Goal: Task Accomplishment & Management: Manage account settings

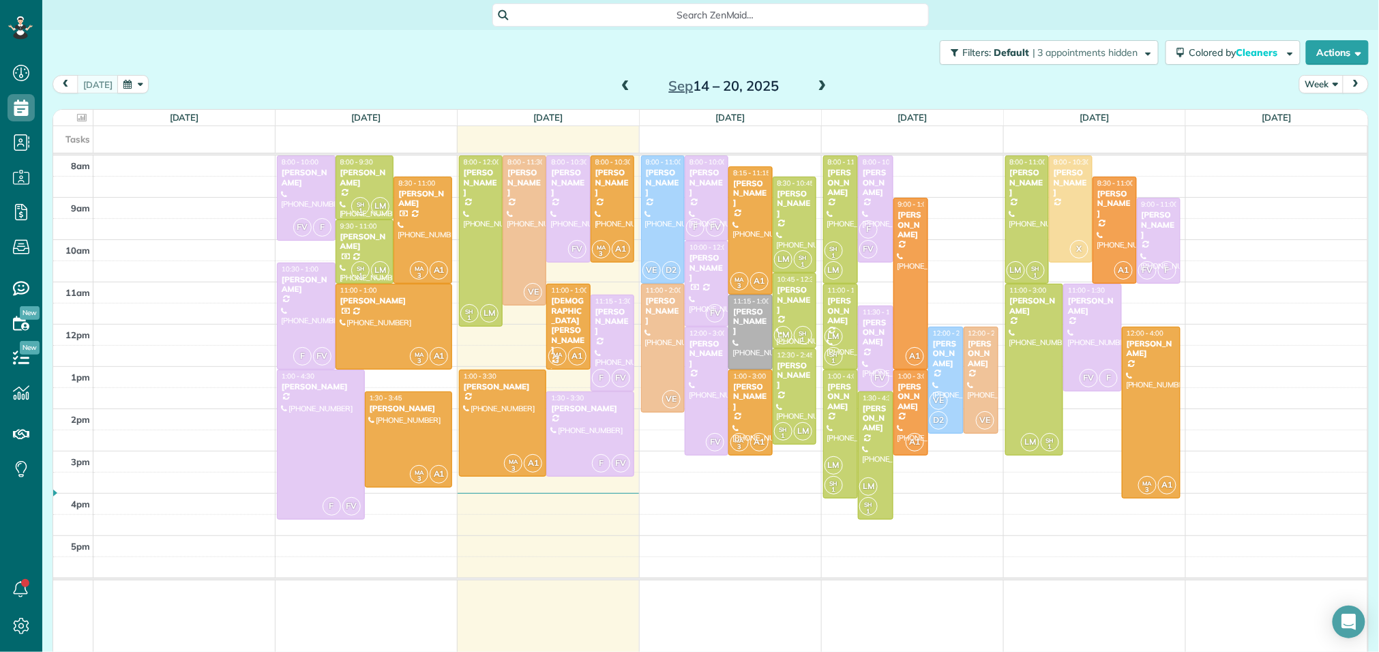
scroll to position [5, 5]
click at [1143, 359] on div "[PERSON_NAME]" at bounding box center [1151, 349] width 50 height 20
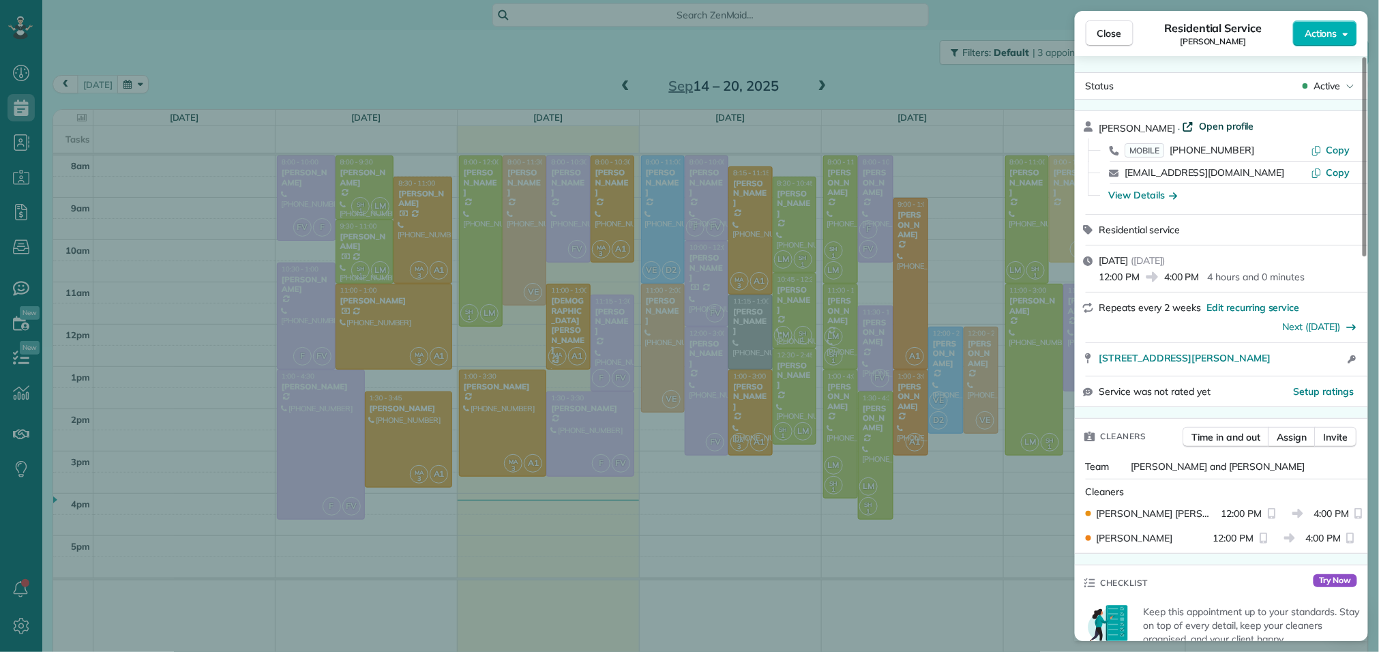
click at [1234, 126] on span "Open profile" at bounding box center [1226, 126] width 55 height 14
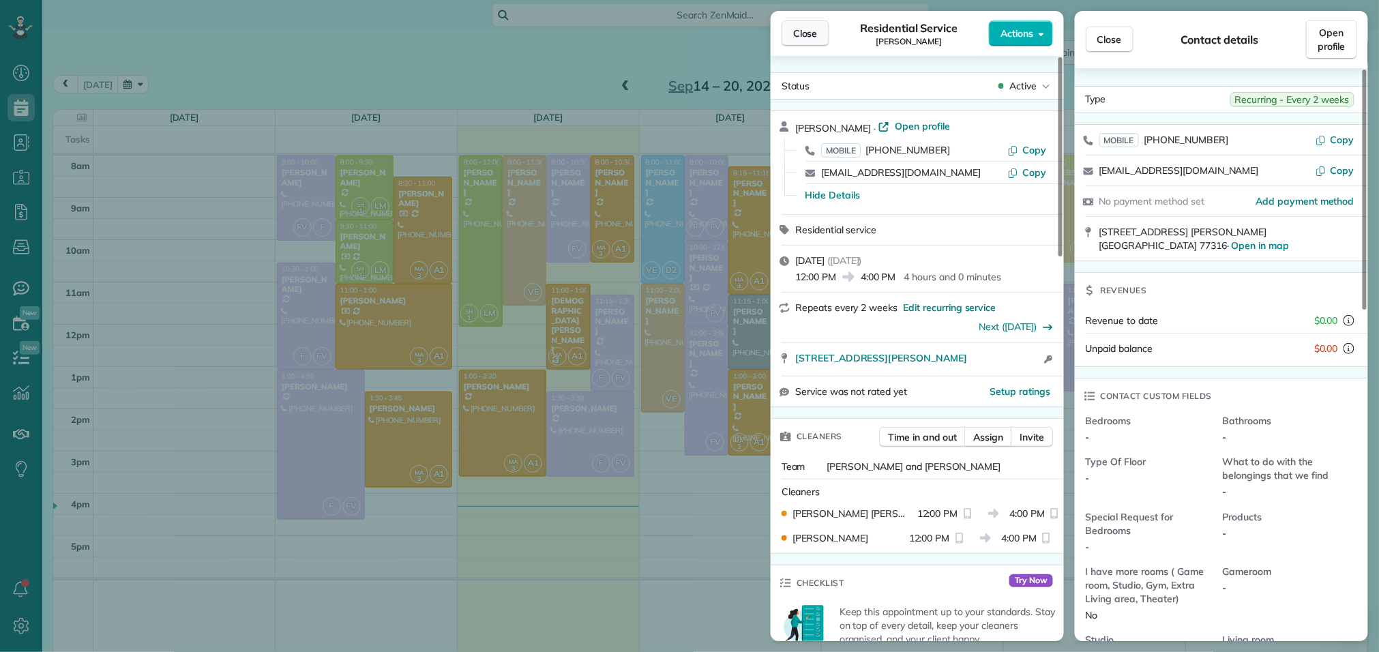
click at [808, 32] on span "Close" at bounding box center [805, 34] width 25 height 14
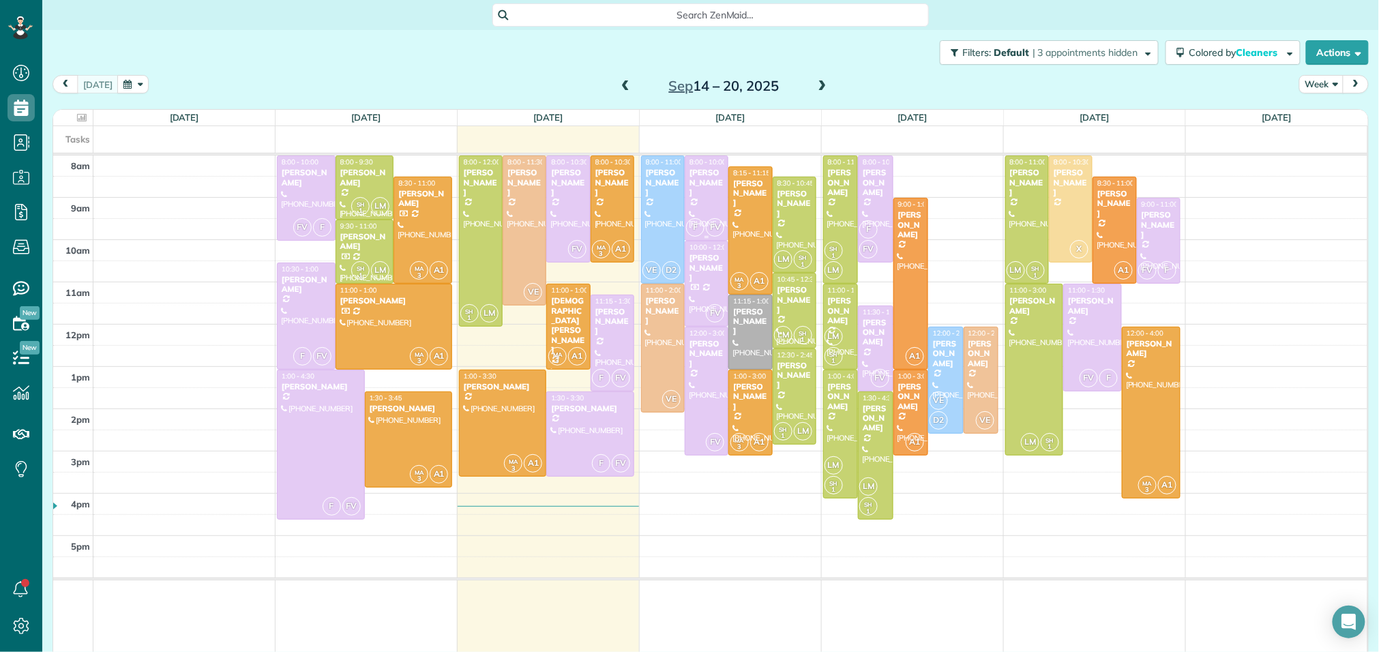
click at [706, 196] on div at bounding box center [707, 198] width 42 height 84
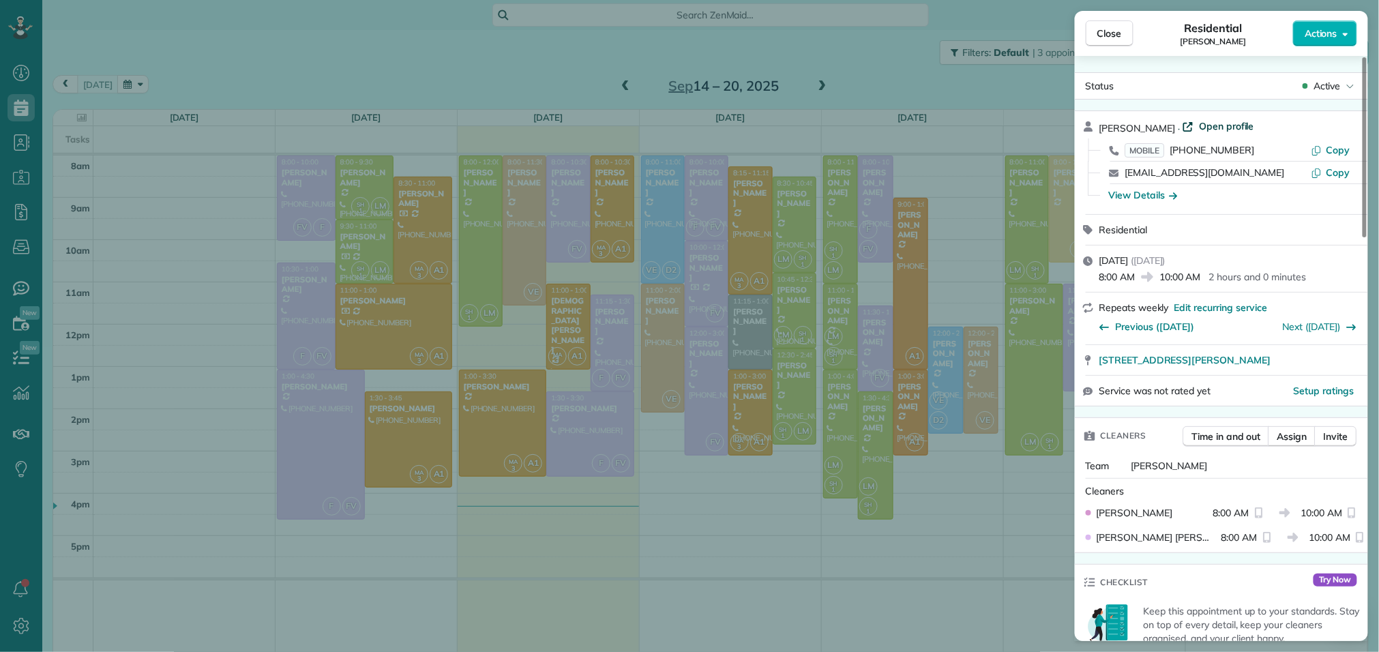
click at [1199, 123] on span "Open profile" at bounding box center [1226, 126] width 55 height 14
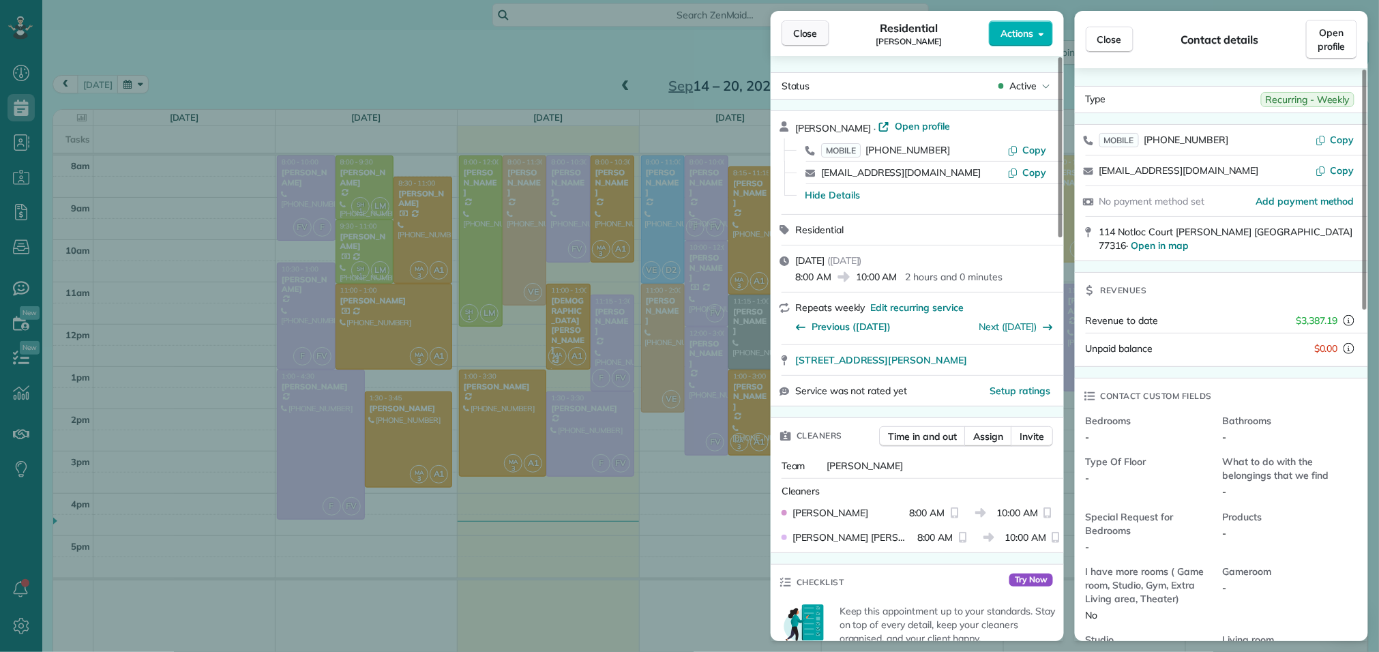
click at [811, 34] on span "Close" at bounding box center [805, 34] width 25 height 14
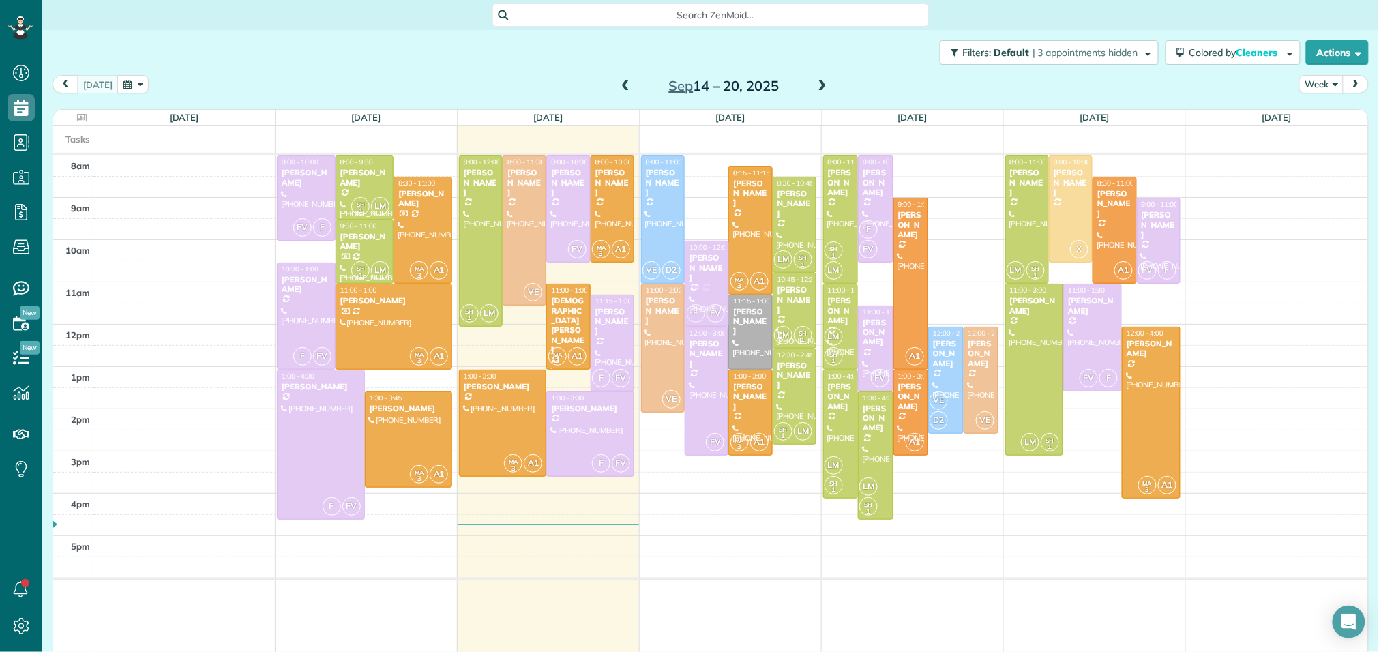
drag, startPoint x: 708, startPoint y: 214, endPoint x: 712, endPoint y: 297, distance: 82.6
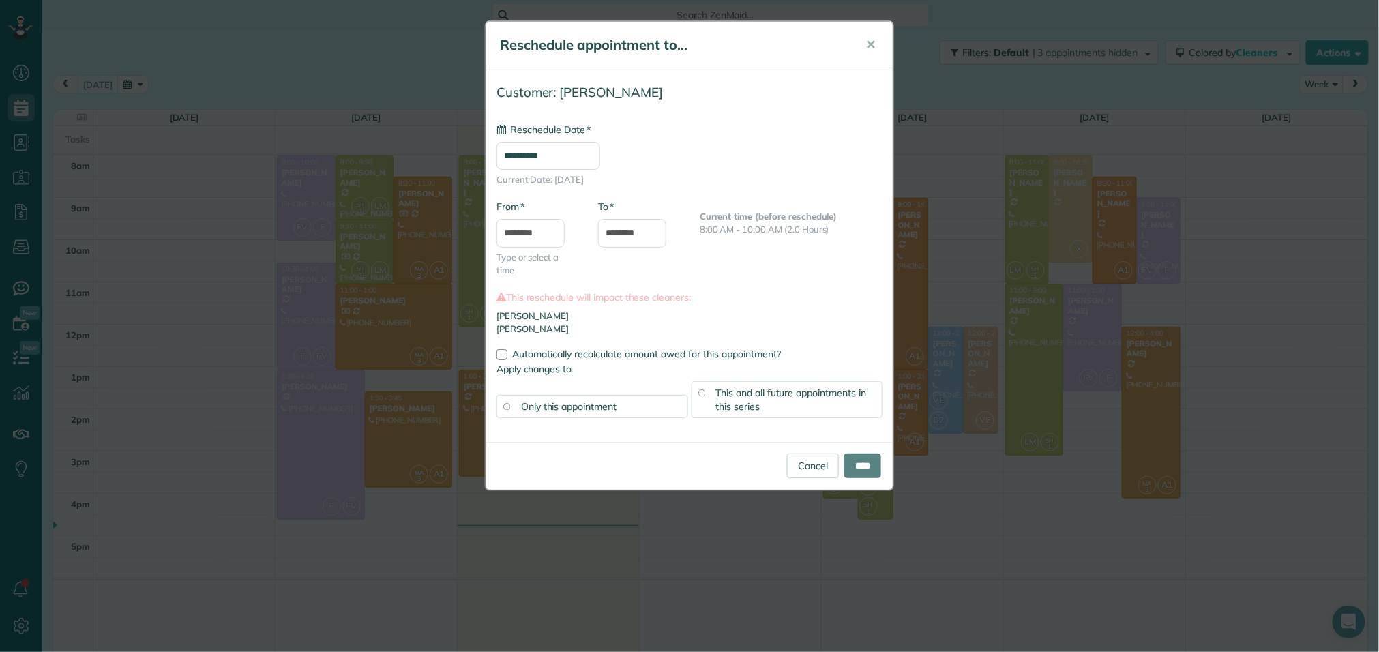
type input "**********"
click at [797, 467] on link "Cancel" at bounding box center [813, 466] width 52 height 25
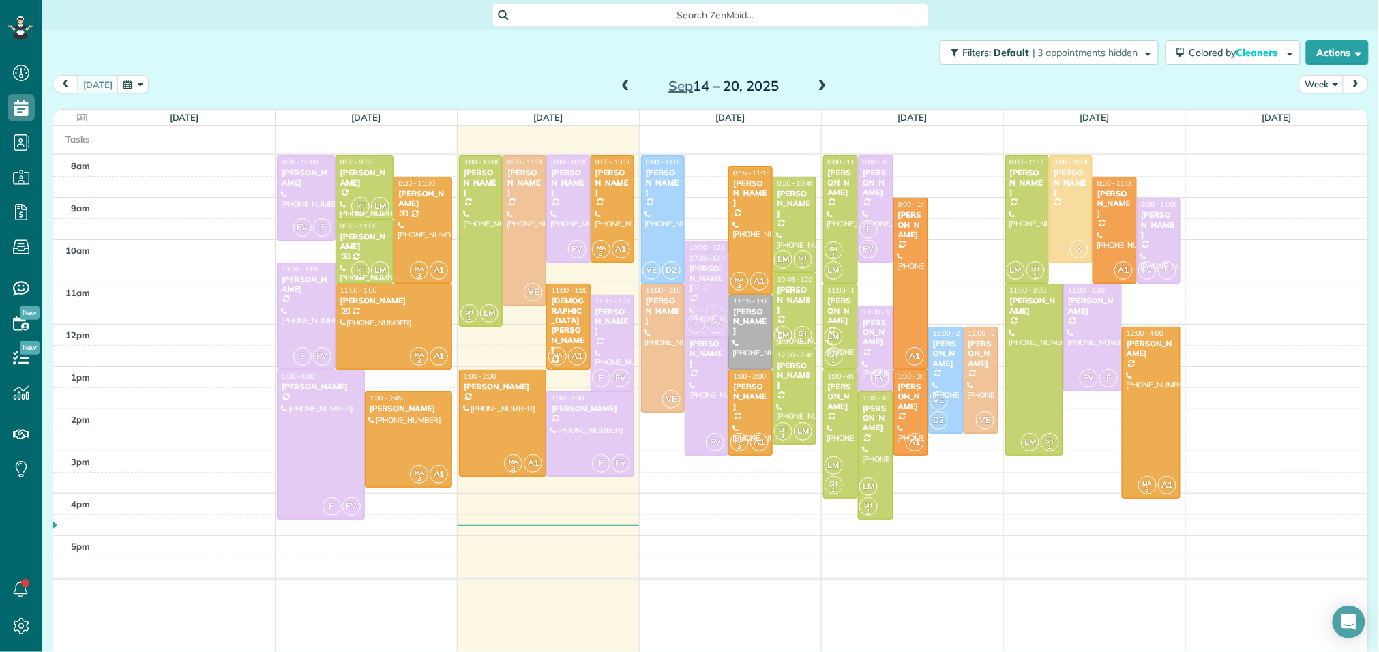
drag, startPoint x: 712, startPoint y: 193, endPoint x: 717, endPoint y: 285, distance: 92.2
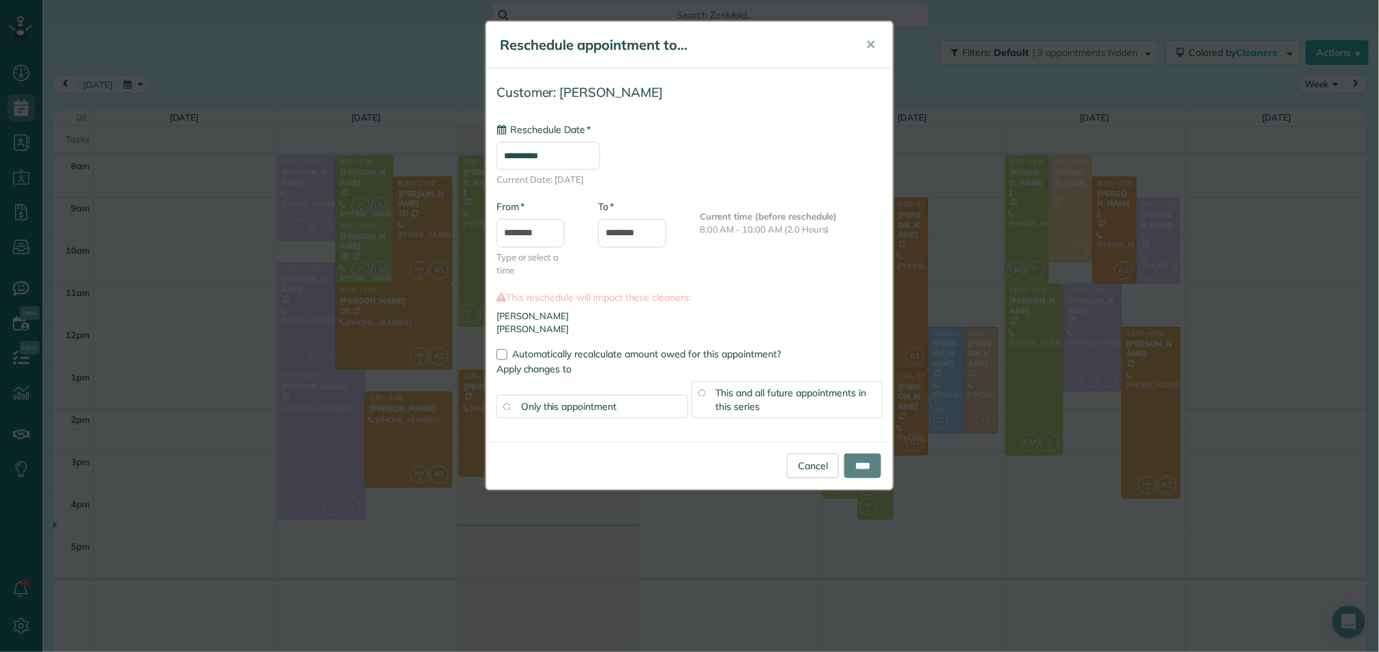
type input "**********"
click at [869, 471] on input "****" at bounding box center [862, 466] width 37 height 25
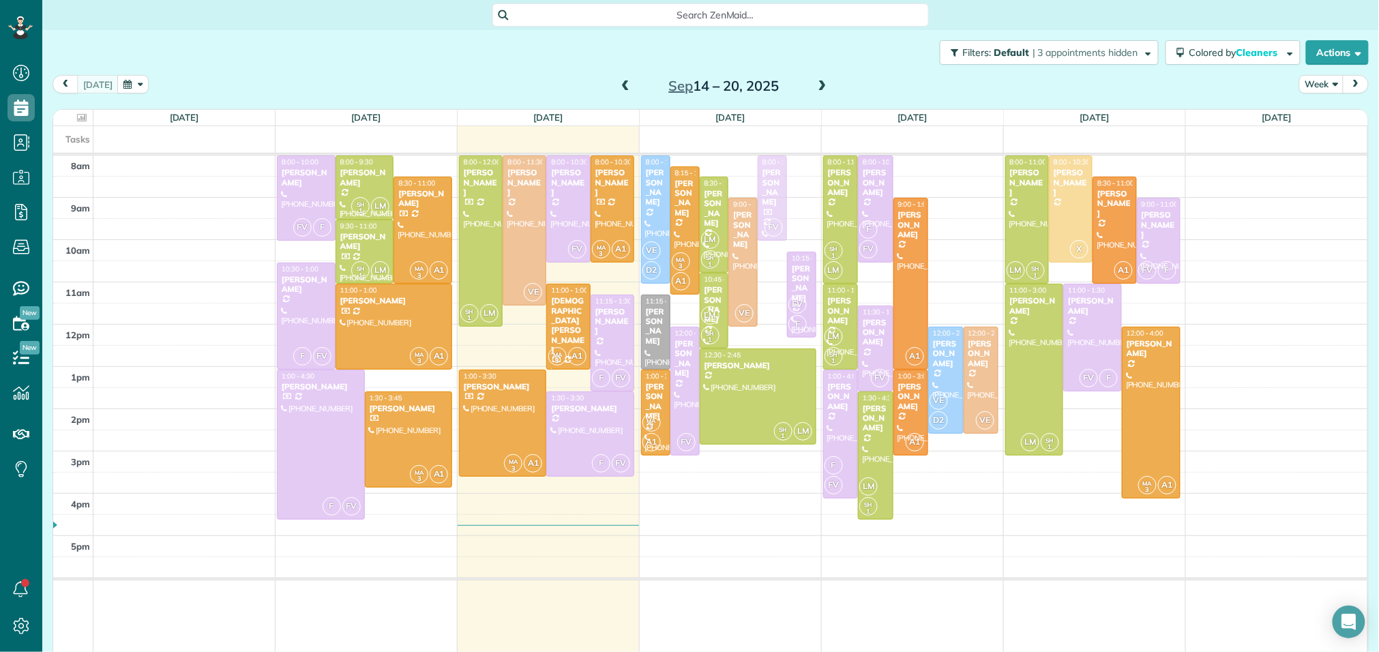
drag, startPoint x: 771, startPoint y: 295, endPoint x: 761, endPoint y: 213, distance: 82.4
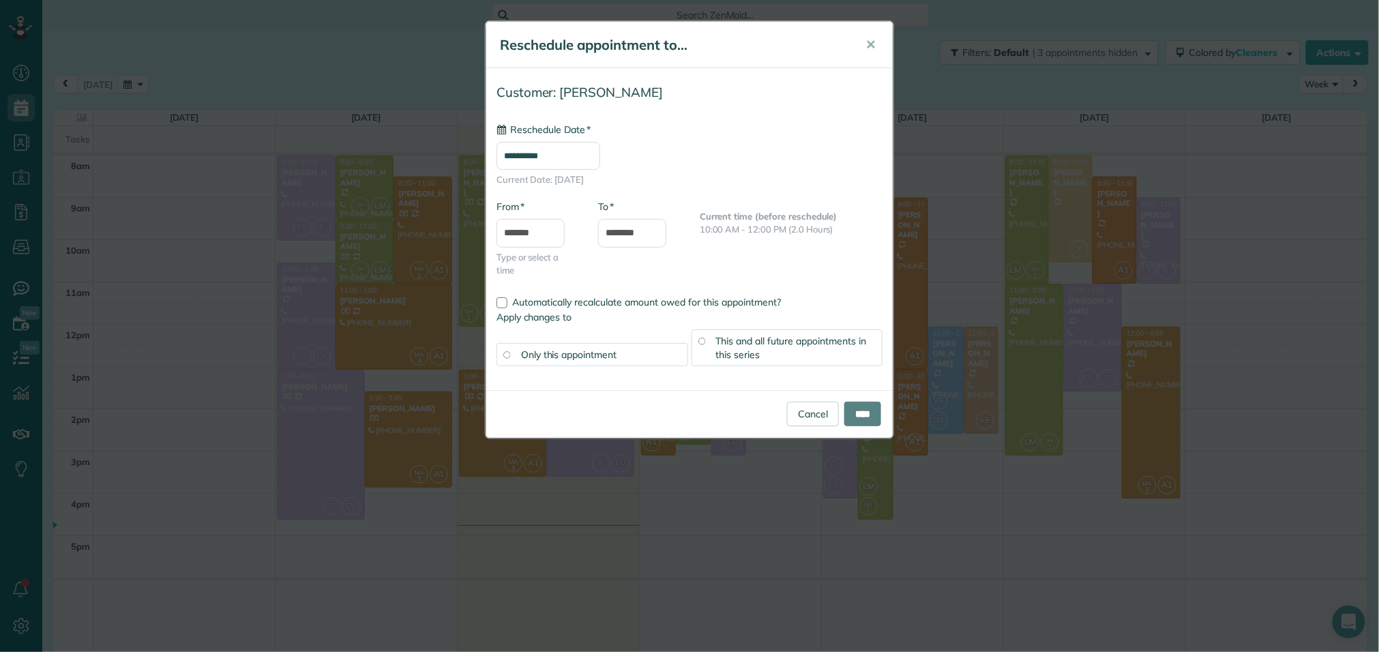
type input "**********"
click at [861, 415] on input "****" at bounding box center [862, 414] width 37 height 25
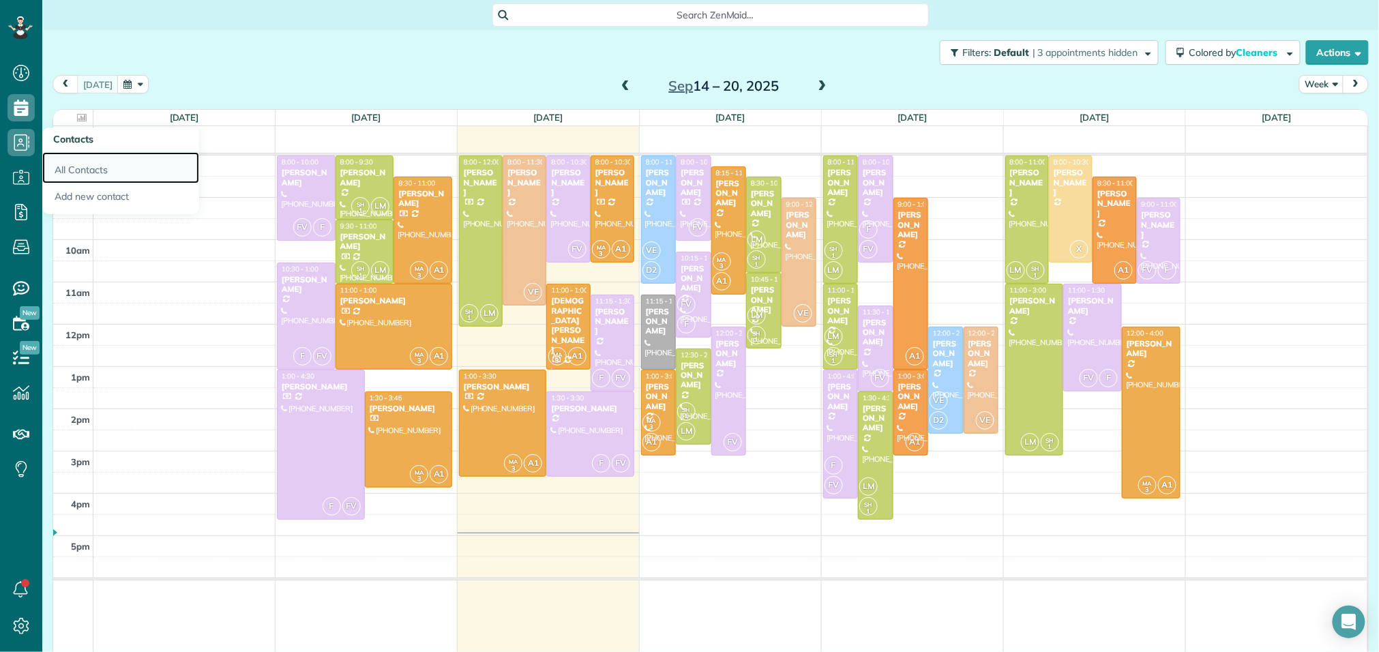
click at [106, 173] on link "All Contacts" at bounding box center [120, 167] width 157 height 31
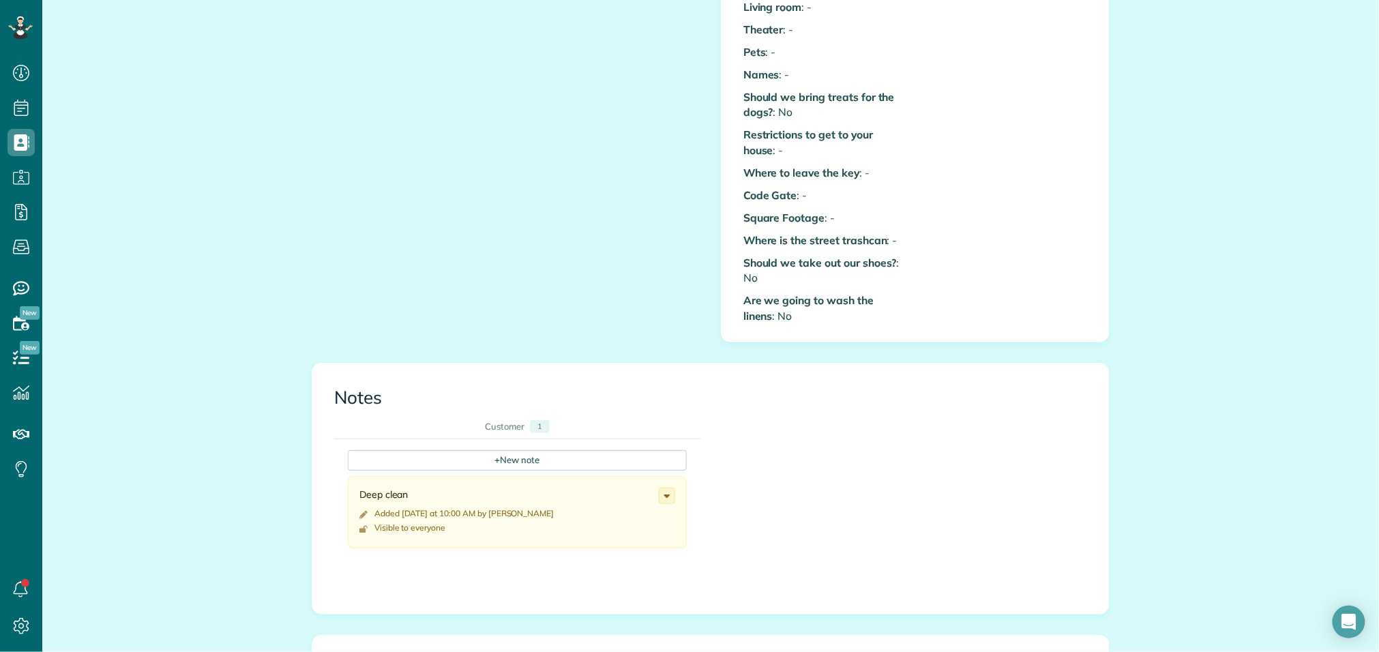
scroll to position [507, 0]
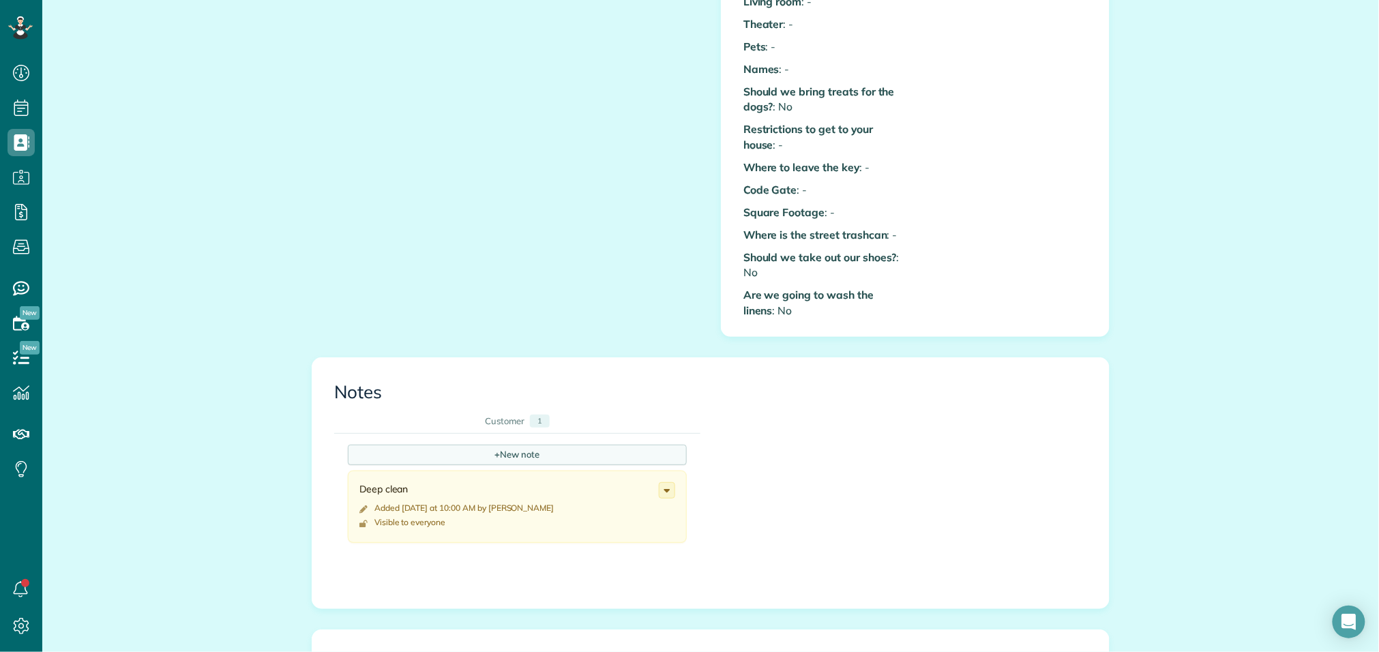
click at [536, 445] on div "+ New note" at bounding box center [517, 455] width 339 height 20
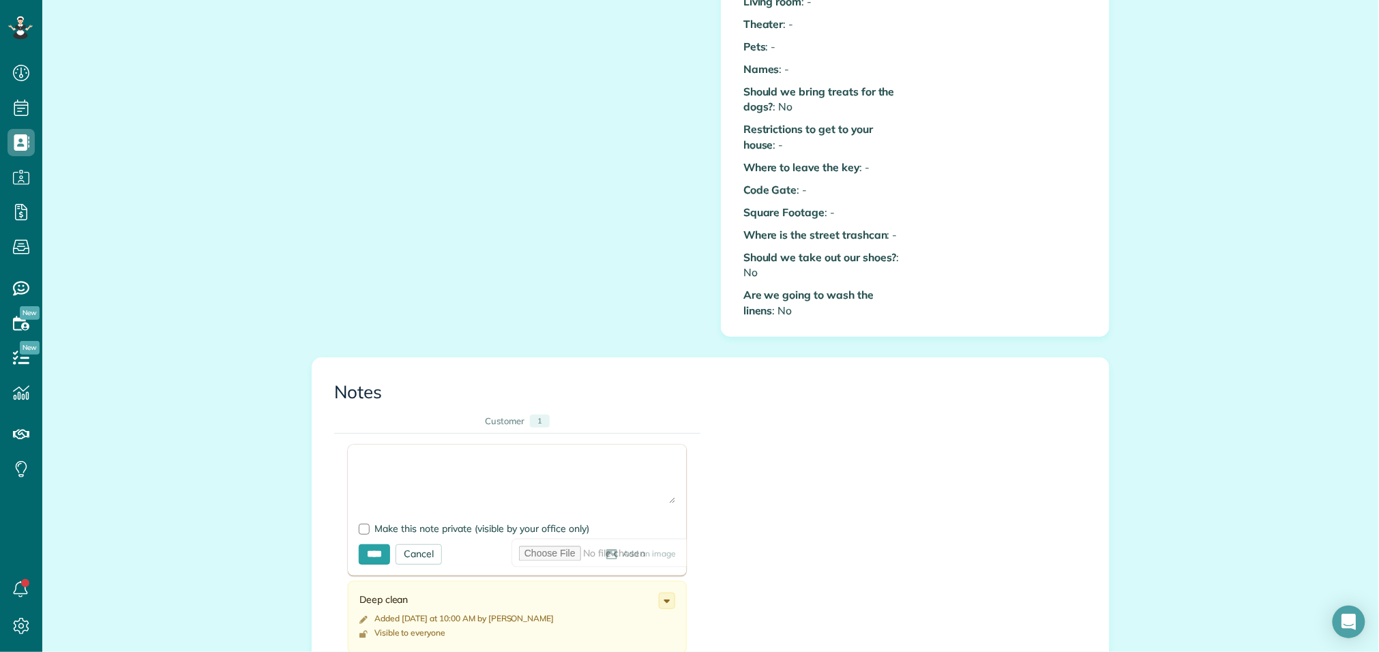
click at [512, 456] on textarea at bounding box center [517, 480] width 317 height 48
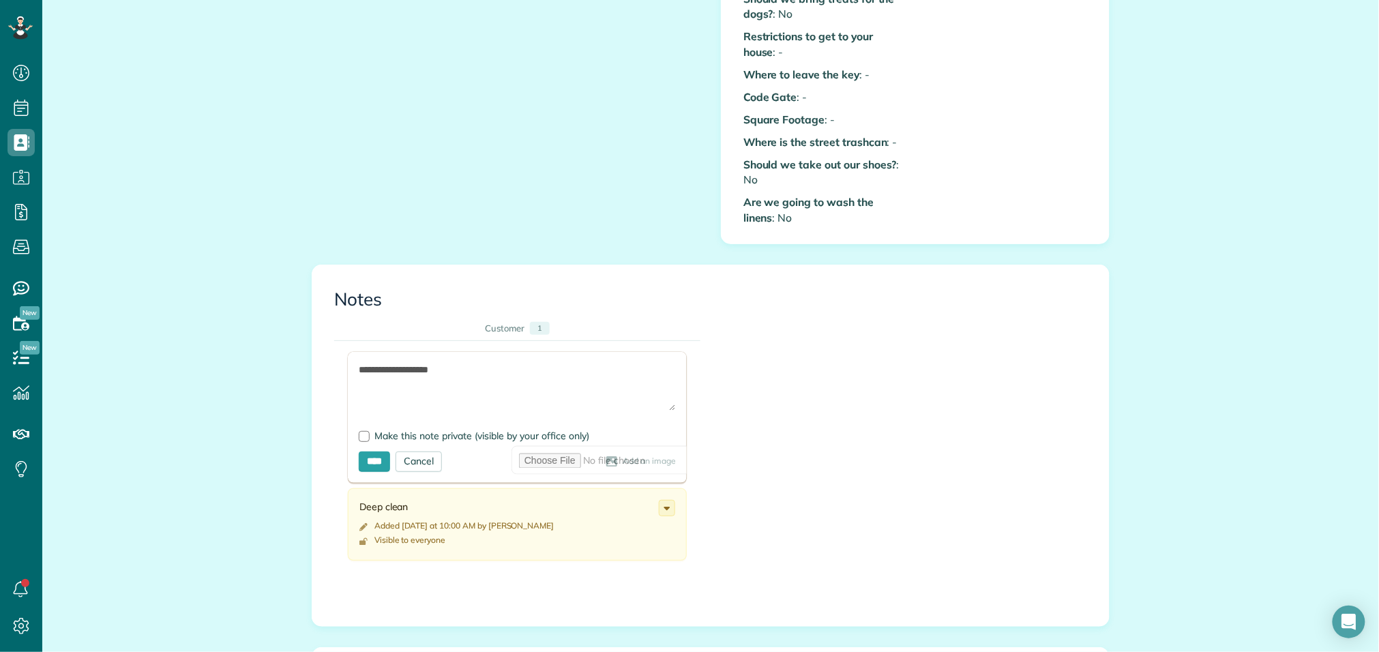
scroll to position [602, 0]
type textarea "**********"
click at [382, 450] on input "****" at bounding box center [374, 460] width 31 height 20
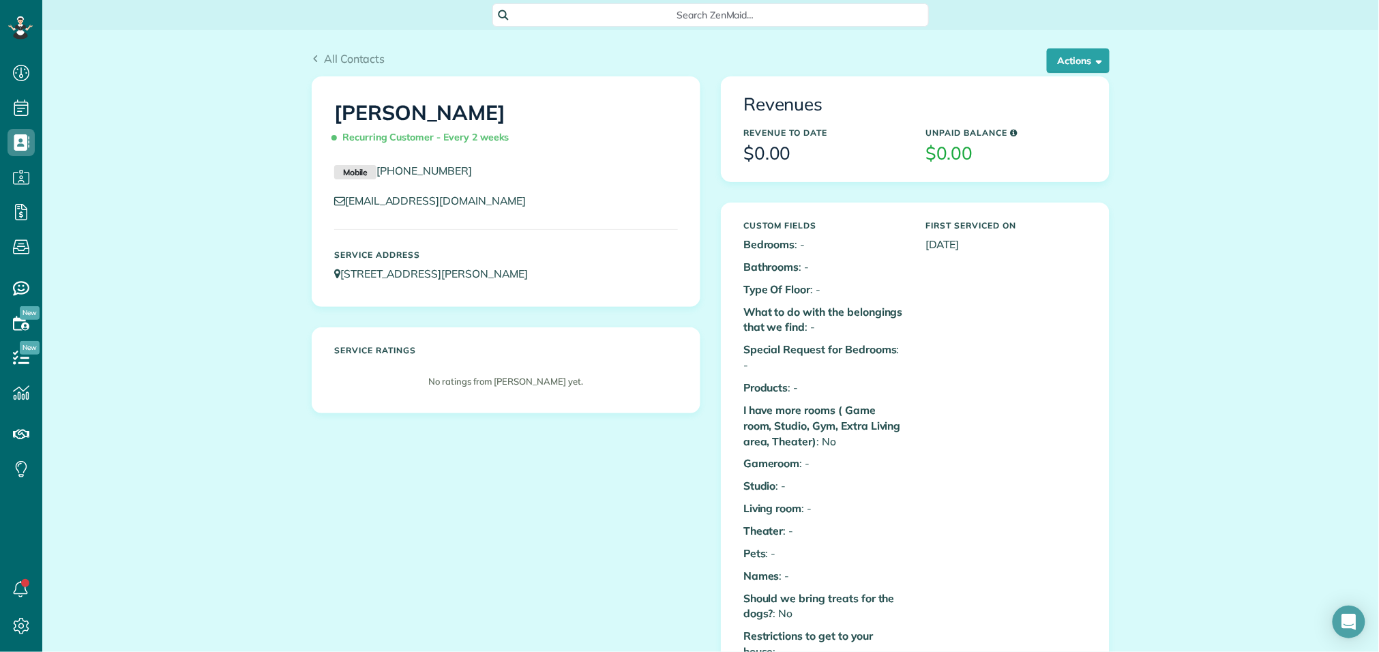
scroll to position [3, 0]
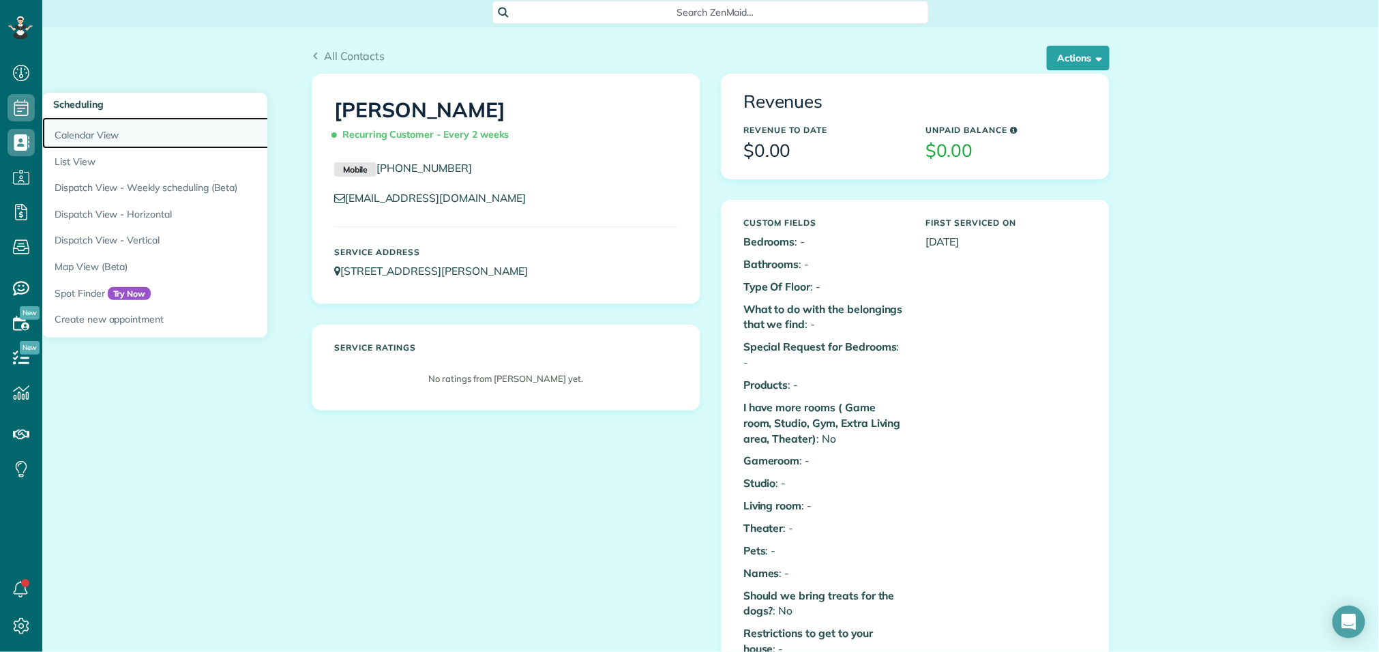
click at [65, 138] on link "Calendar View" at bounding box center [212, 132] width 341 height 31
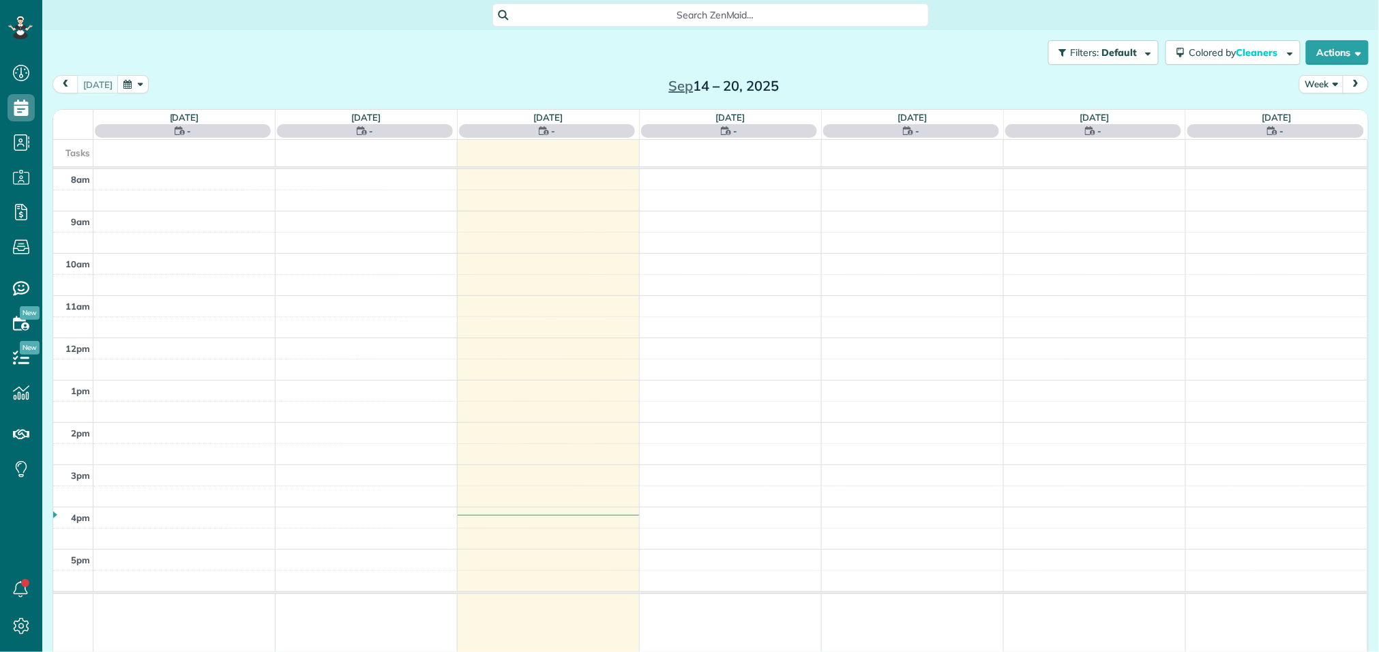
scroll to position [5, 5]
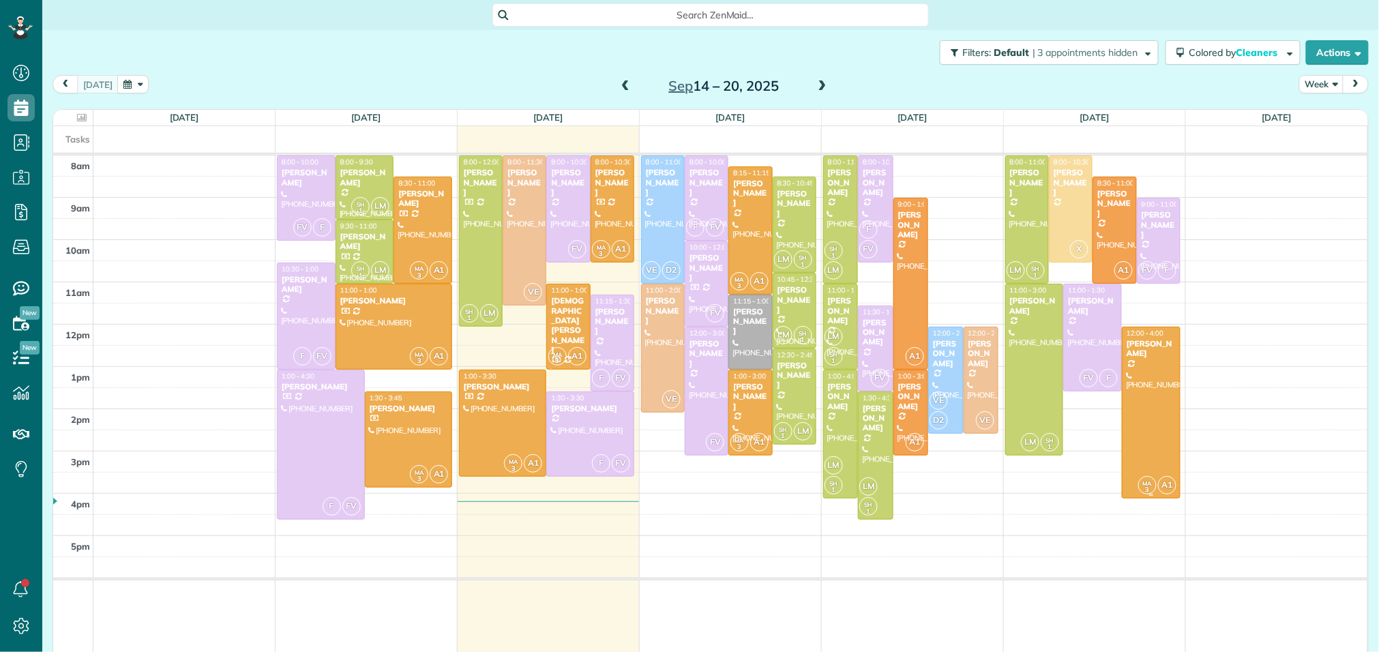
click at [1147, 381] on div at bounding box center [1151, 412] width 57 height 171
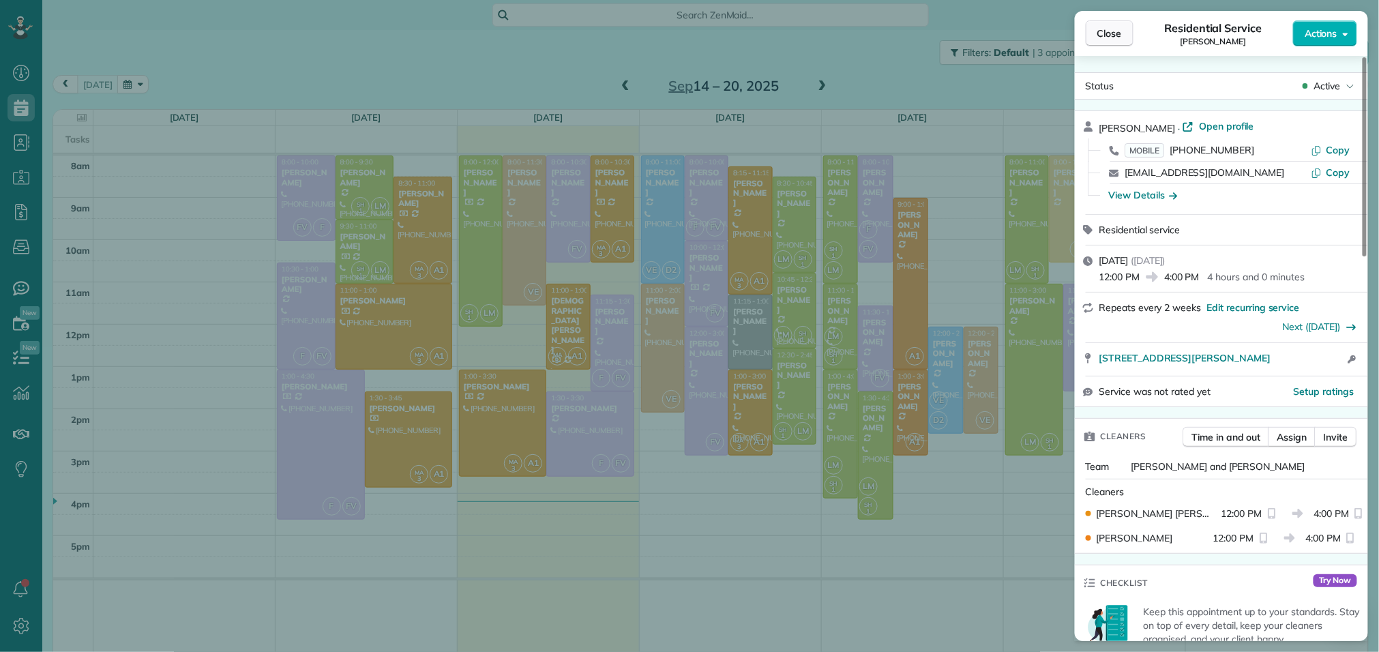
click at [1105, 27] on span "Close" at bounding box center [1110, 34] width 25 height 14
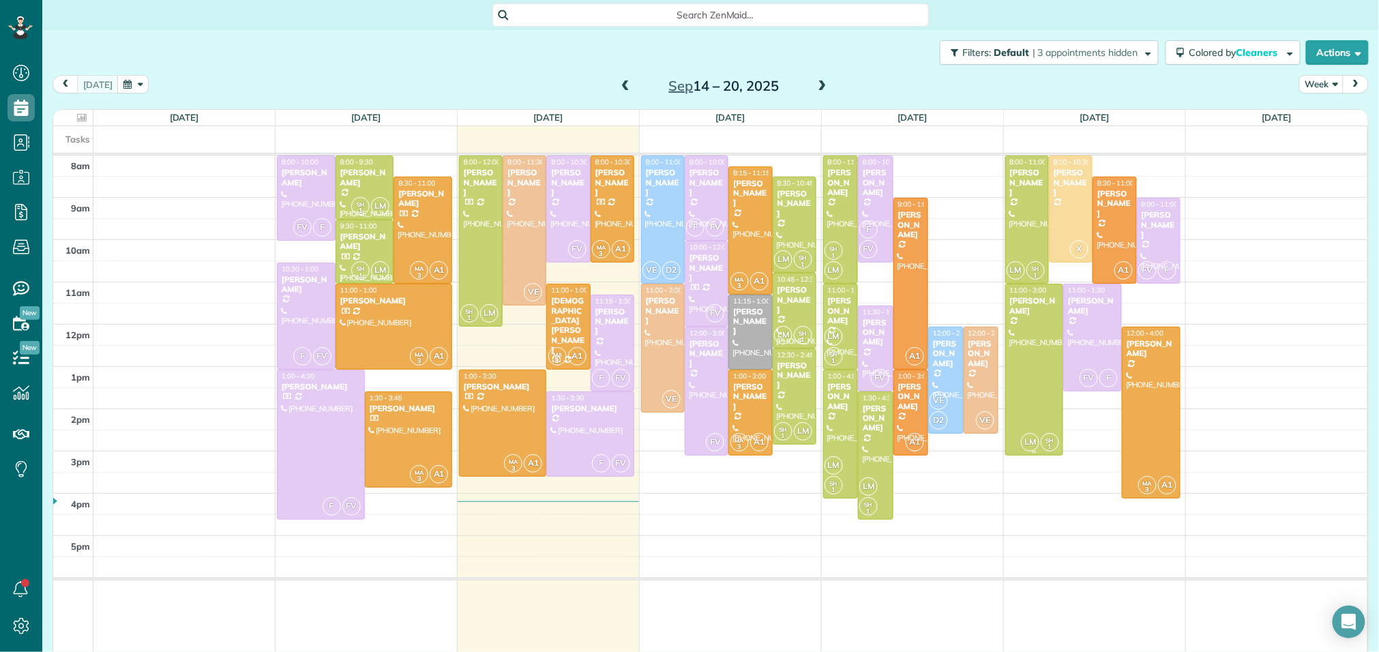
click at [1040, 367] on div at bounding box center [1034, 369] width 57 height 171
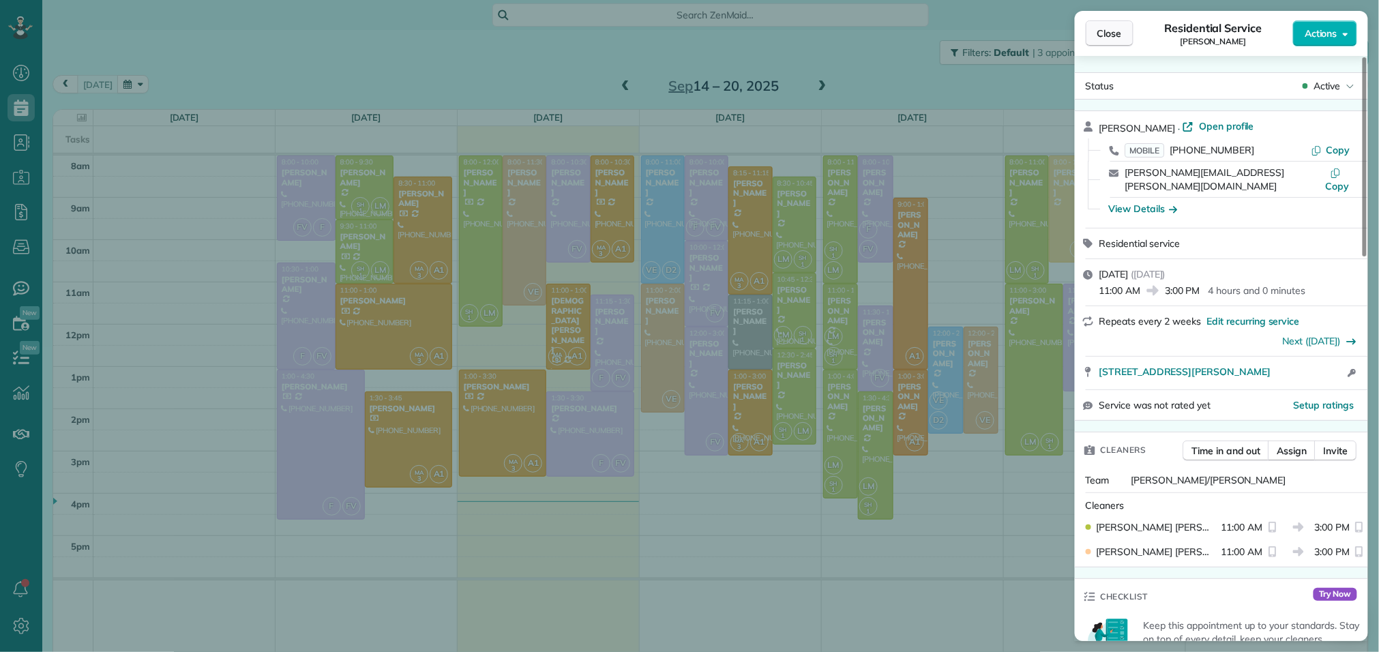
click at [1111, 30] on span "Close" at bounding box center [1110, 34] width 25 height 14
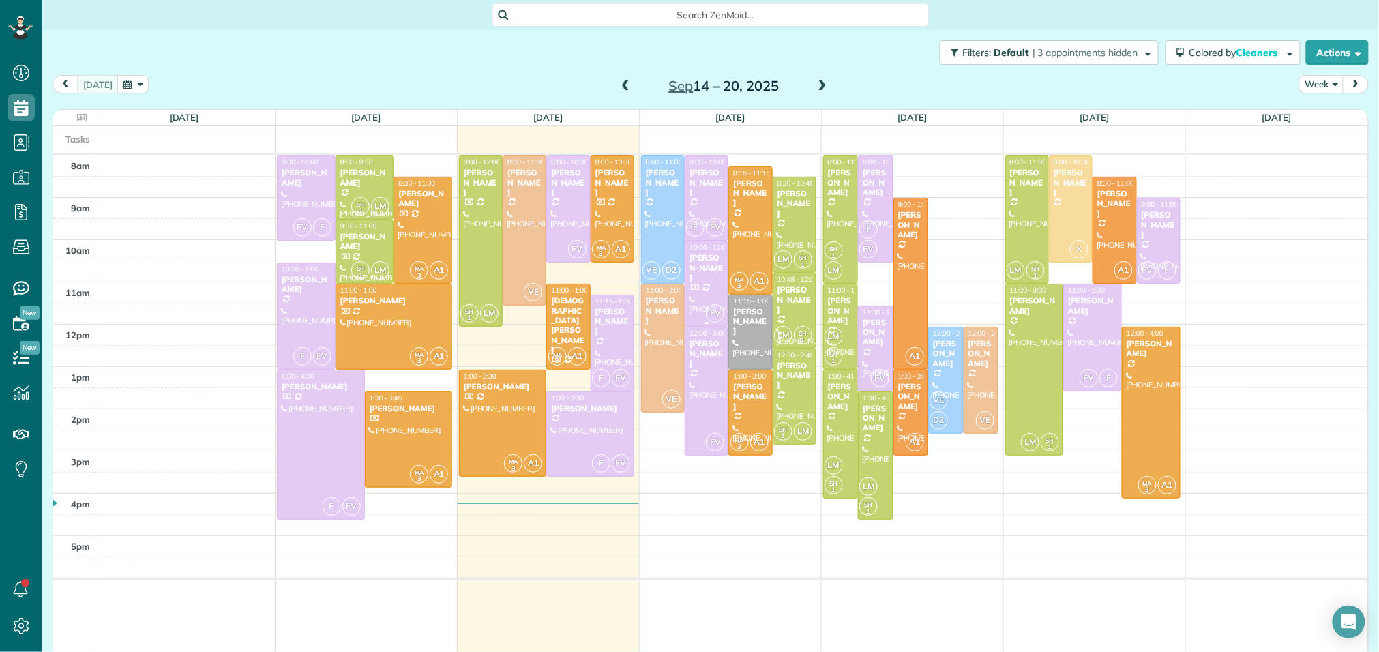
click at [700, 259] on div "[PERSON_NAME]" at bounding box center [706, 267] width 35 height 29
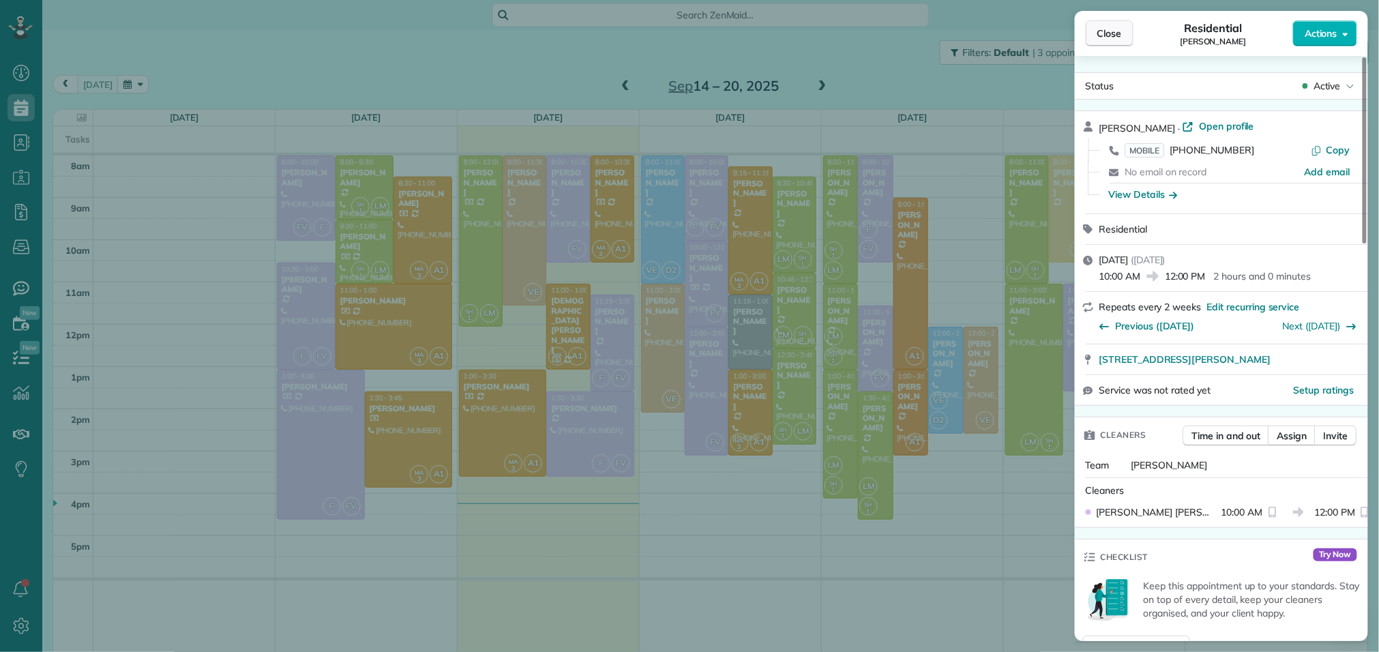
click at [1121, 40] on span "Close" at bounding box center [1110, 34] width 25 height 14
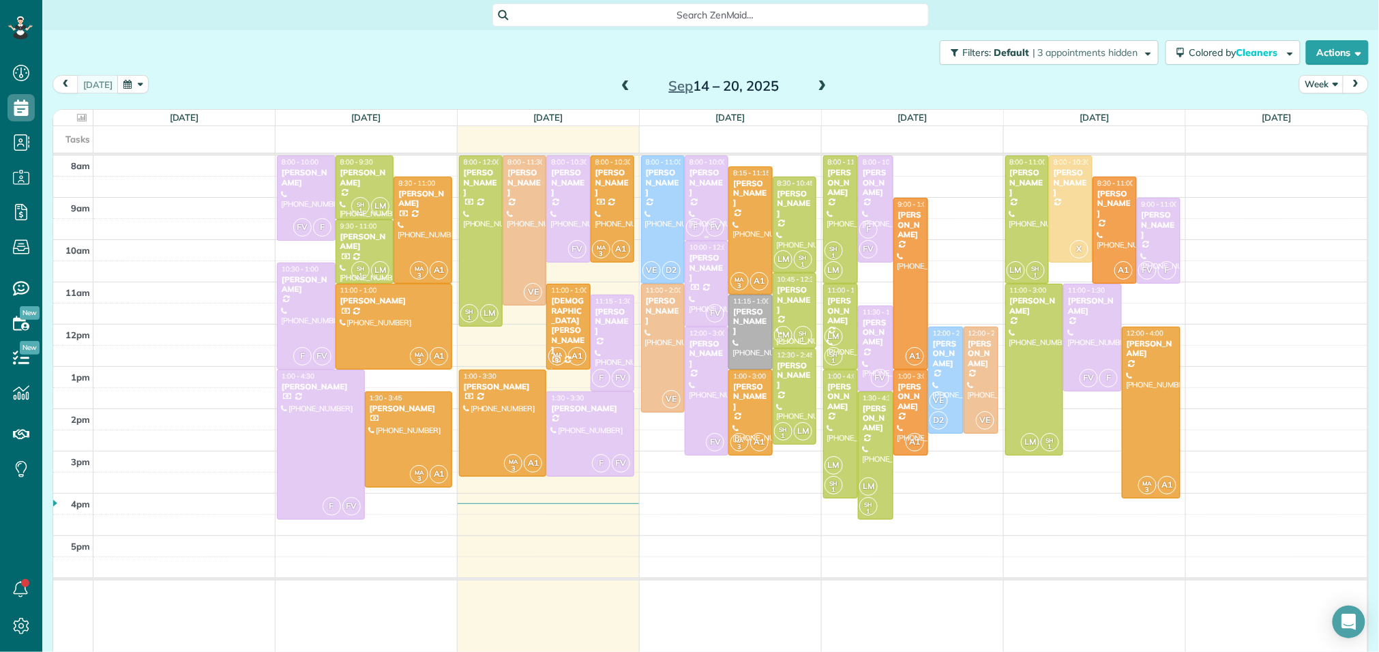
click at [713, 194] on div at bounding box center [707, 198] width 42 height 84
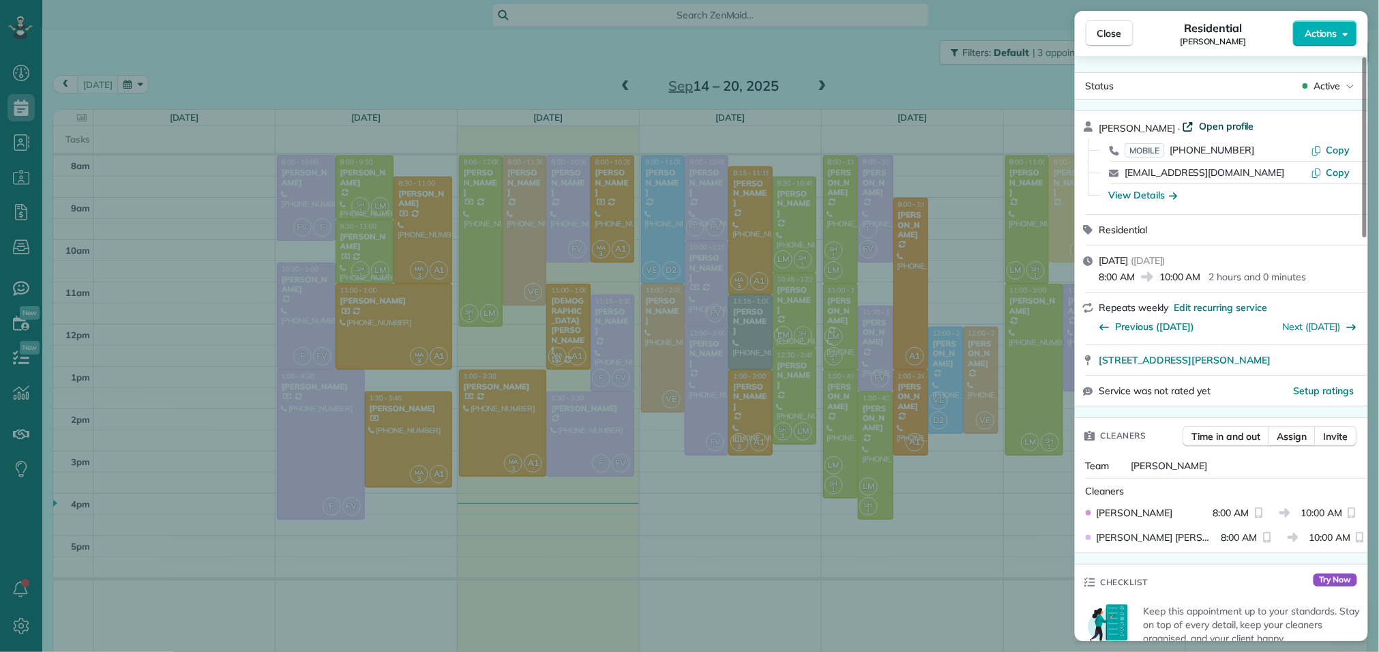
click at [1199, 130] on span "Open profile" at bounding box center [1226, 126] width 55 height 14
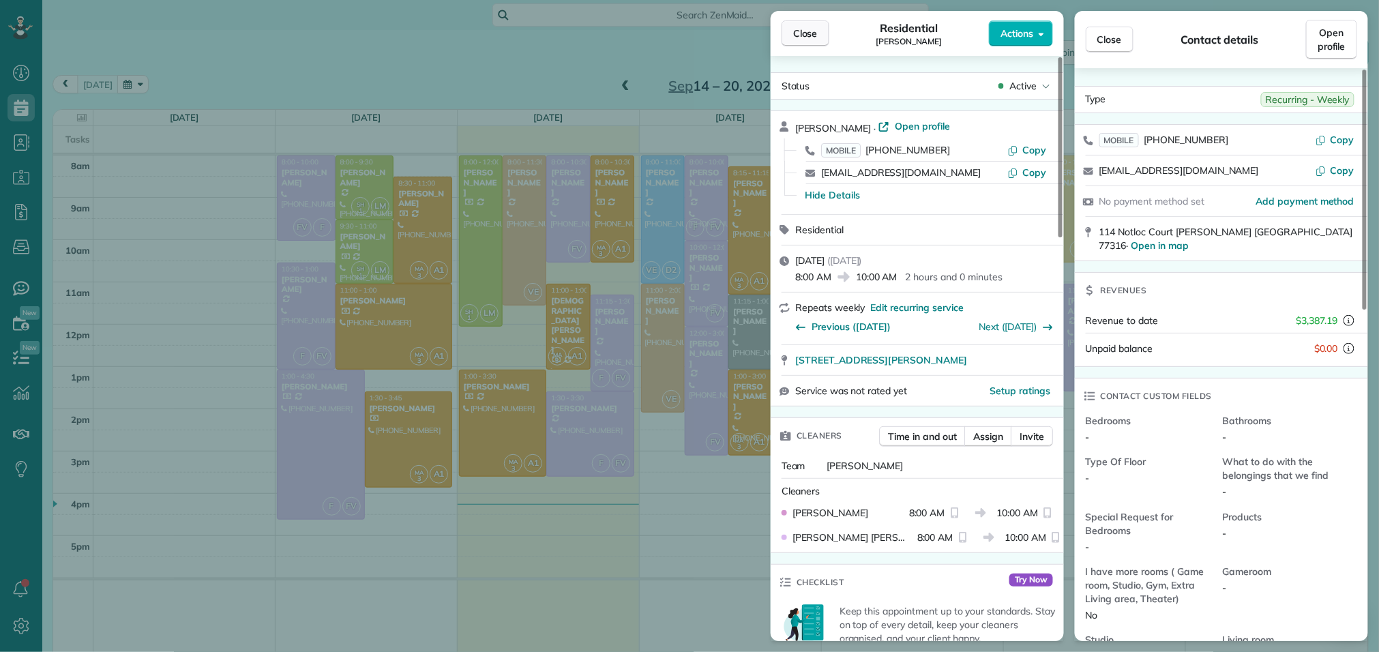
click at [794, 30] on span "Close" at bounding box center [805, 34] width 25 height 14
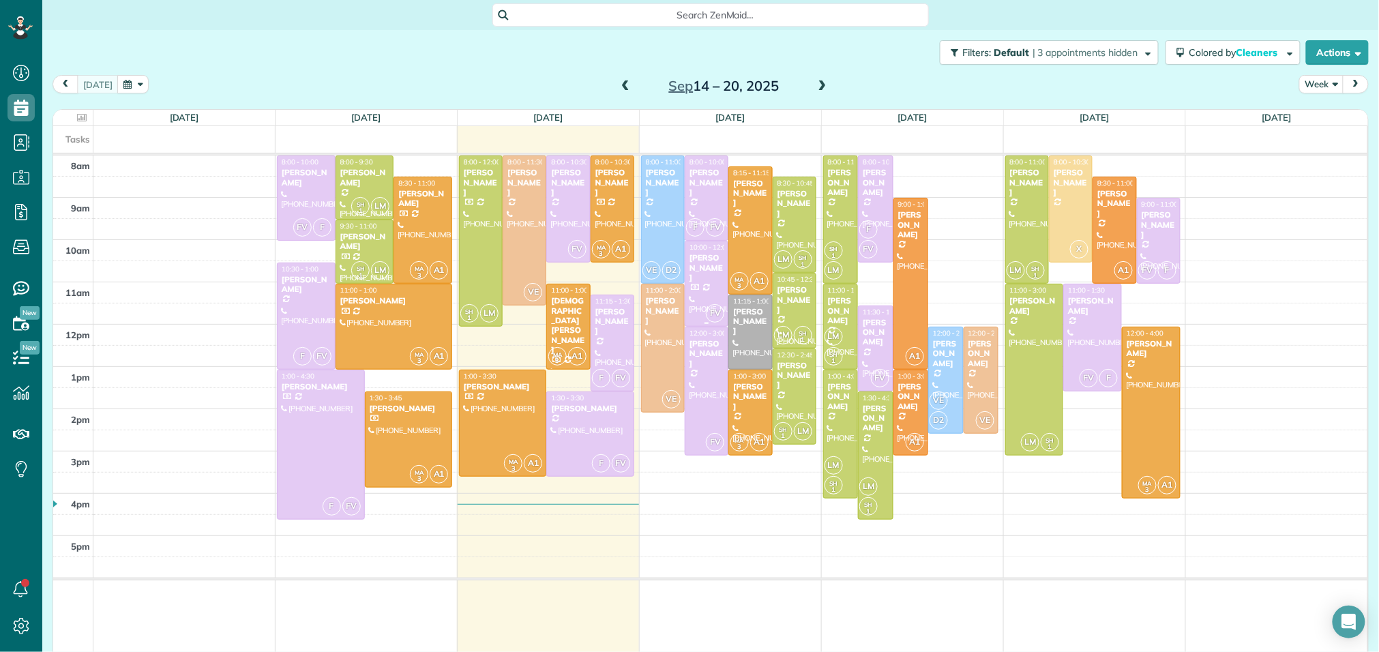
click at [713, 270] on div "[PERSON_NAME]" at bounding box center [706, 267] width 35 height 29
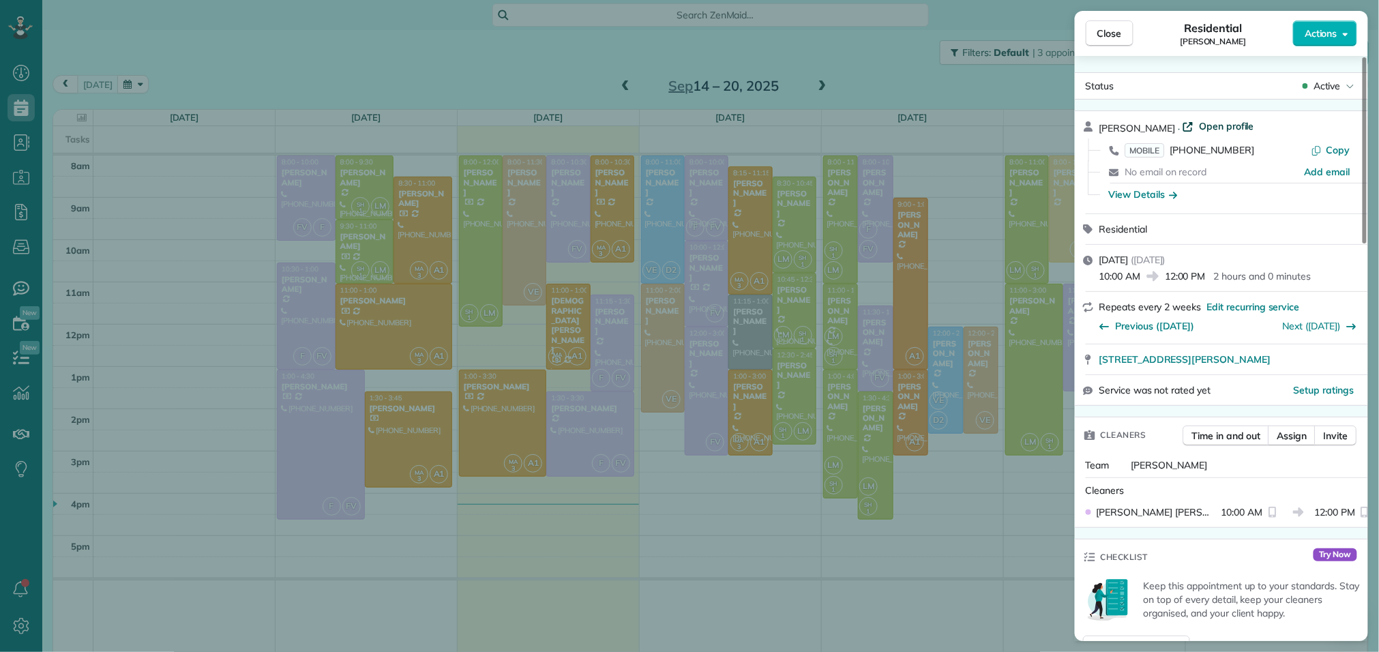
click at [1216, 123] on span "Open profile" at bounding box center [1226, 126] width 55 height 14
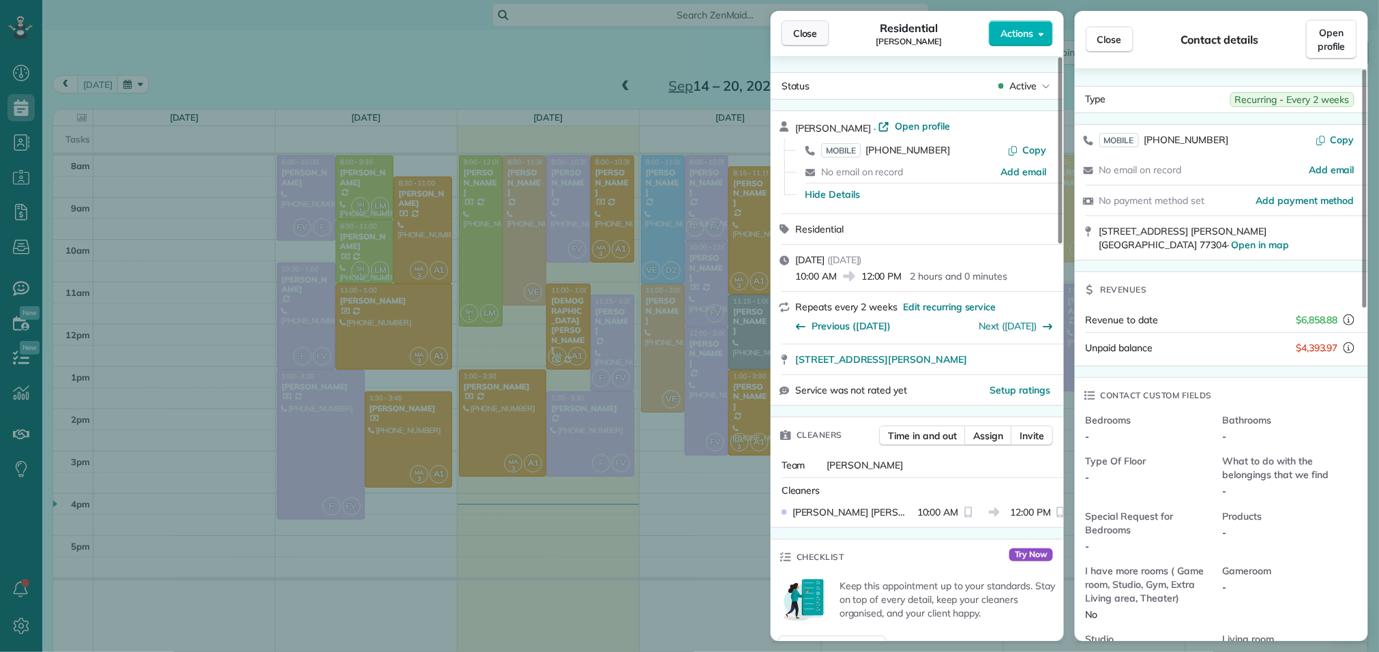
click at [809, 35] on span "Close" at bounding box center [805, 34] width 25 height 14
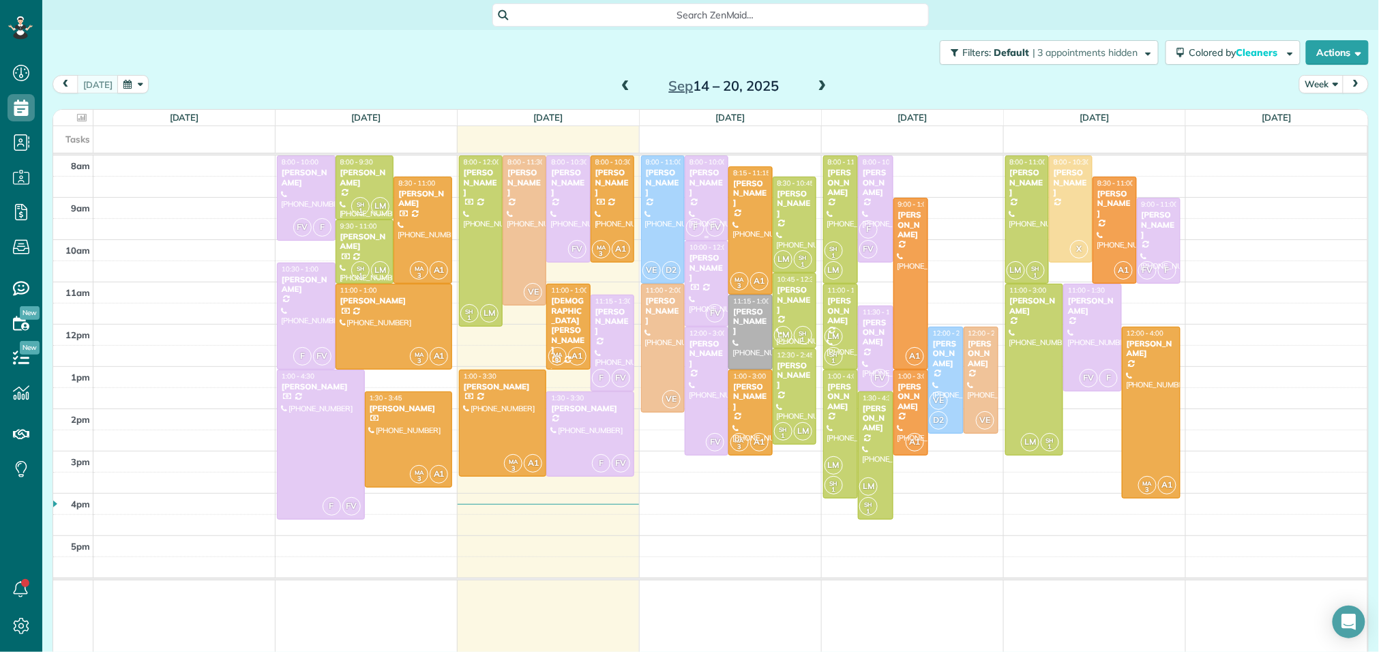
click at [702, 172] on div "[PERSON_NAME]" at bounding box center [706, 182] width 35 height 29
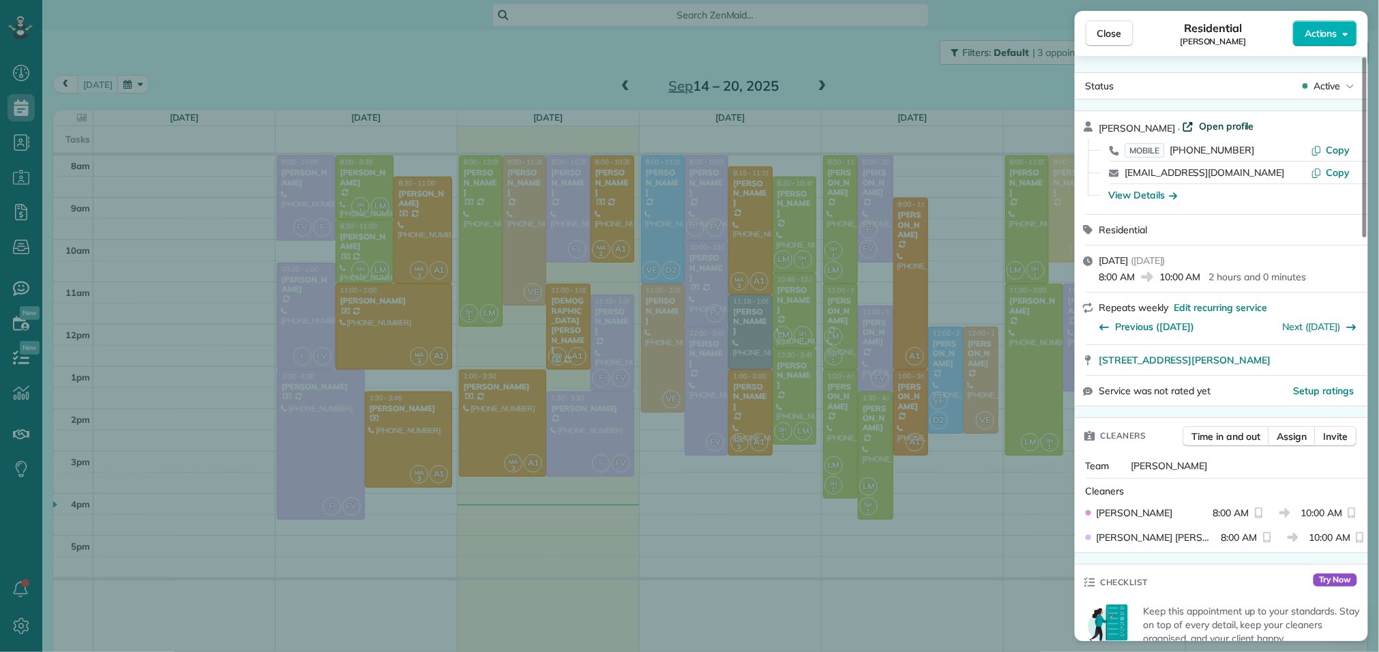
click at [1226, 129] on span "Open profile" at bounding box center [1226, 126] width 55 height 14
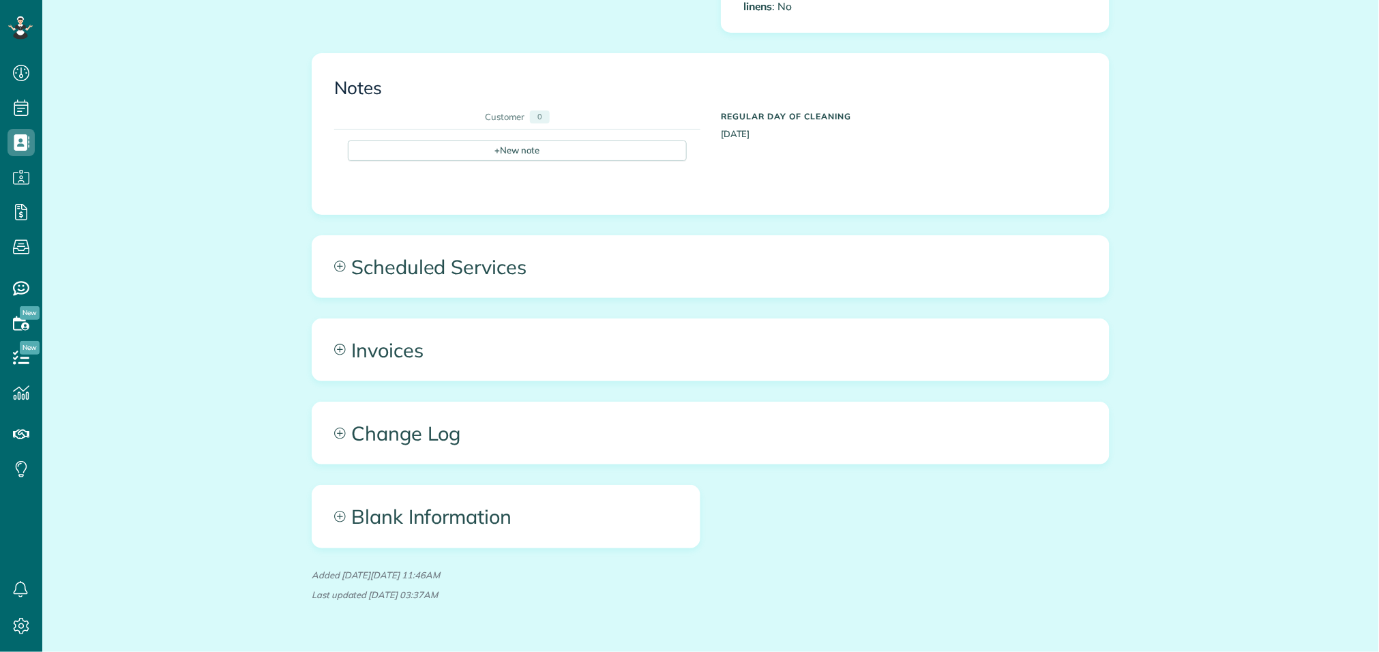
scroll to position [838, 0]
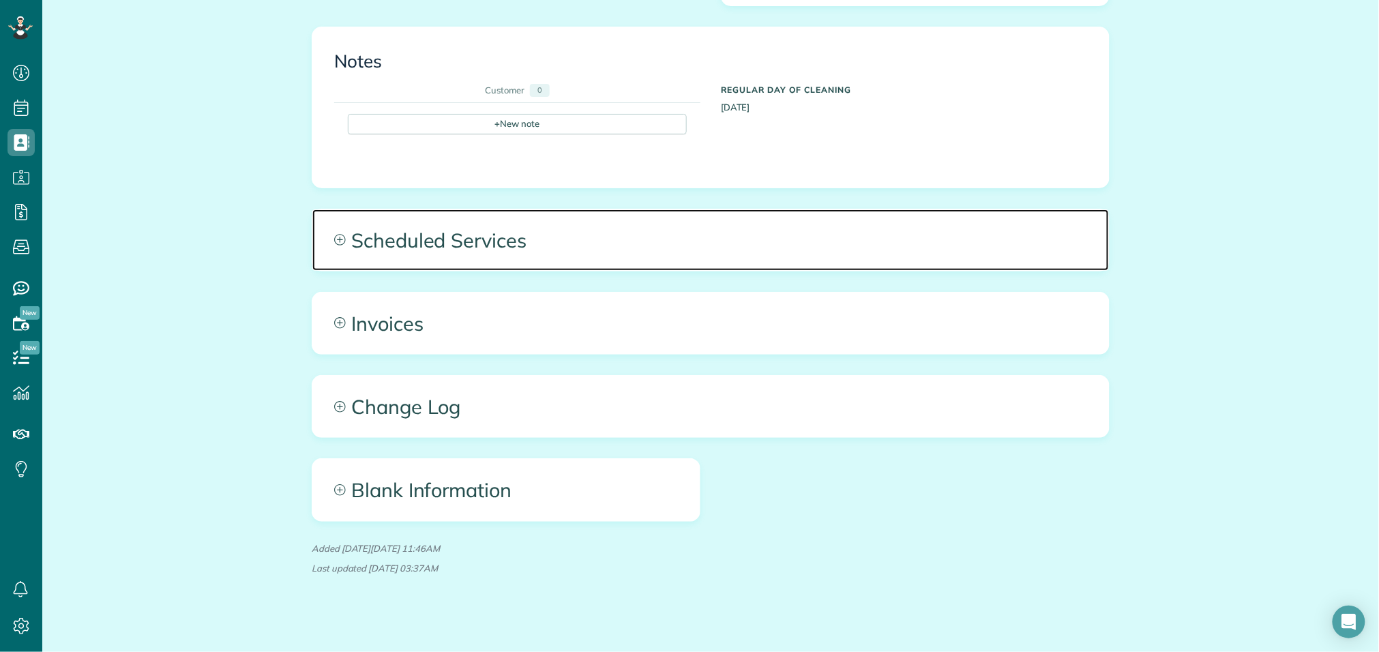
click at [628, 239] on span "Scheduled Services" at bounding box center [710, 239] width 797 height 61
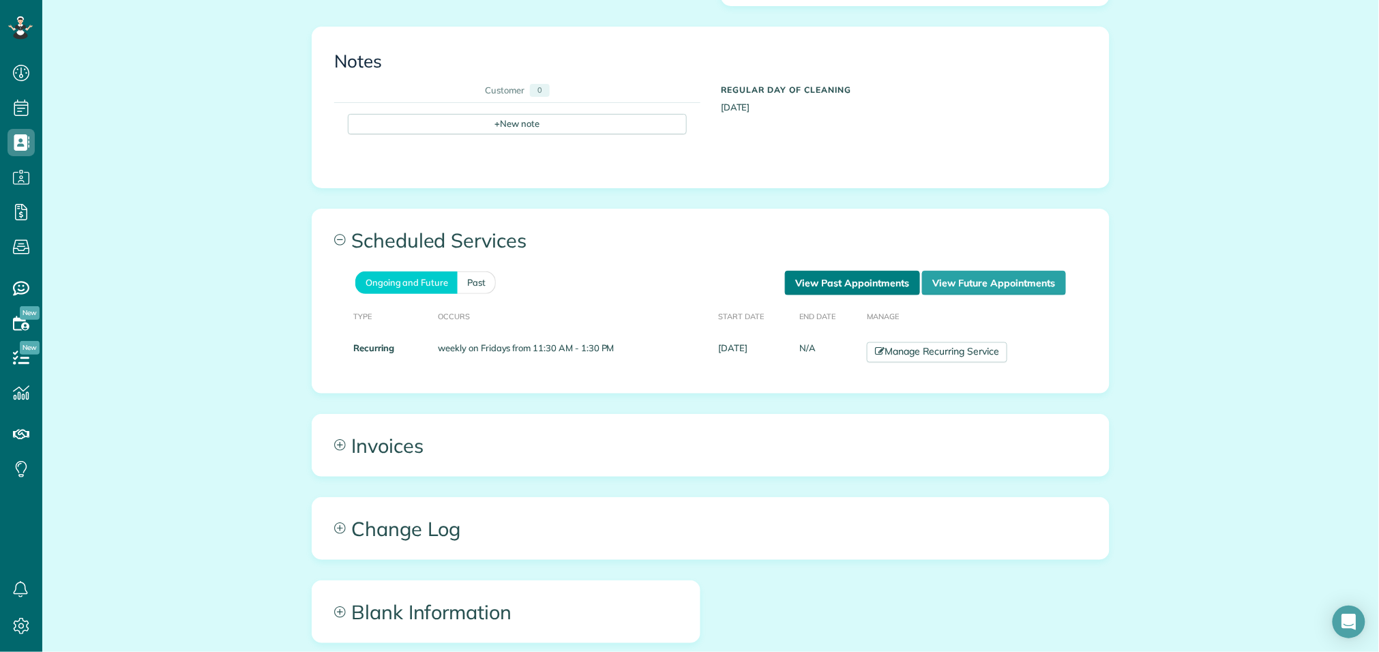
click at [846, 271] on link "View Past Appointments" at bounding box center [852, 283] width 135 height 25
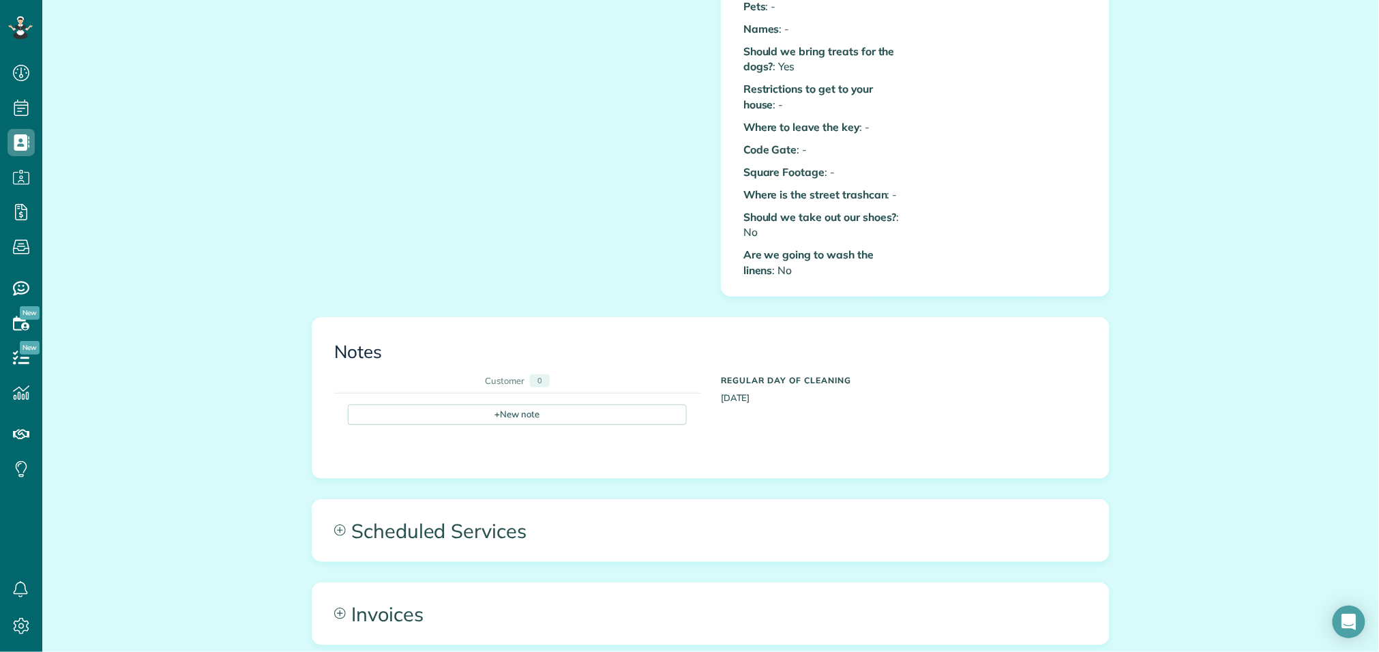
scroll to position [553, 0]
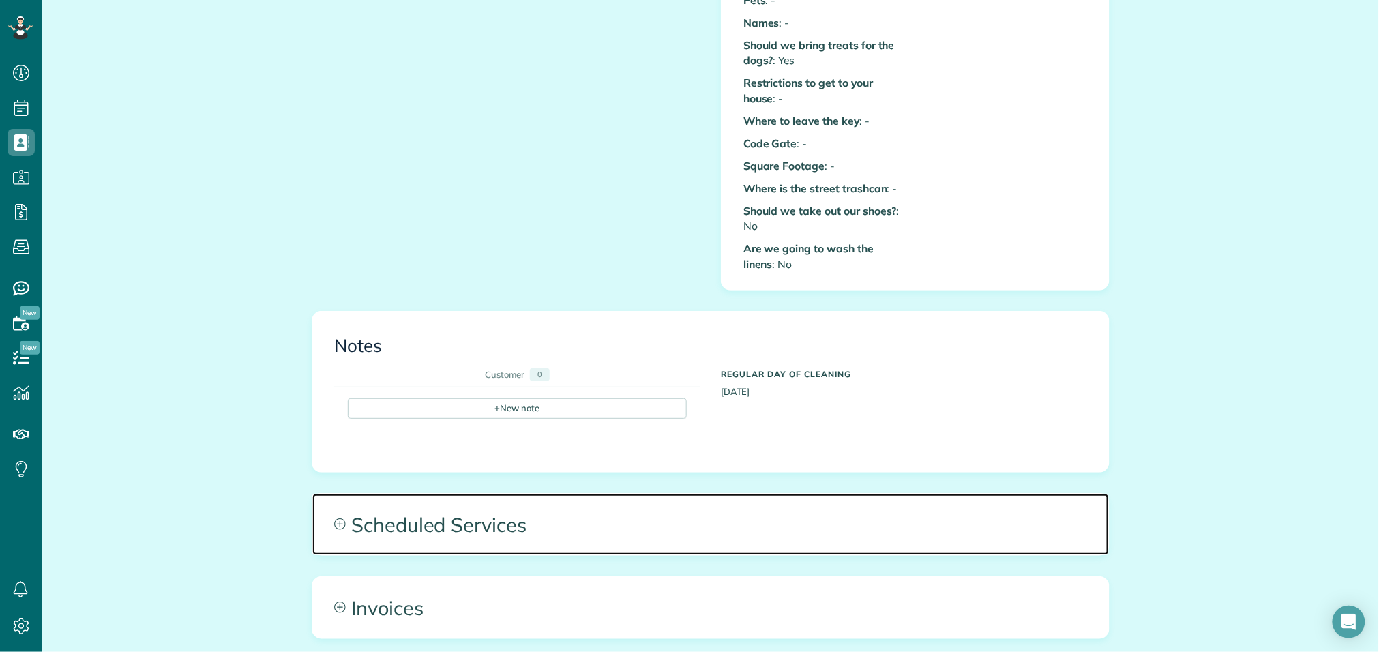
click at [668, 521] on span "Scheduled Services" at bounding box center [710, 524] width 797 height 61
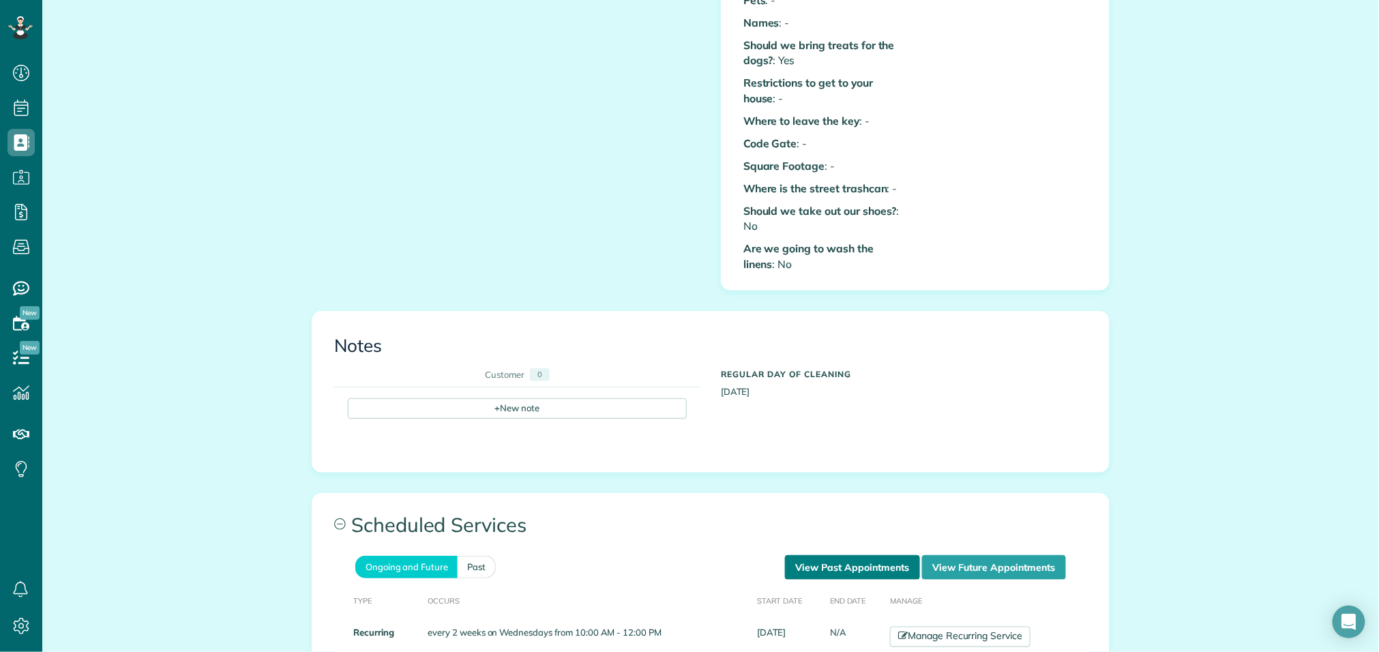
click at [852, 555] on link "View Past Appointments" at bounding box center [852, 567] width 135 height 25
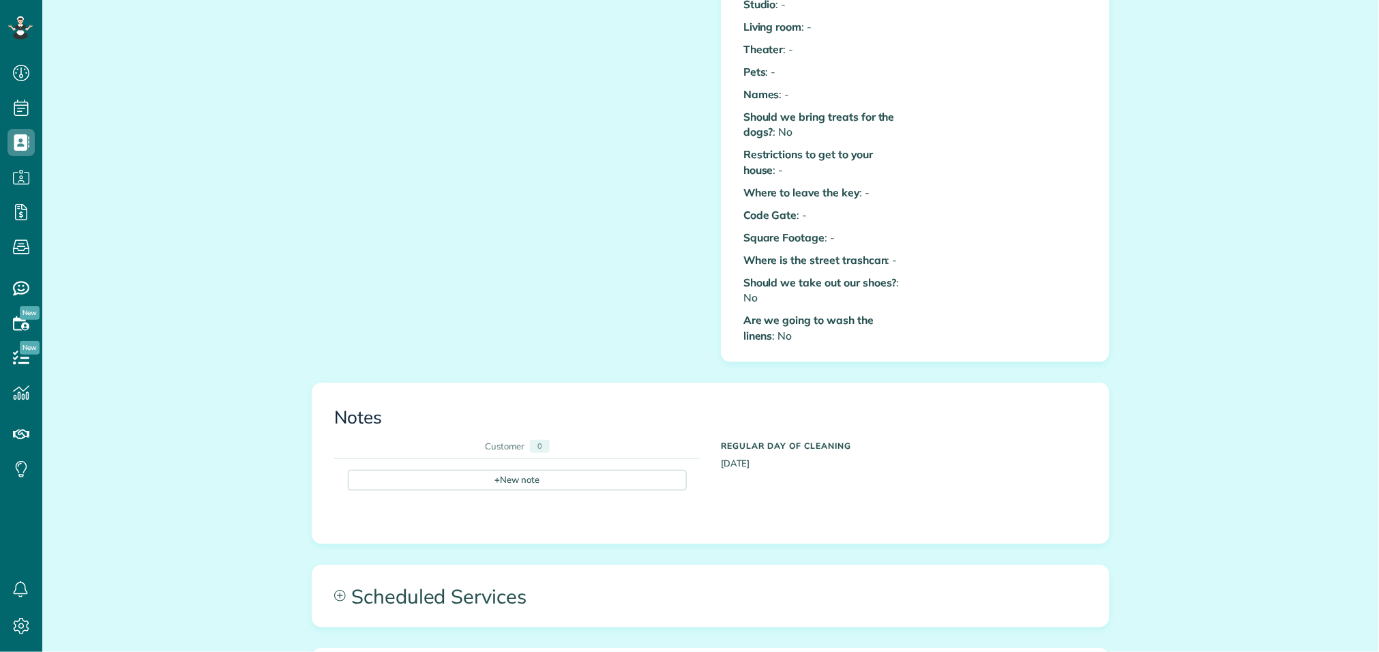
scroll to position [612, 0]
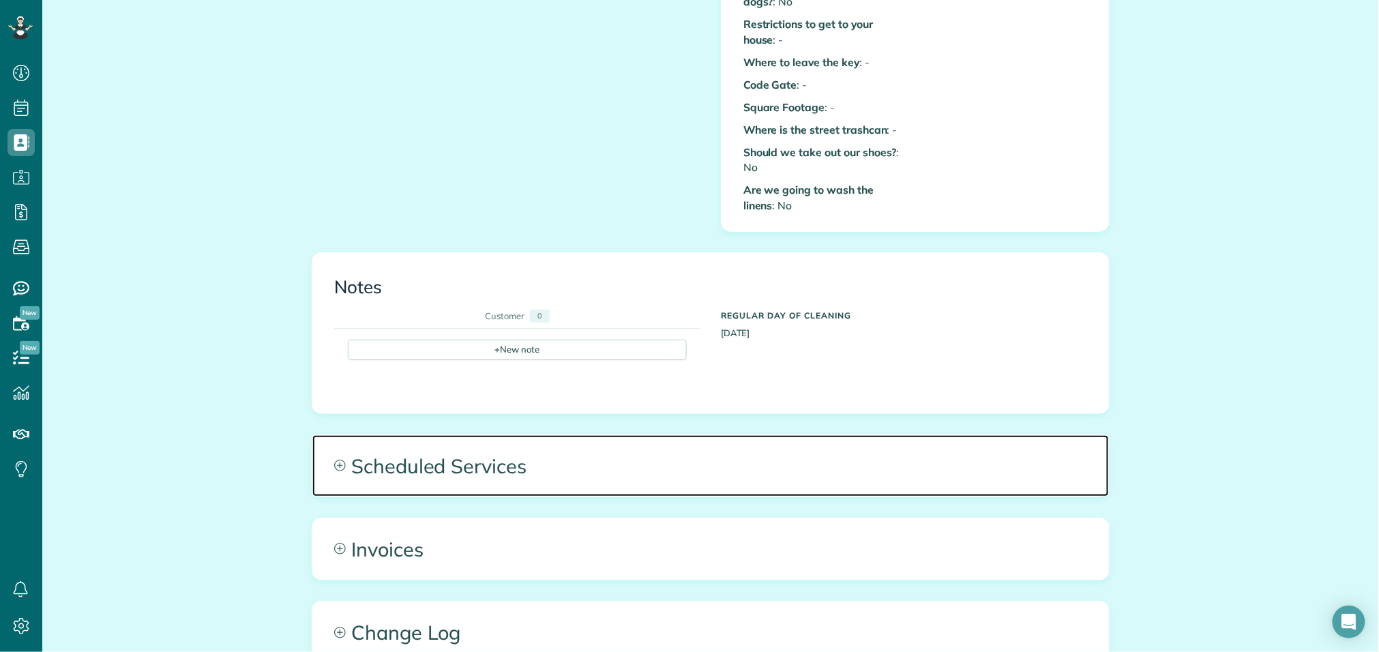
click at [516, 465] on span "Scheduled Services" at bounding box center [710, 465] width 797 height 61
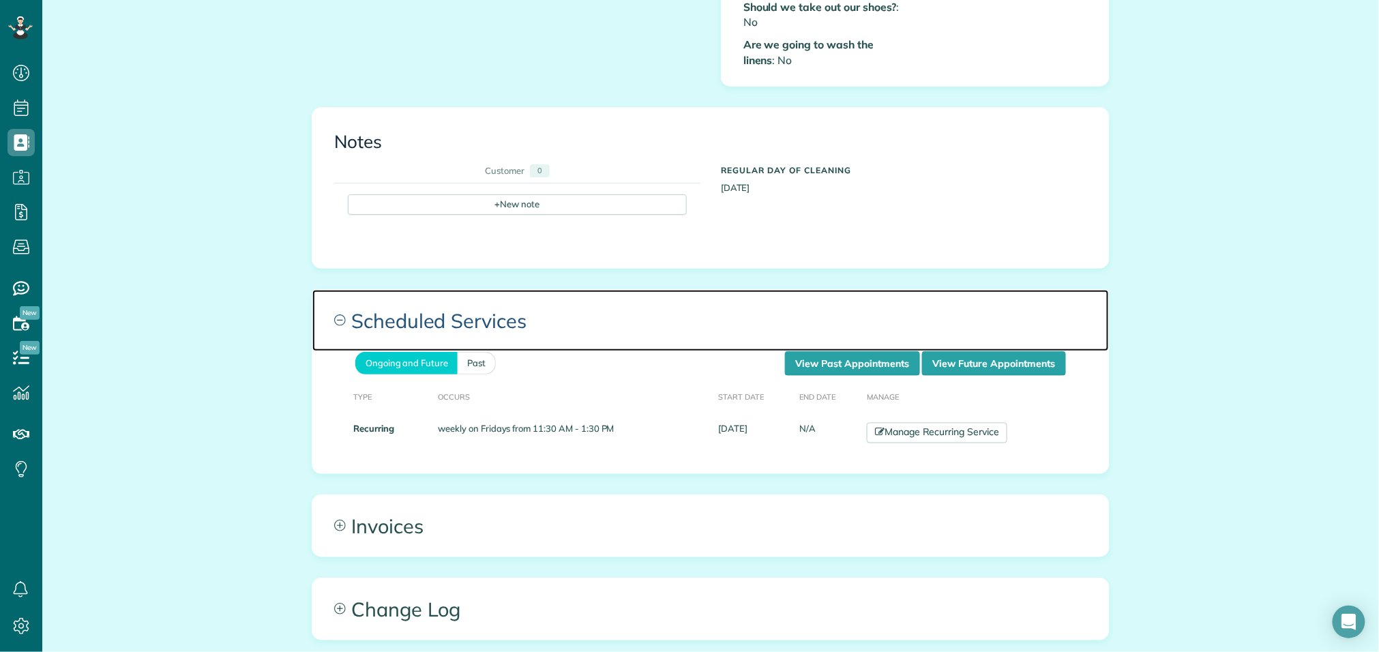
scroll to position [760, 0]
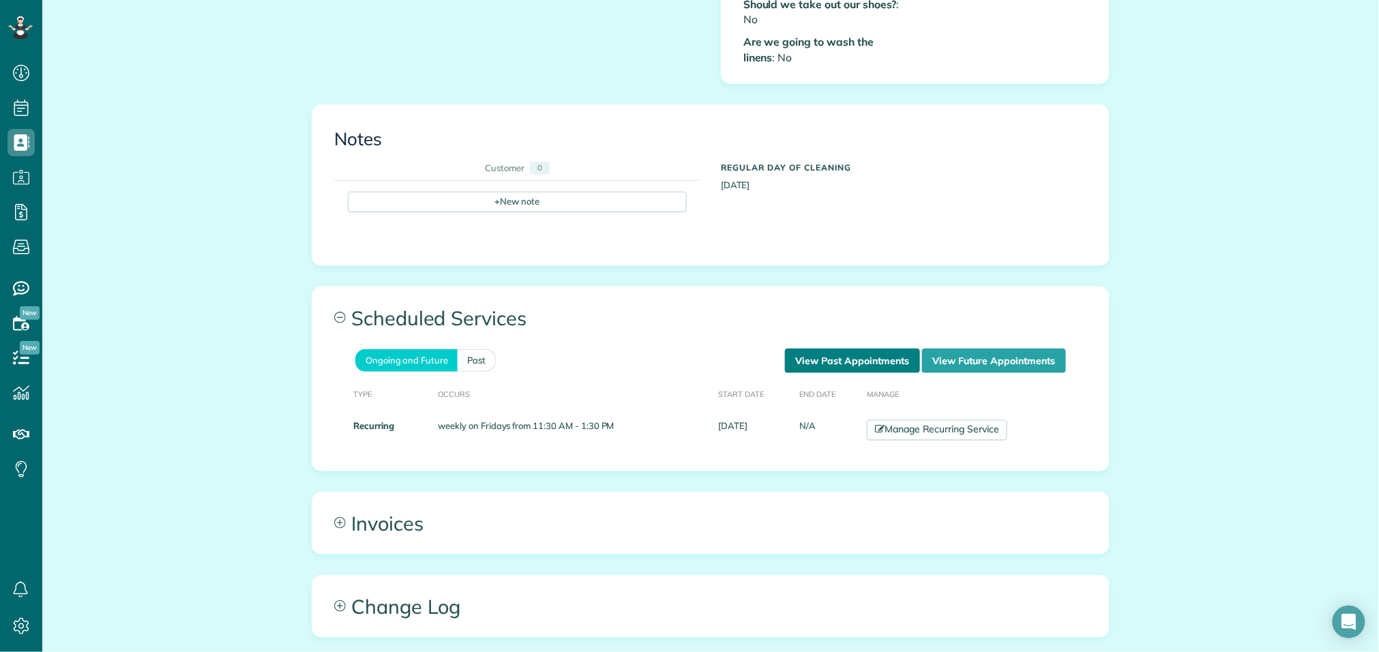
click at [859, 350] on link "View Past Appointments" at bounding box center [852, 361] width 135 height 25
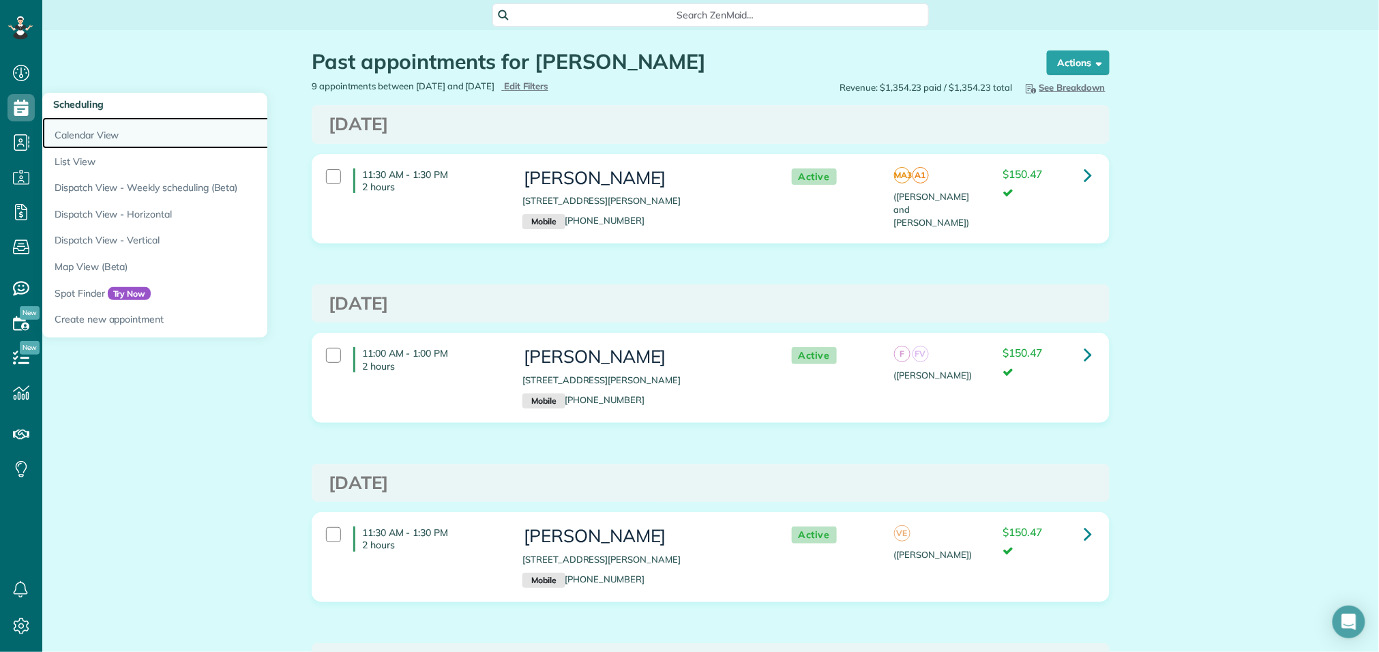
click at [83, 145] on link "Calendar View" at bounding box center [212, 132] width 341 height 31
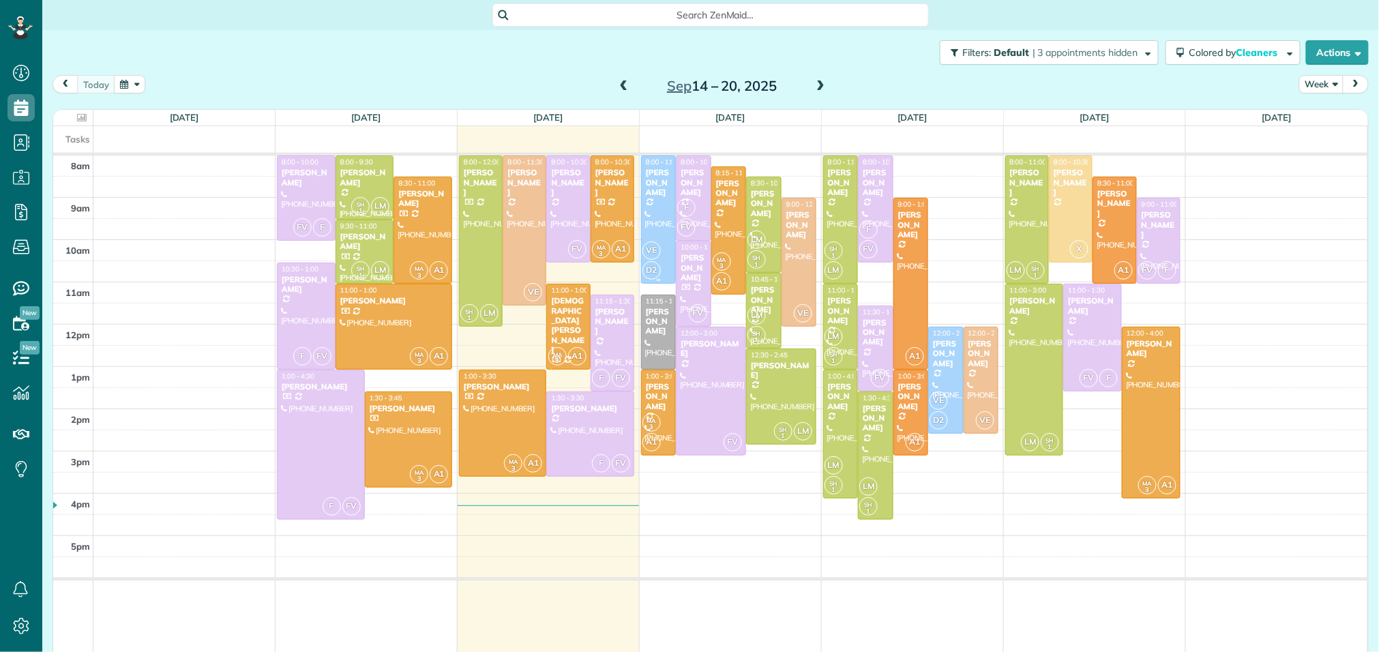
scroll to position [5, 5]
click at [684, 268] on div "[PERSON_NAME]" at bounding box center [693, 267] width 27 height 29
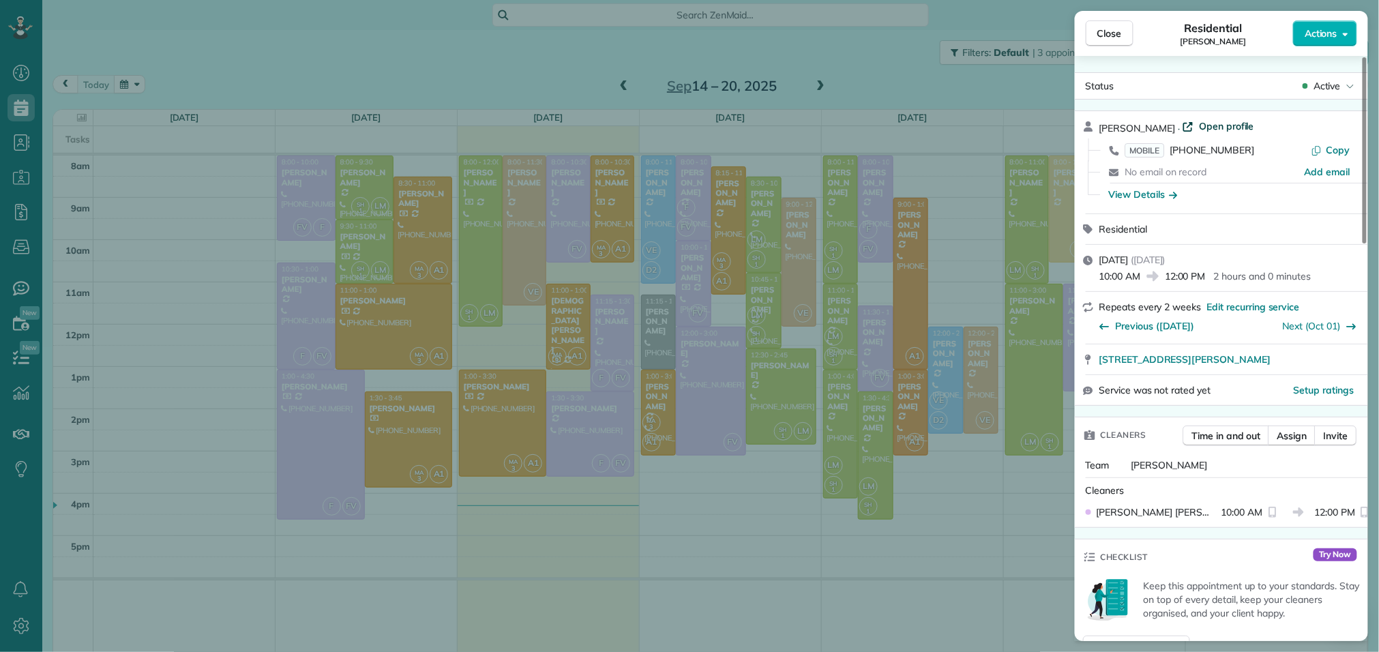
click at [1213, 128] on span "Open profile" at bounding box center [1226, 126] width 55 height 14
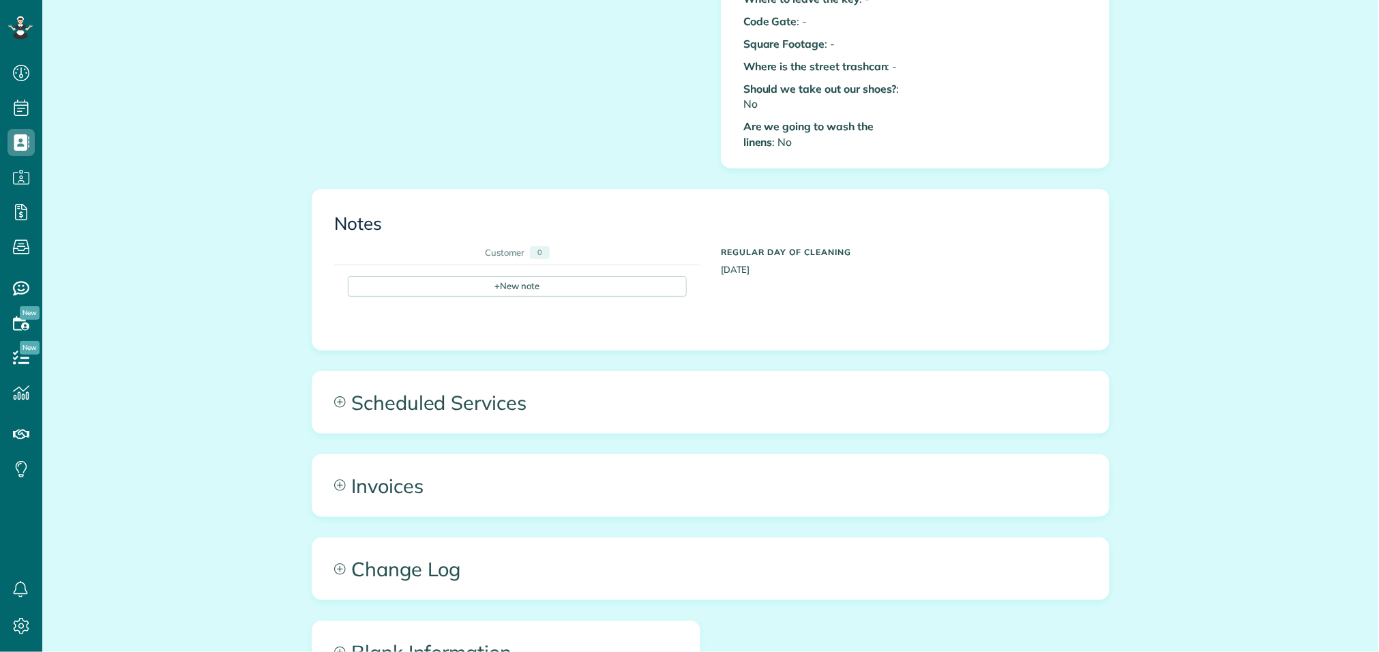
scroll to position [683, 0]
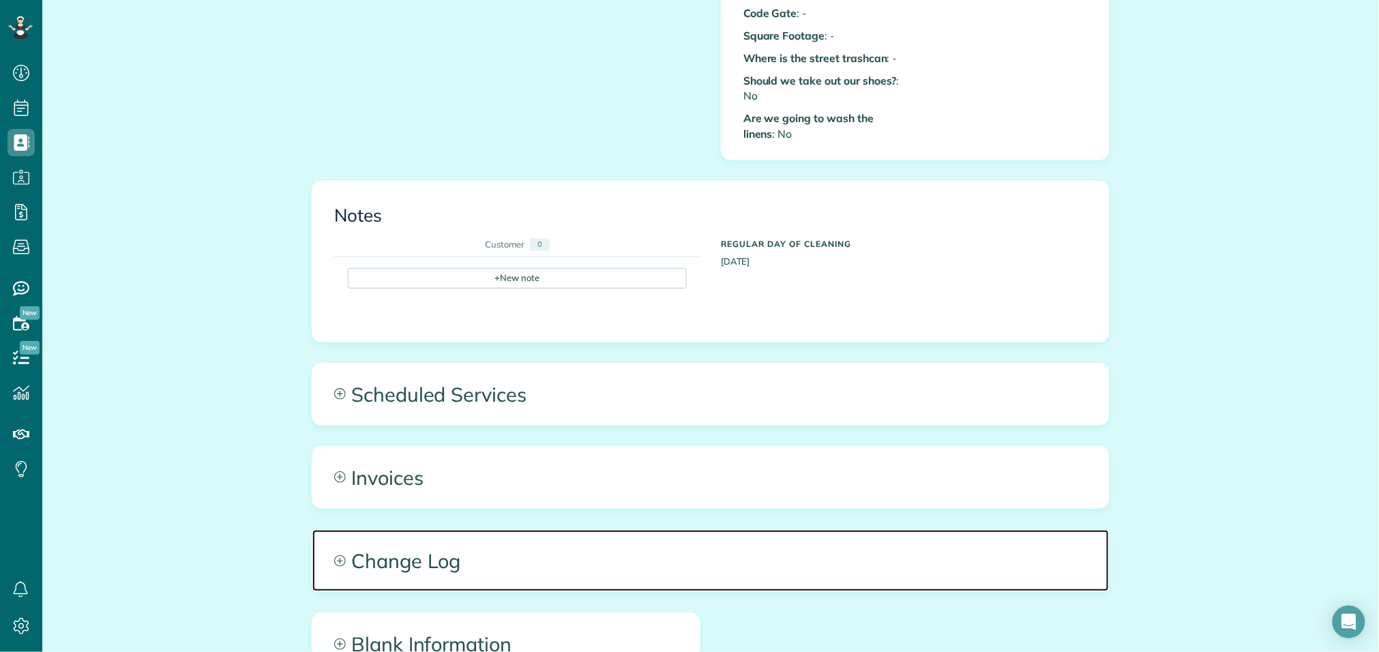
click at [445, 554] on span "Change Log" at bounding box center [710, 560] width 797 height 61
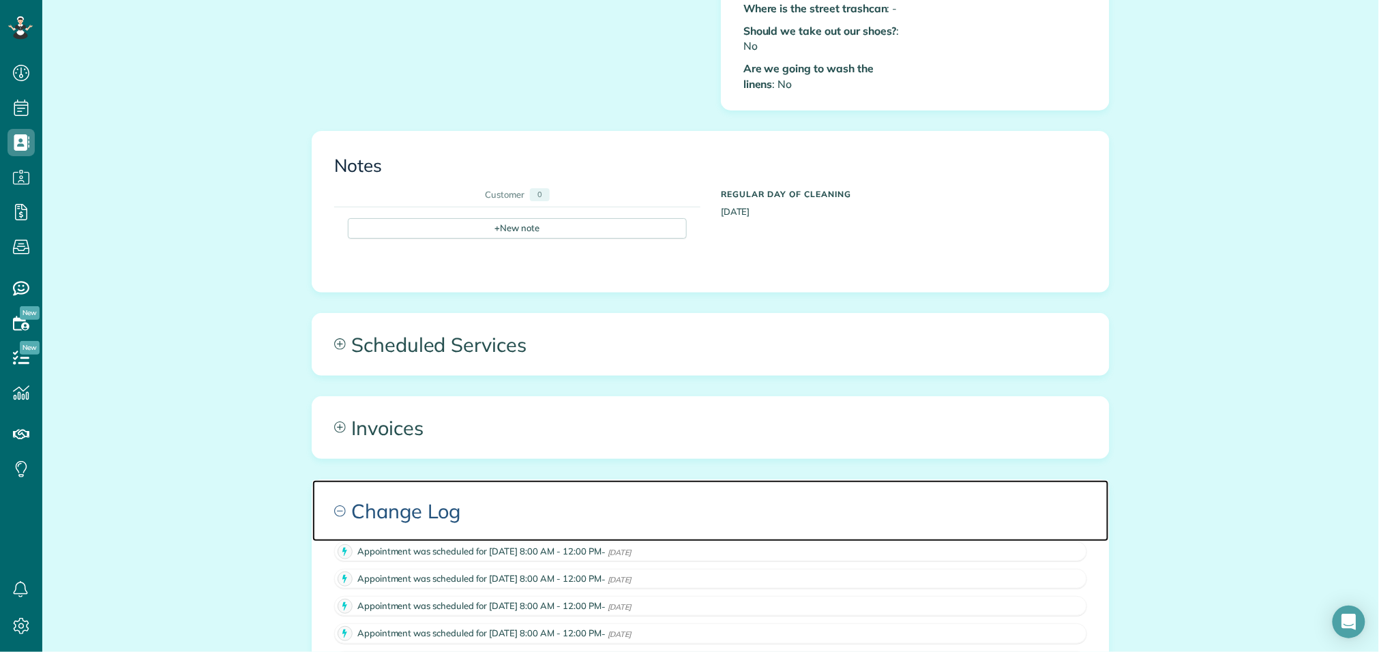
scroll to position [715, 0]
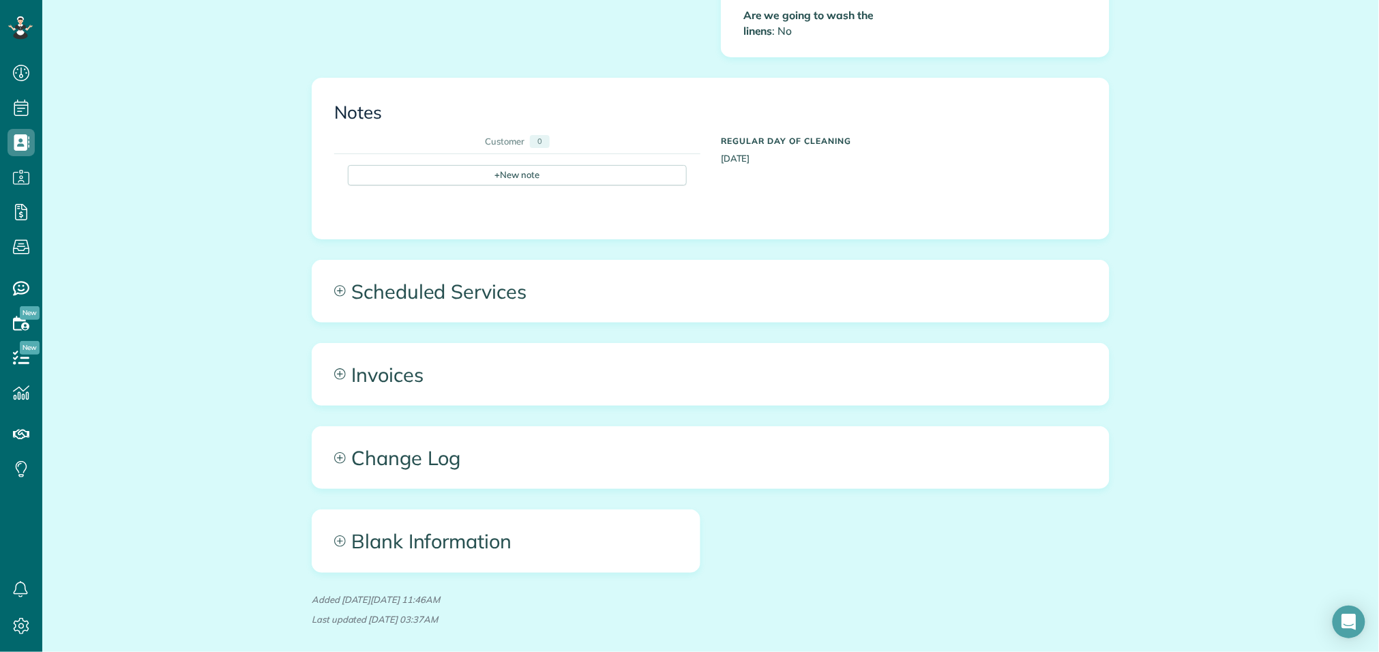
scroll to position [789, 0]
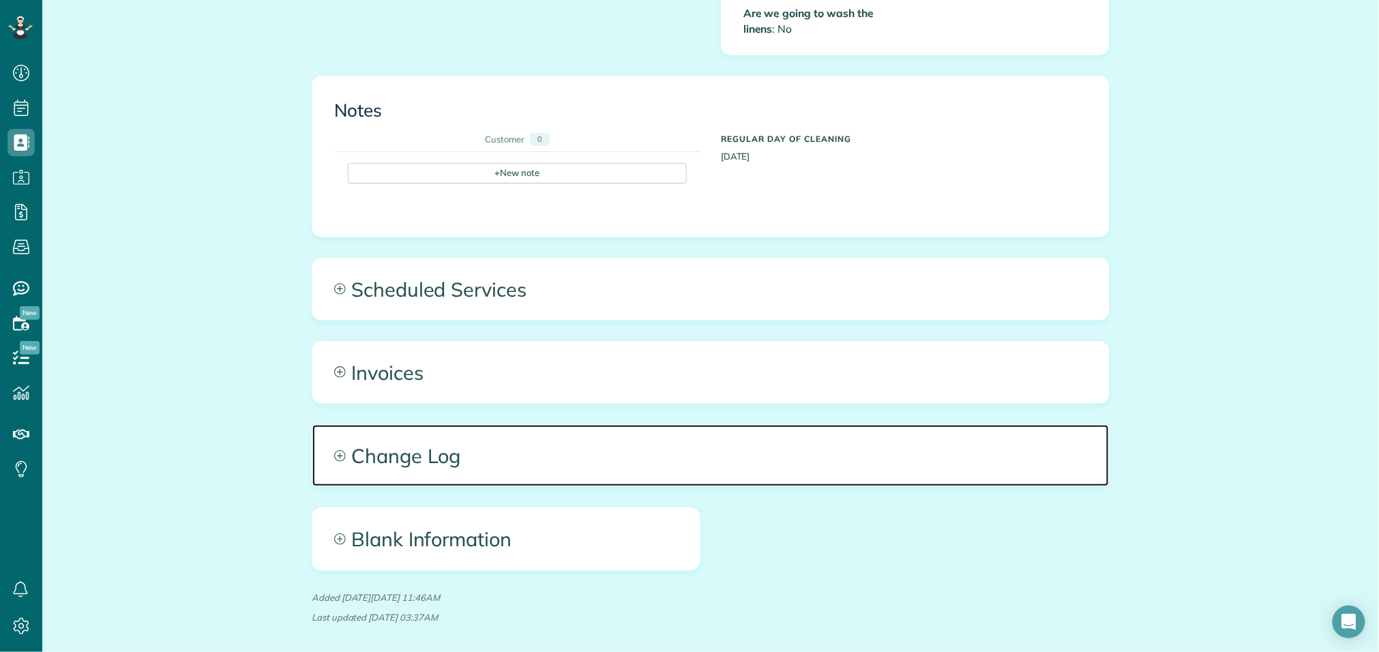
click at [501, 452] on span "Change Log" at bounding box center [710, 455] width 797 height 61
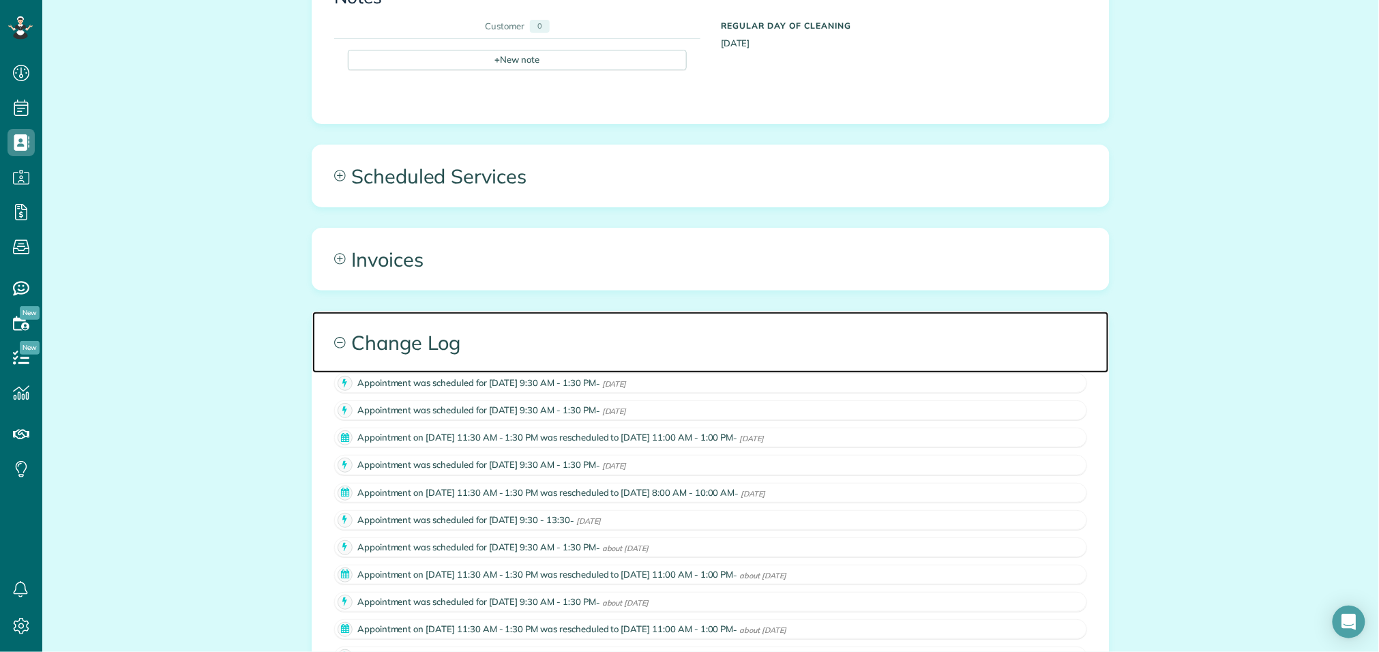
scroll to position [0, 0]
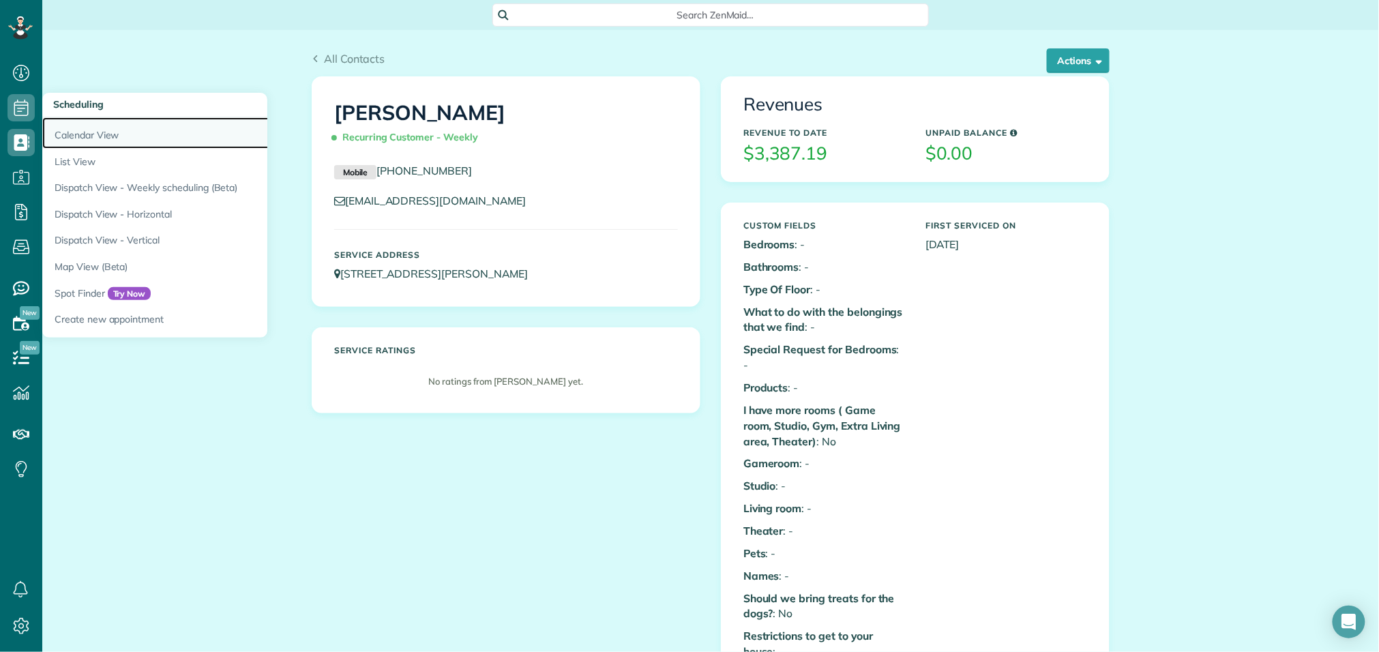
click at [62, 144] on link "Calendar View" at bounding box center [212, 132] width 341 height 31
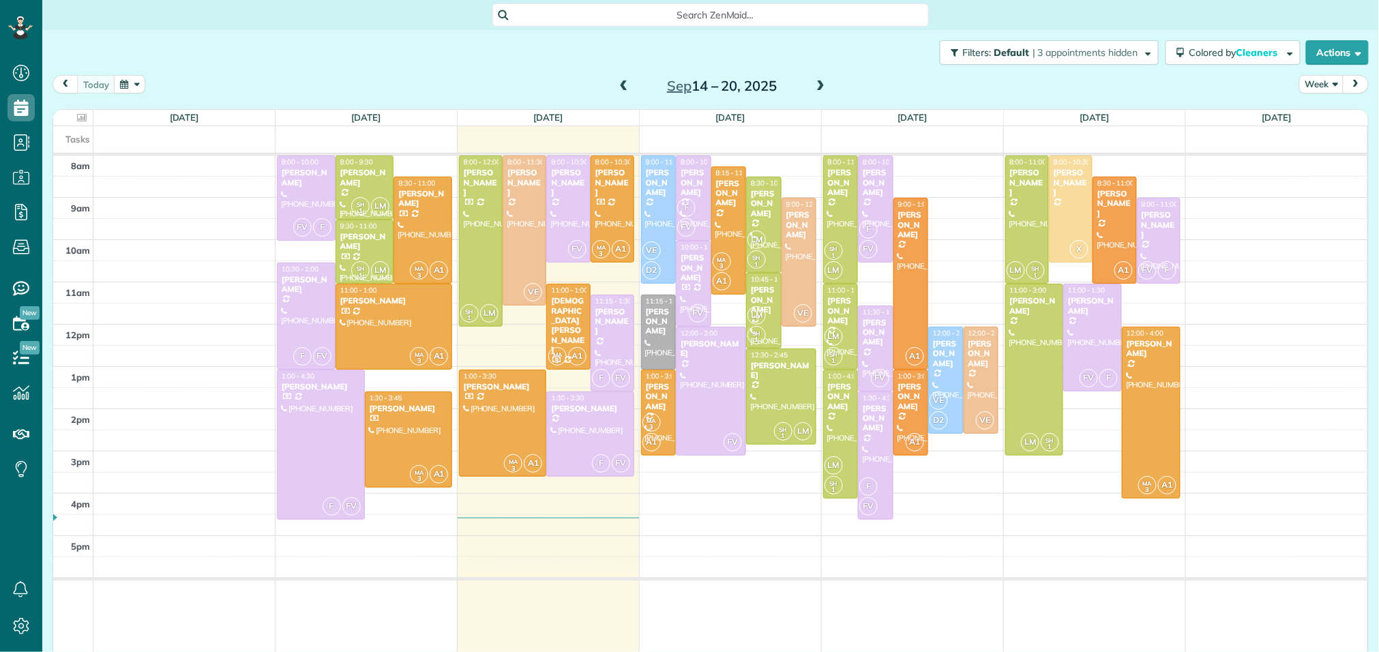
scroll to position [5, 5]
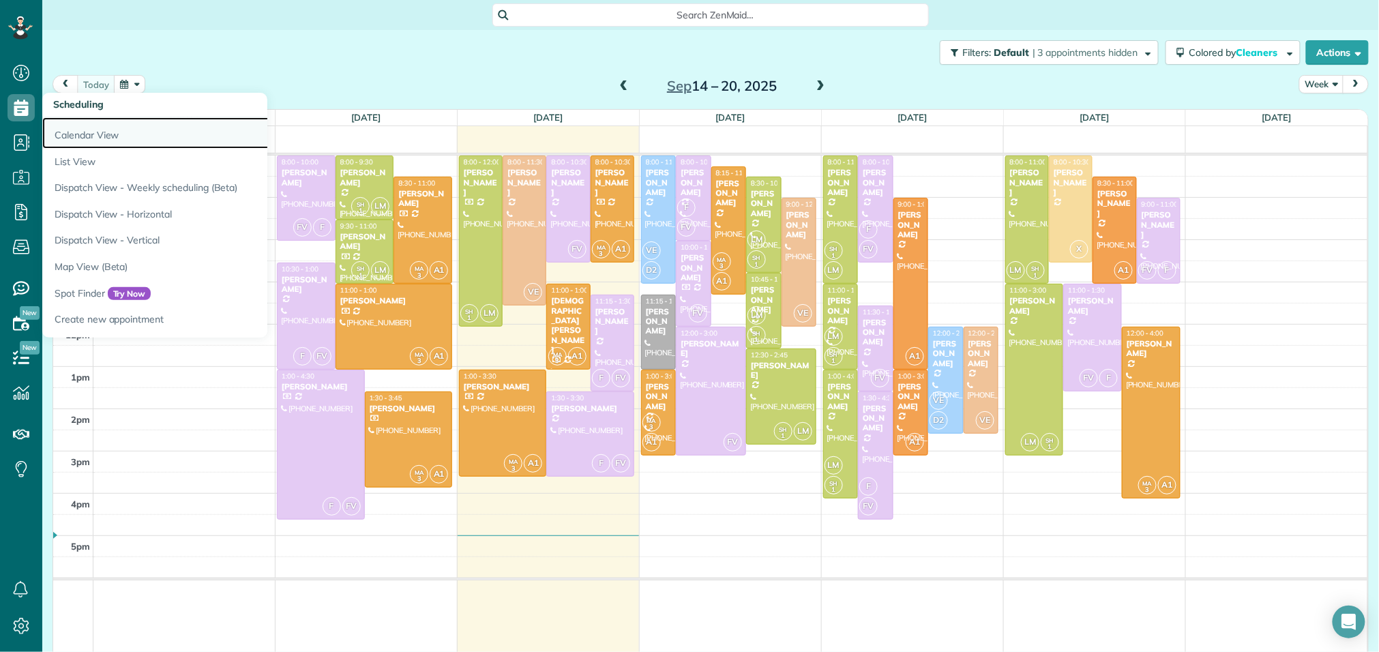
click at [70, 135] on link "Calendar View" at bounding box center [212, 132] width 341 height 31
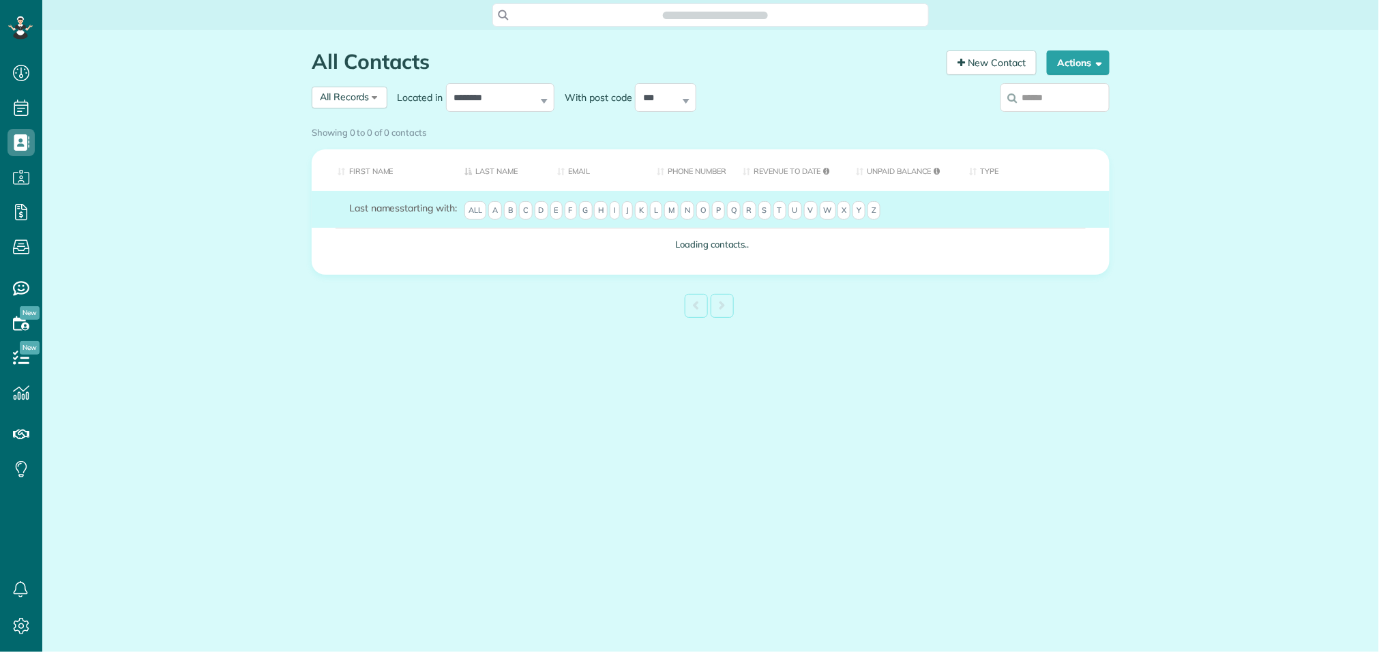
scroll to position [5, 5]
click at [1035, 121] on div "Showing 0 to 0 of 0 contacts" at bounding box center [710, 133] width 819 height 24
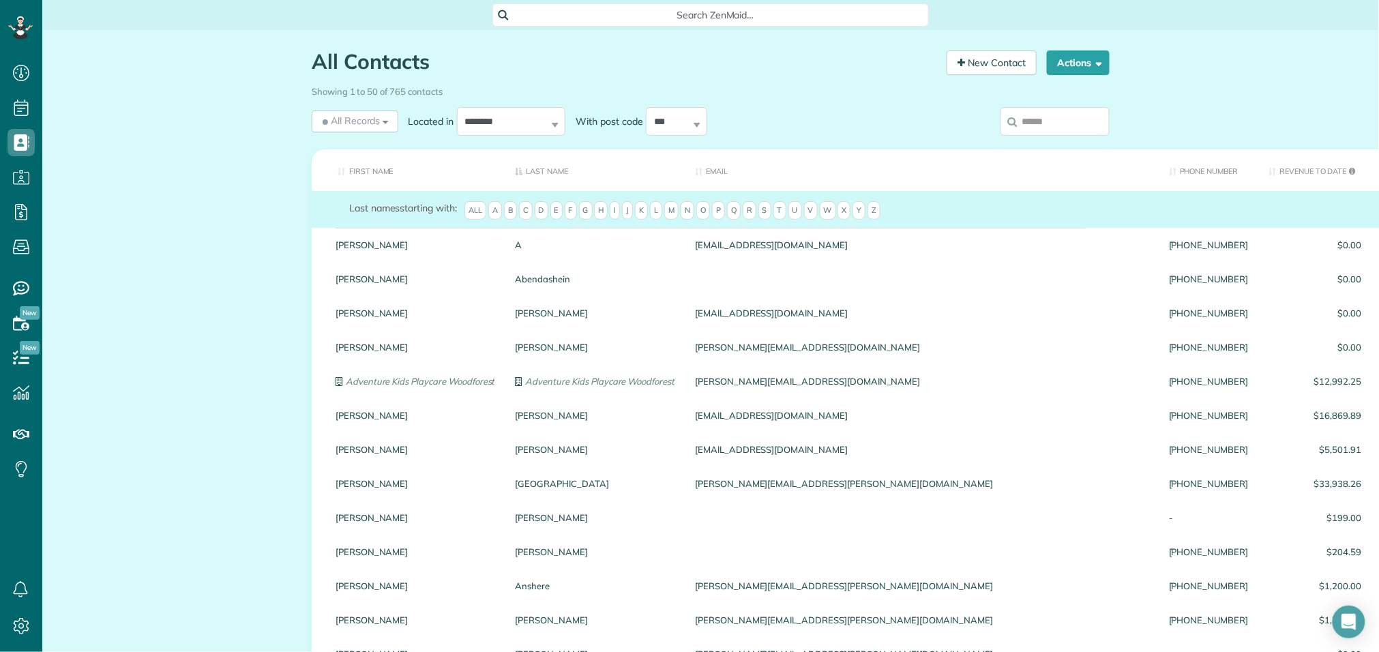
click at [1066, 116] on input "search" at bounding box center [1055, 121] width 109 height 29
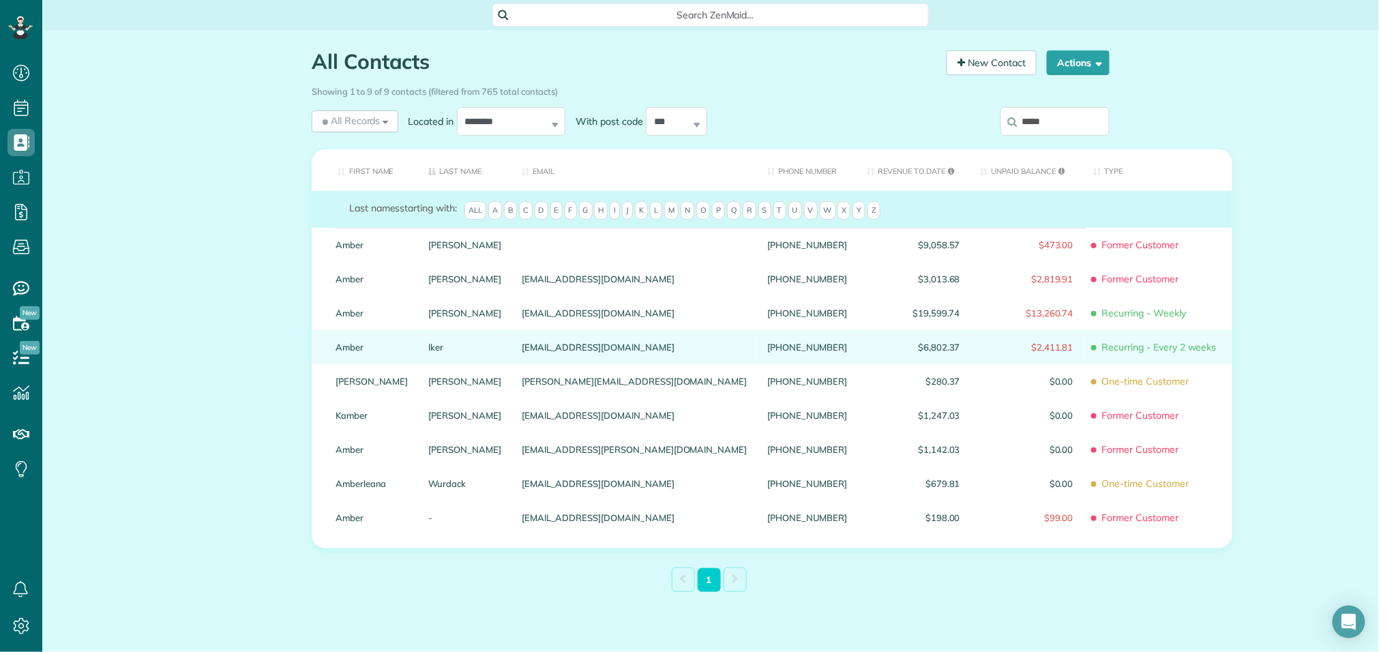
type input "*****"
click at [345, 352] on link "Amber" at bounding box center [372, 347] width 73 height 10
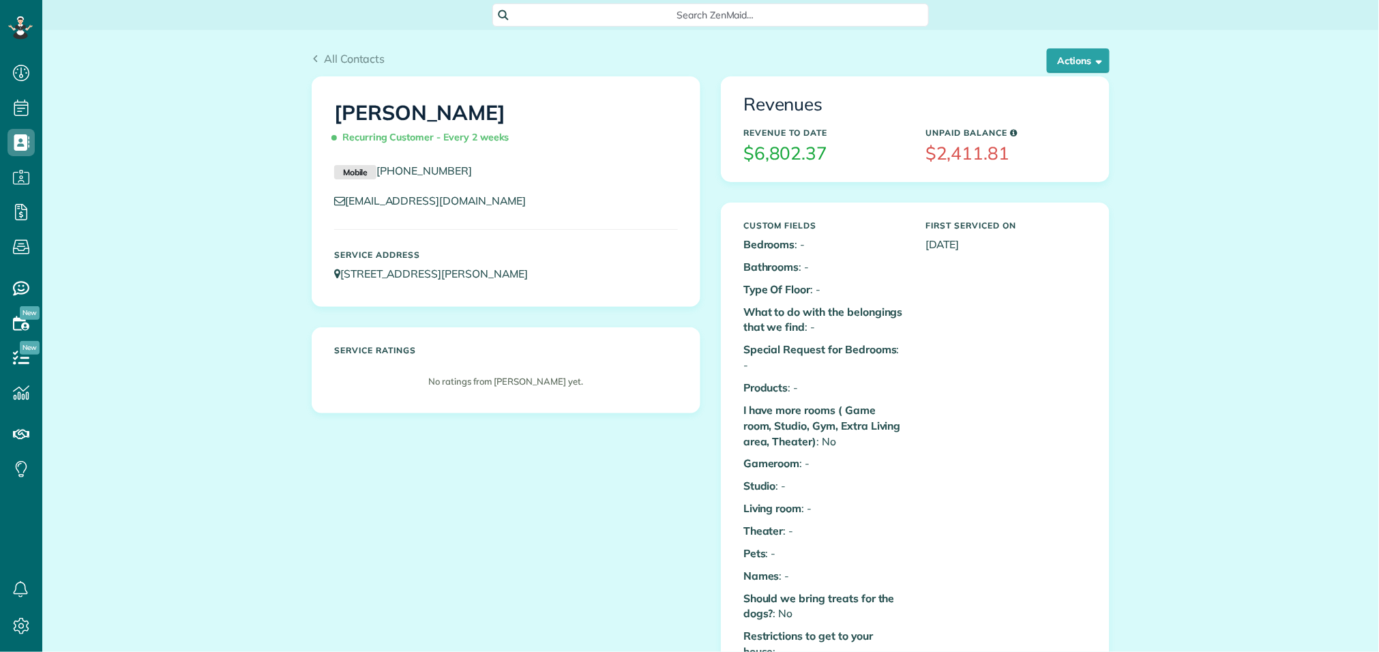
scroll to position [5, 5]
click at [1090, 58] on button "Actions" at bounding box center [1078, 60] width 63 height 25
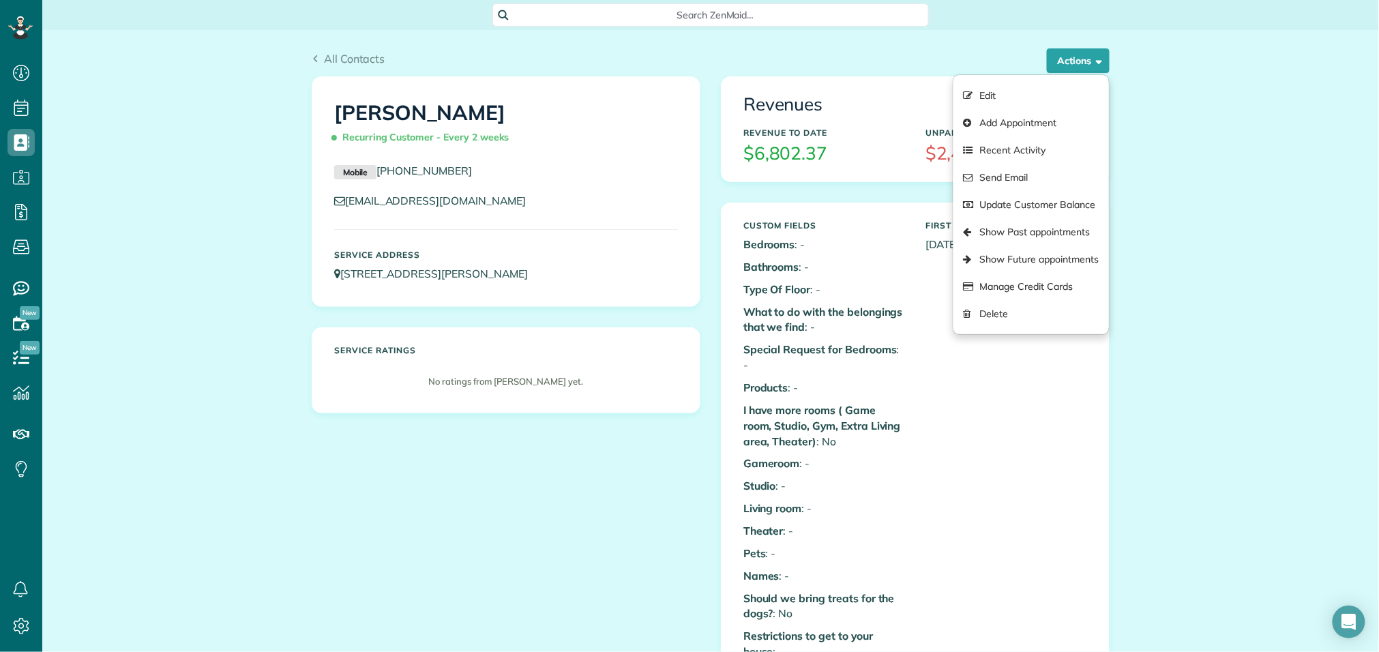
click at [854, 61] on div "All Contacts" at bounding box center [711, 58] width 798 height 16
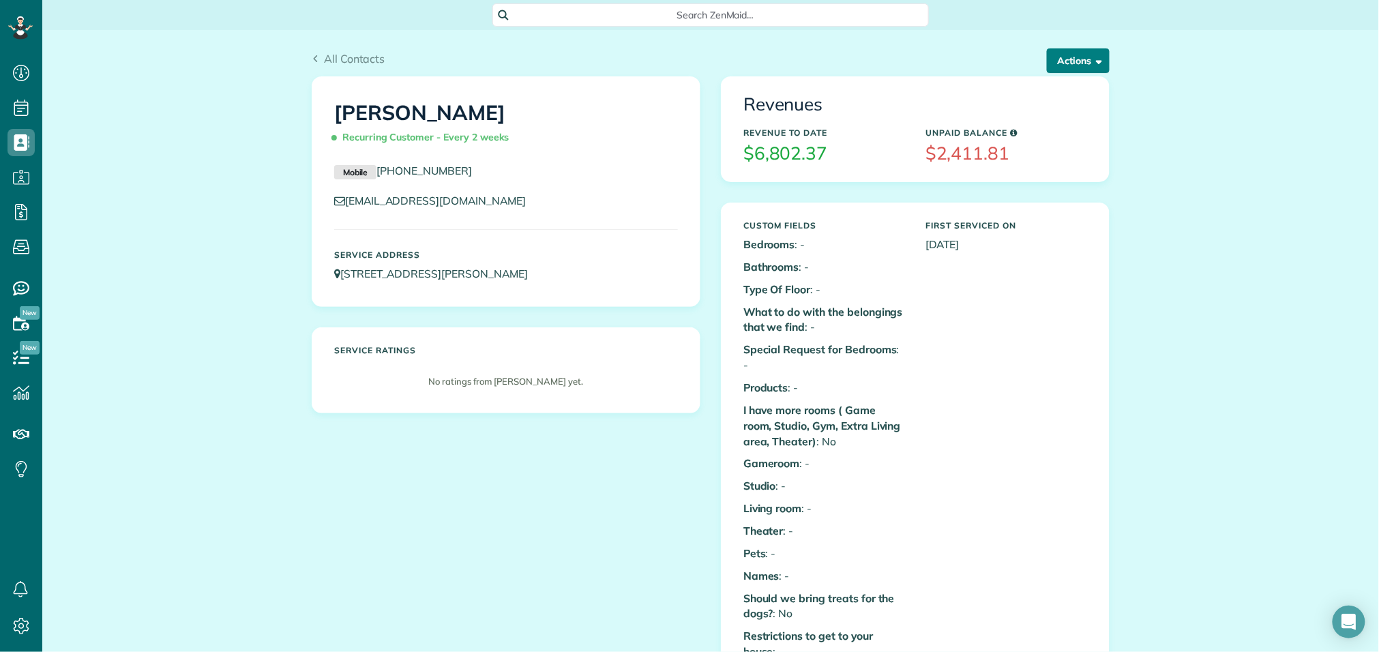
click at [1076, 63] on button "Actions" at bounding box center [1078, 60] width 63 height 25
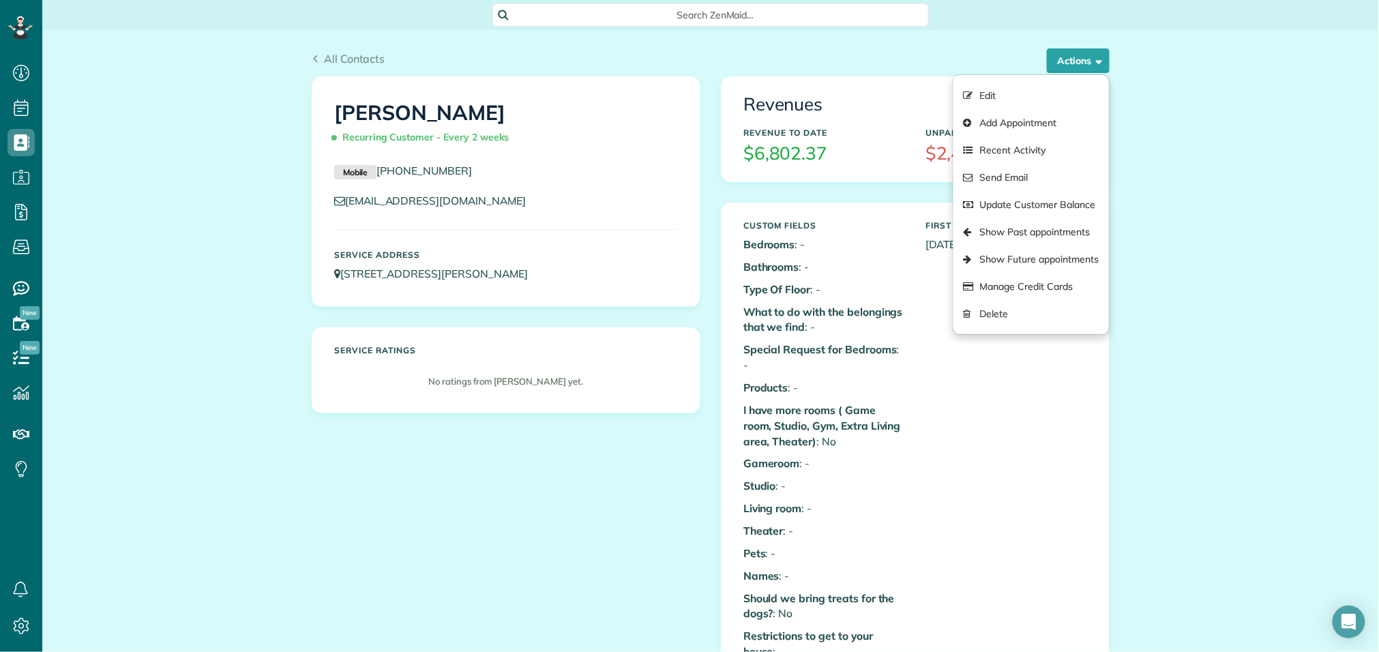
click at [842, 53] on div "All Contacts" at bounding box center [711, 58] width 798 height 16
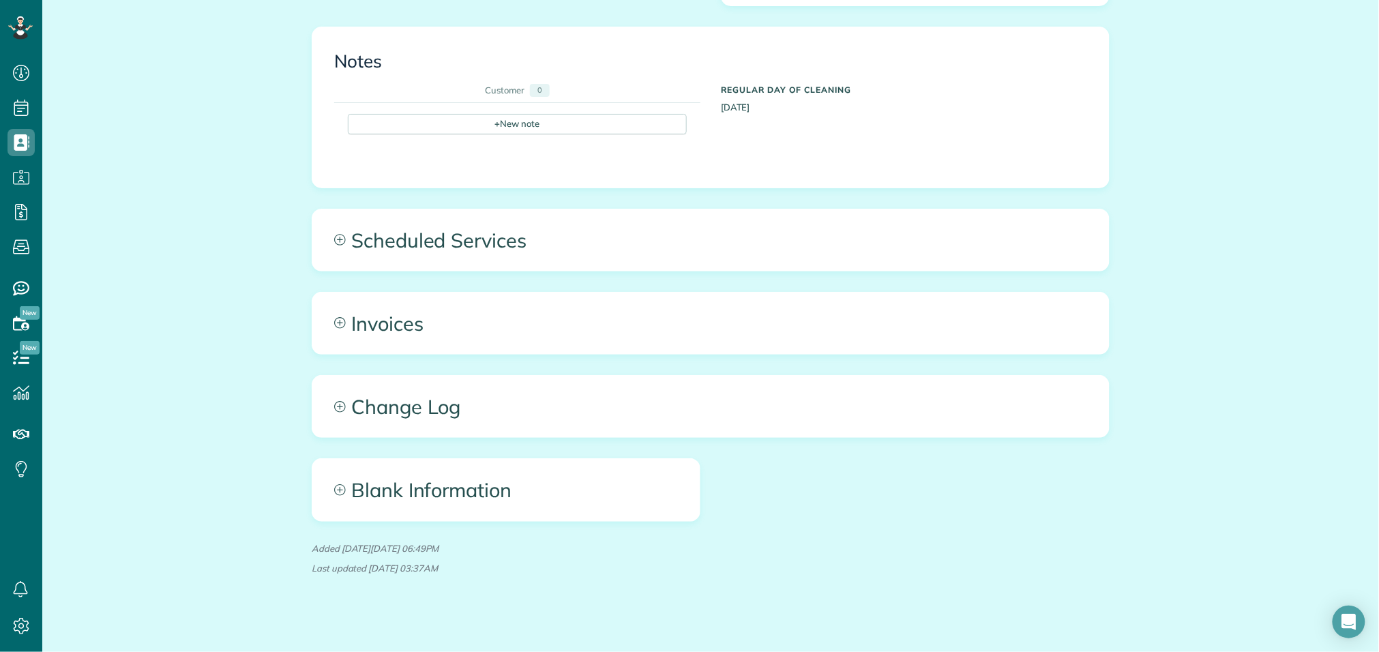
scroll to position [0, 0]
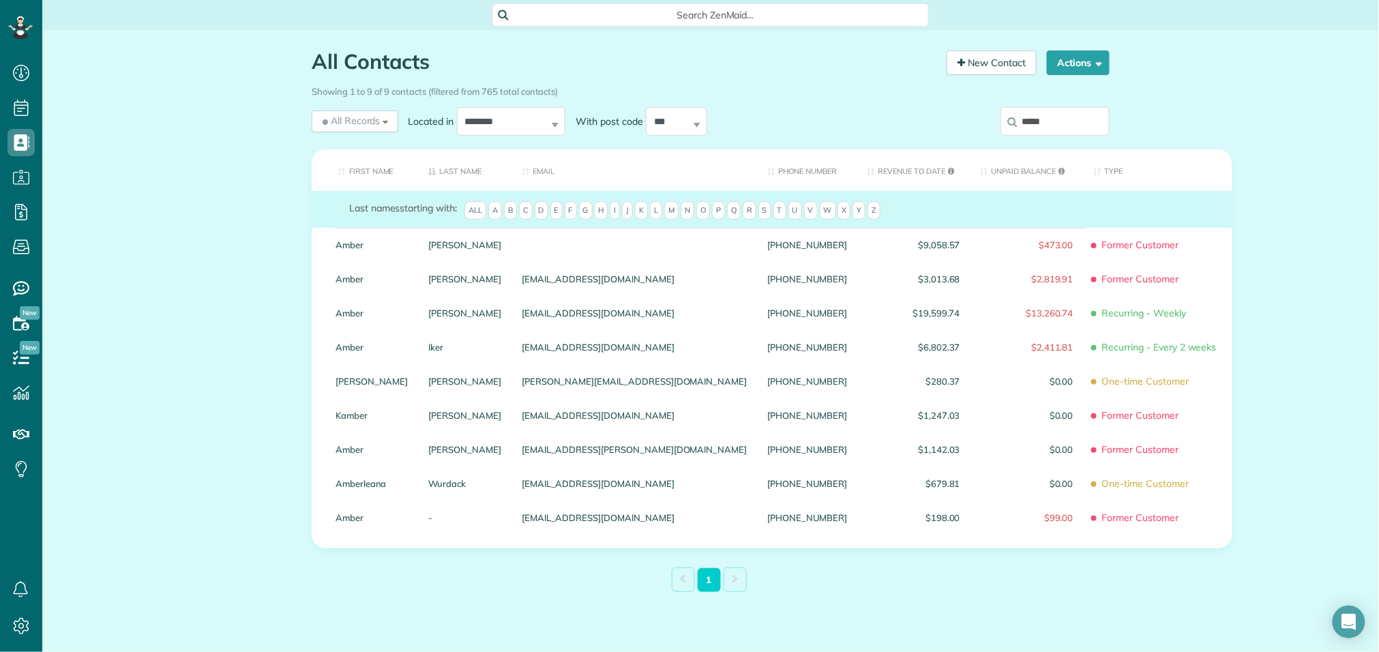
scroll to position [5, 5]
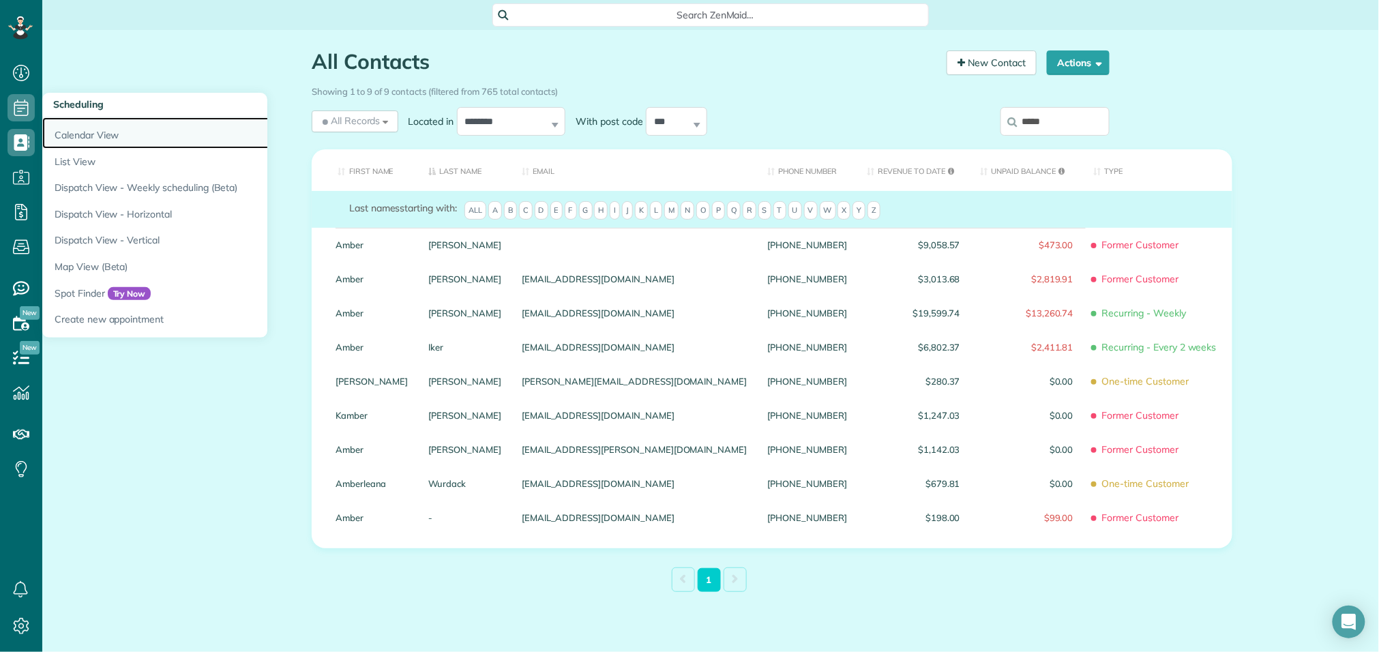
click at [85, 136] on link "Calendar View" at bounding box center [212, 132] width 341 height 31
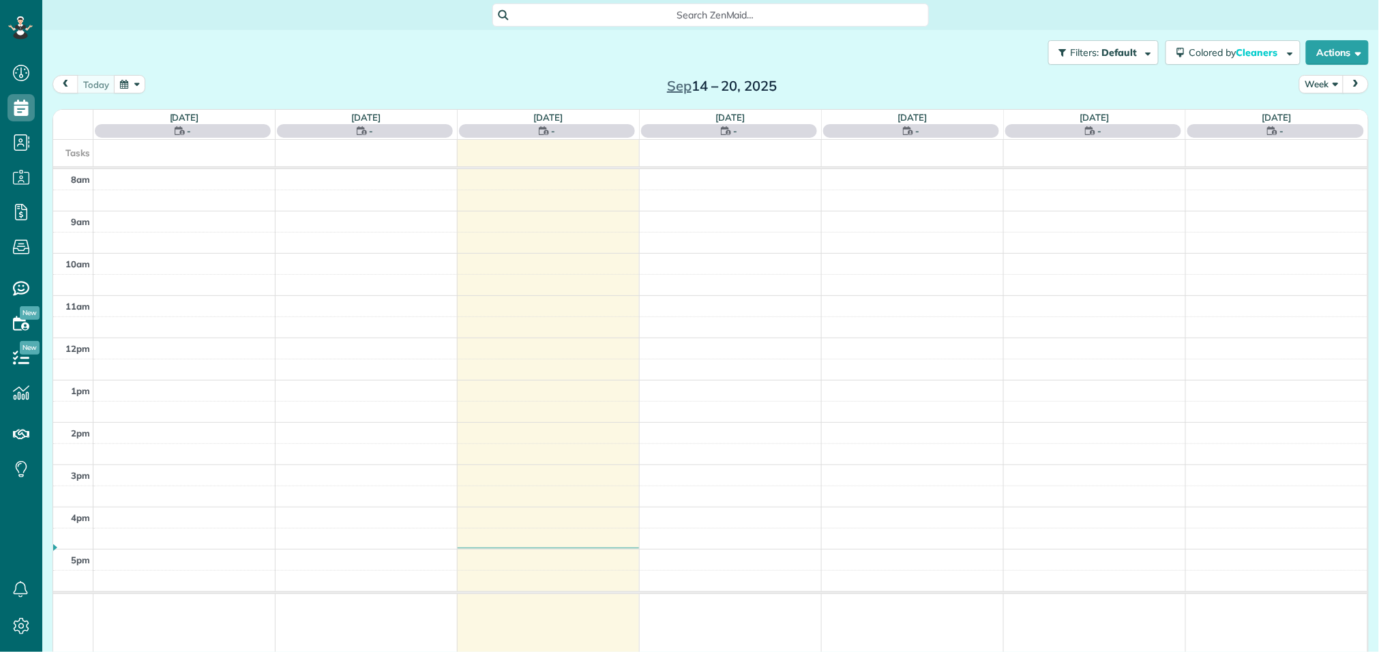
scroll to position [5, 5]
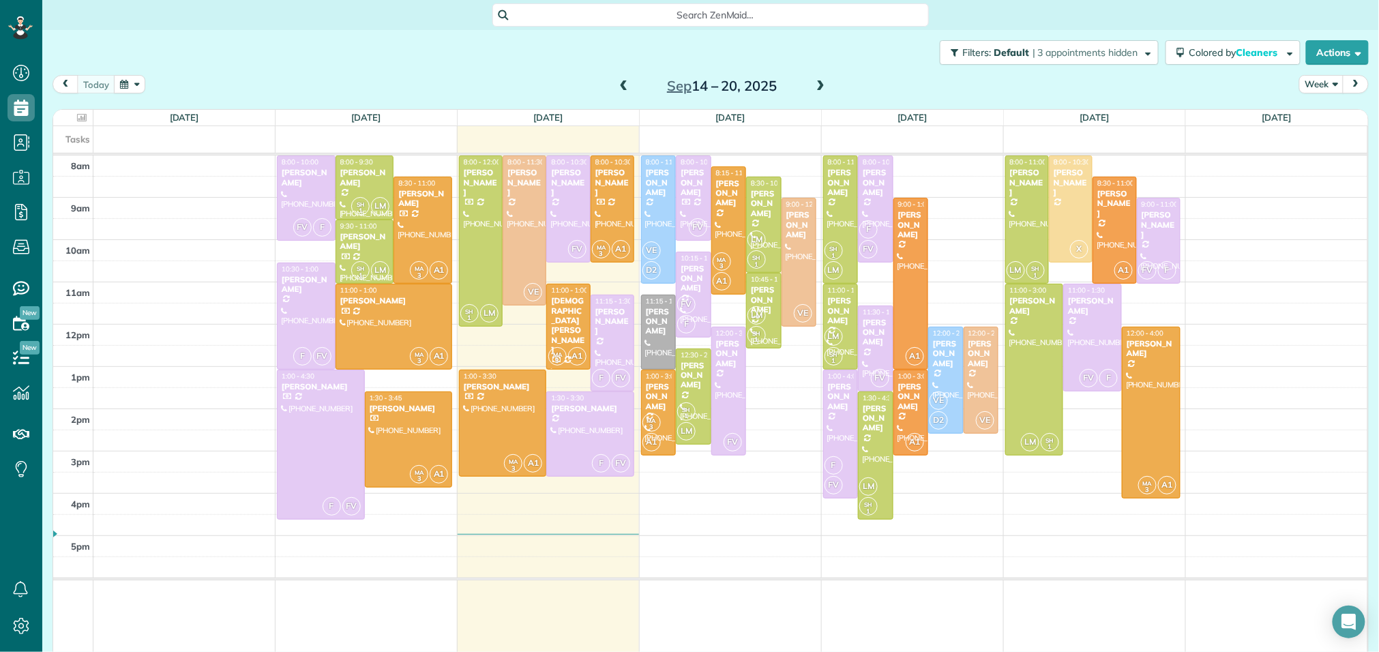
click at [622, 88] on span at bounding box center [624, 86] width 15 height 12
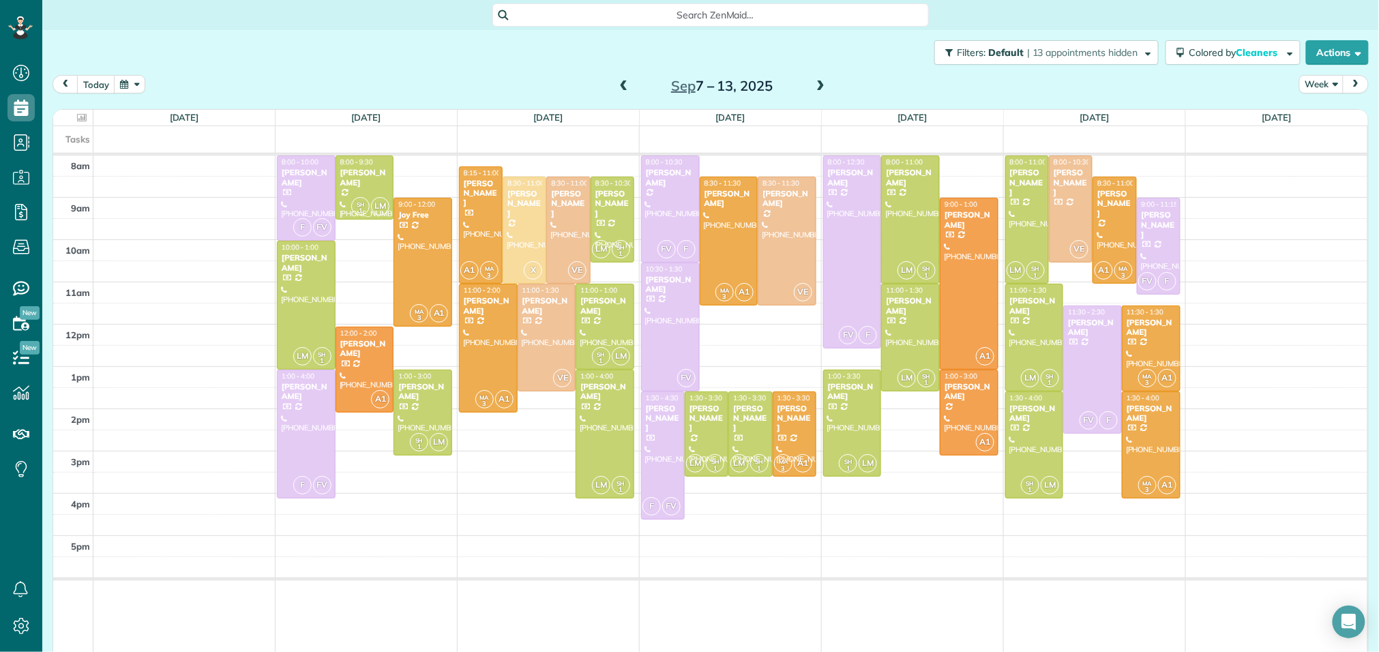
click at [622, 88] on span at bounding box center [624, 86] width 15 height 12
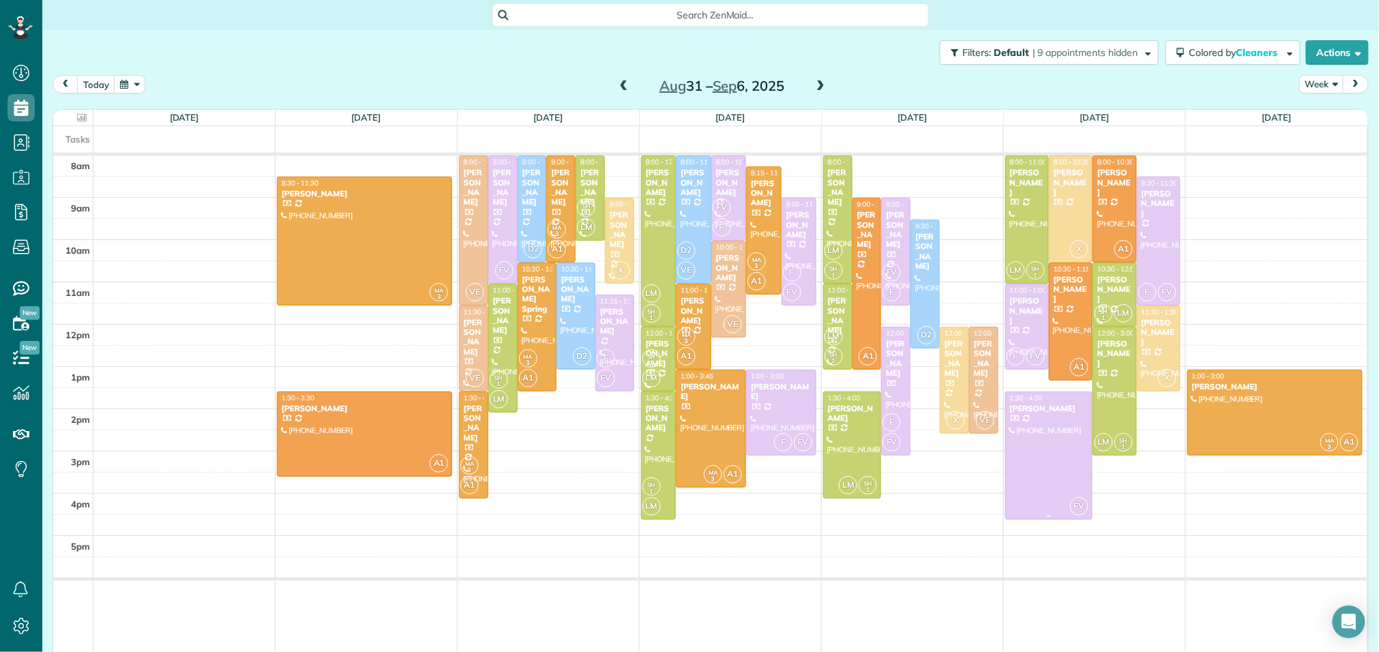
click at [1037, 418] on div at bounding box center [1049, 456] width 87 height 128
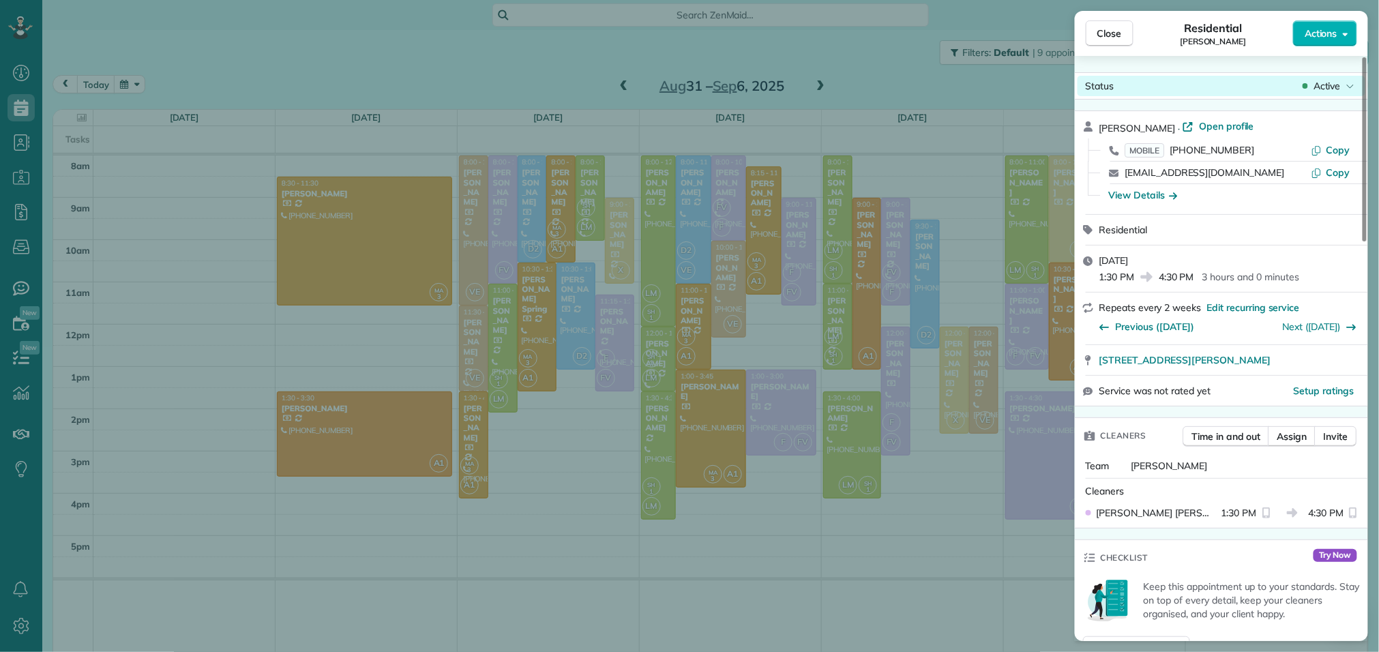
click at [1325, 79] on span "Active" at bounding box center [1327, 86] width 27 height 14
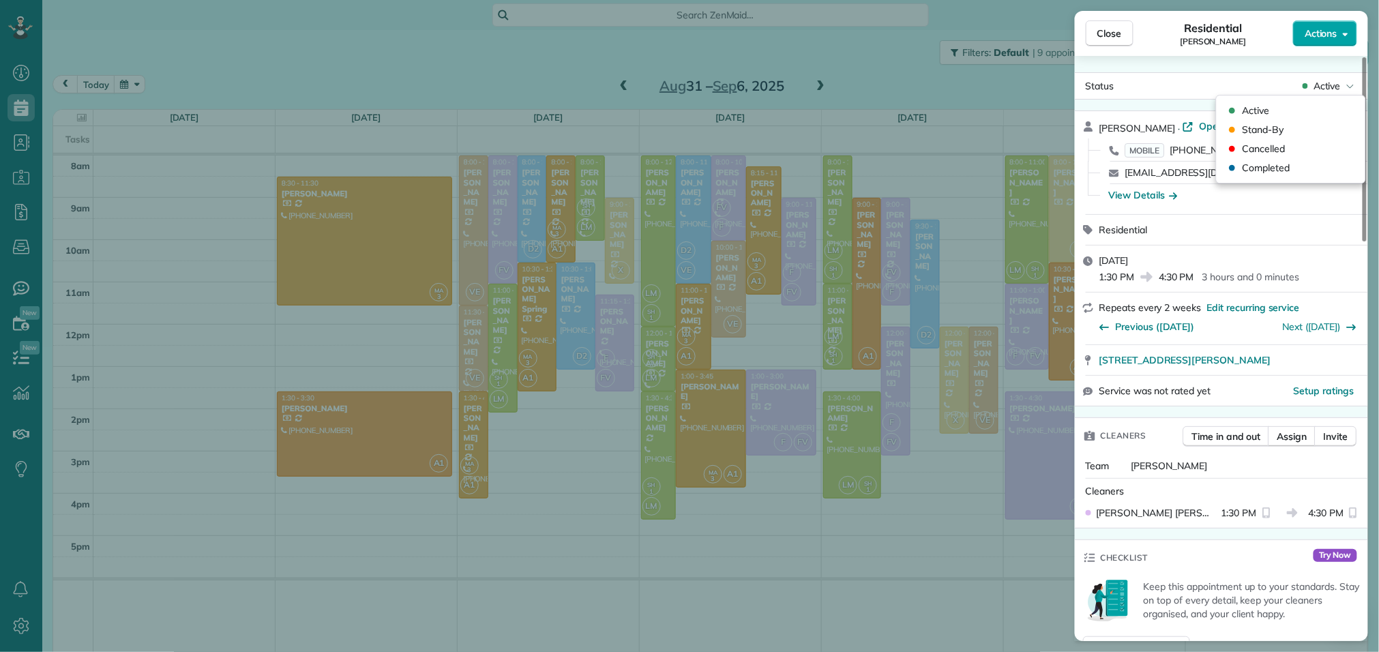
click at [1327, 42] on button "Actions" at bounding box center [1325, 33] width 64 height 26
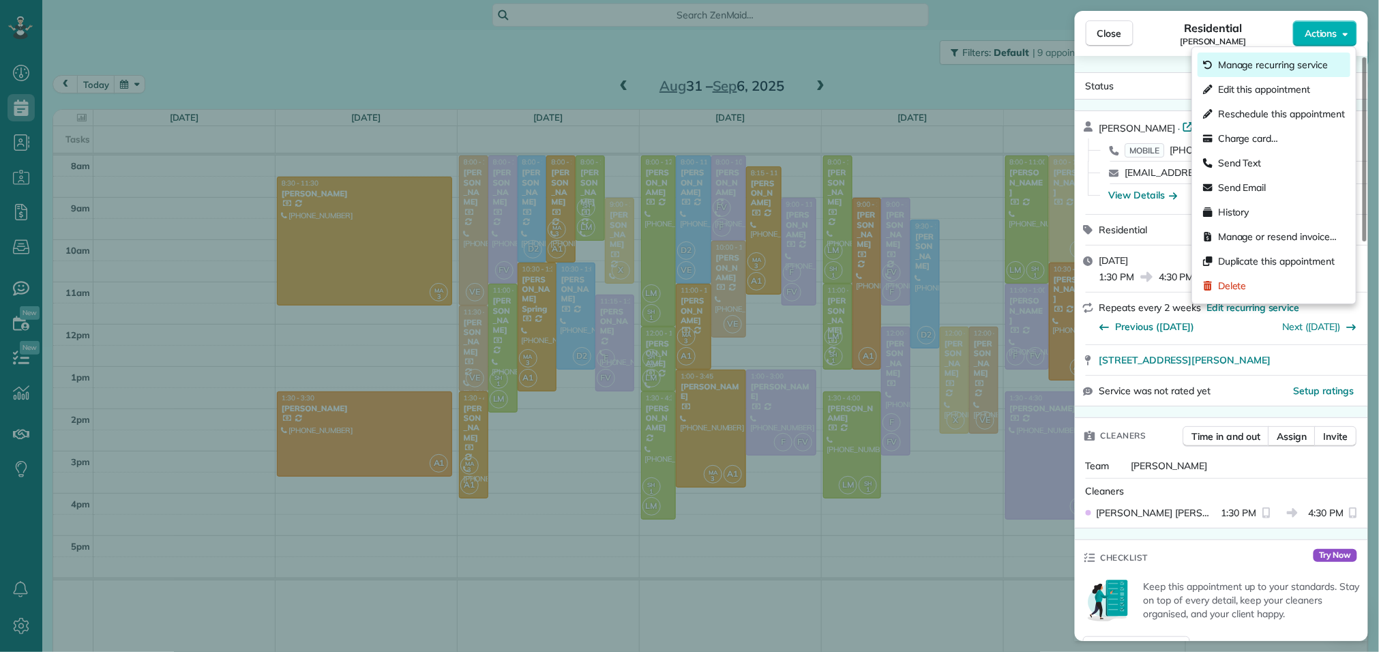
click at [1259, 63] on span "Manage recurring service" at bounding box center [1273, 65] width 110 height 14
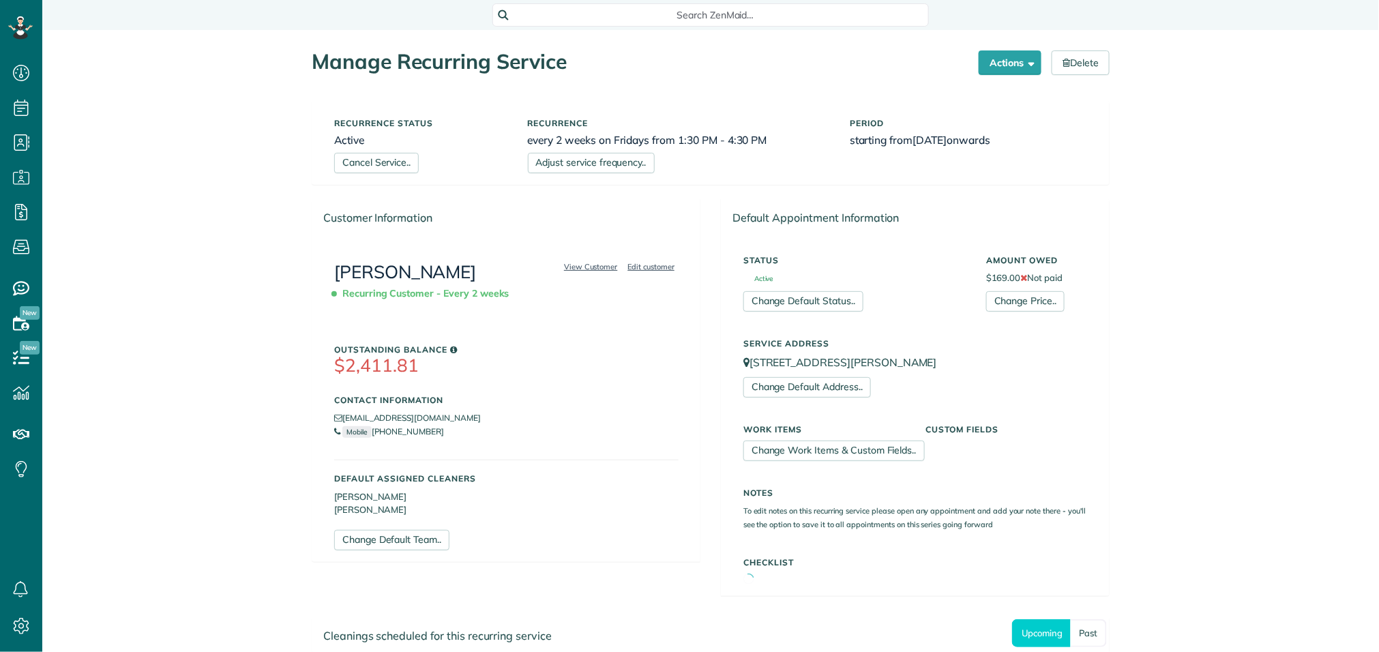
scroll to position [5, 5]
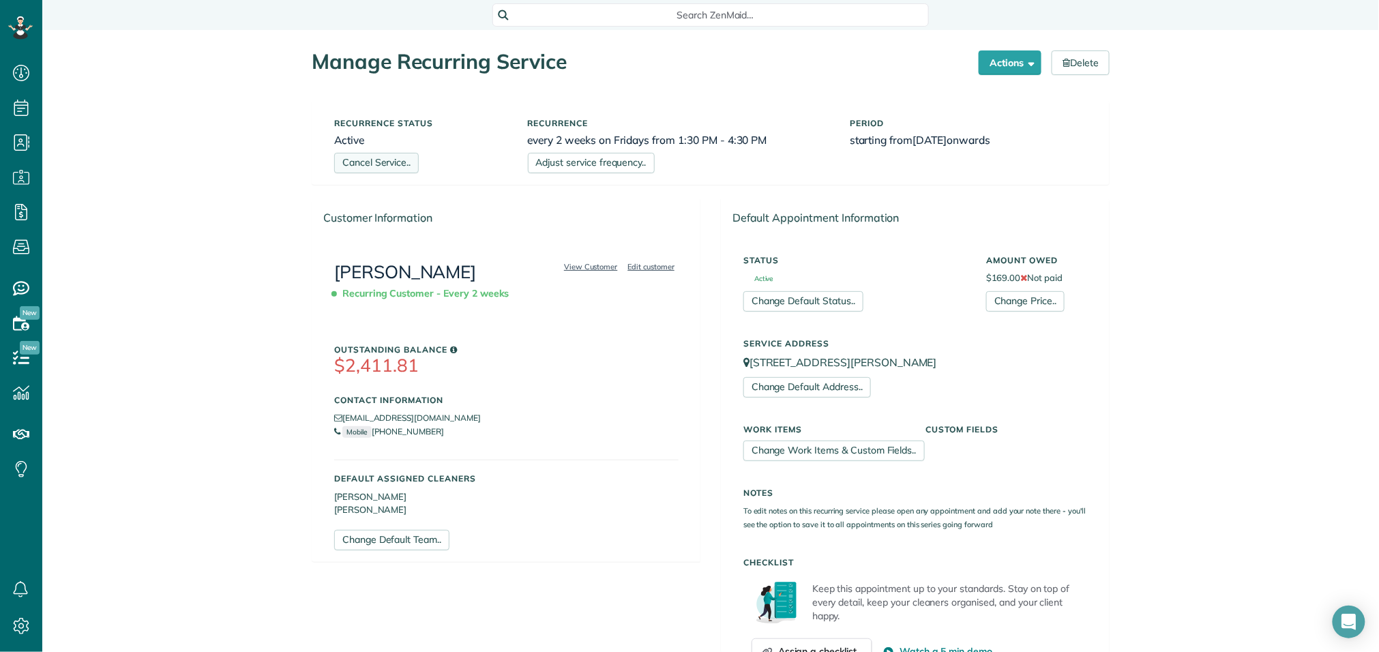
click at [370, 164] on link "Cancel Service.." at bounding box center [376, 163] width 85 height 20
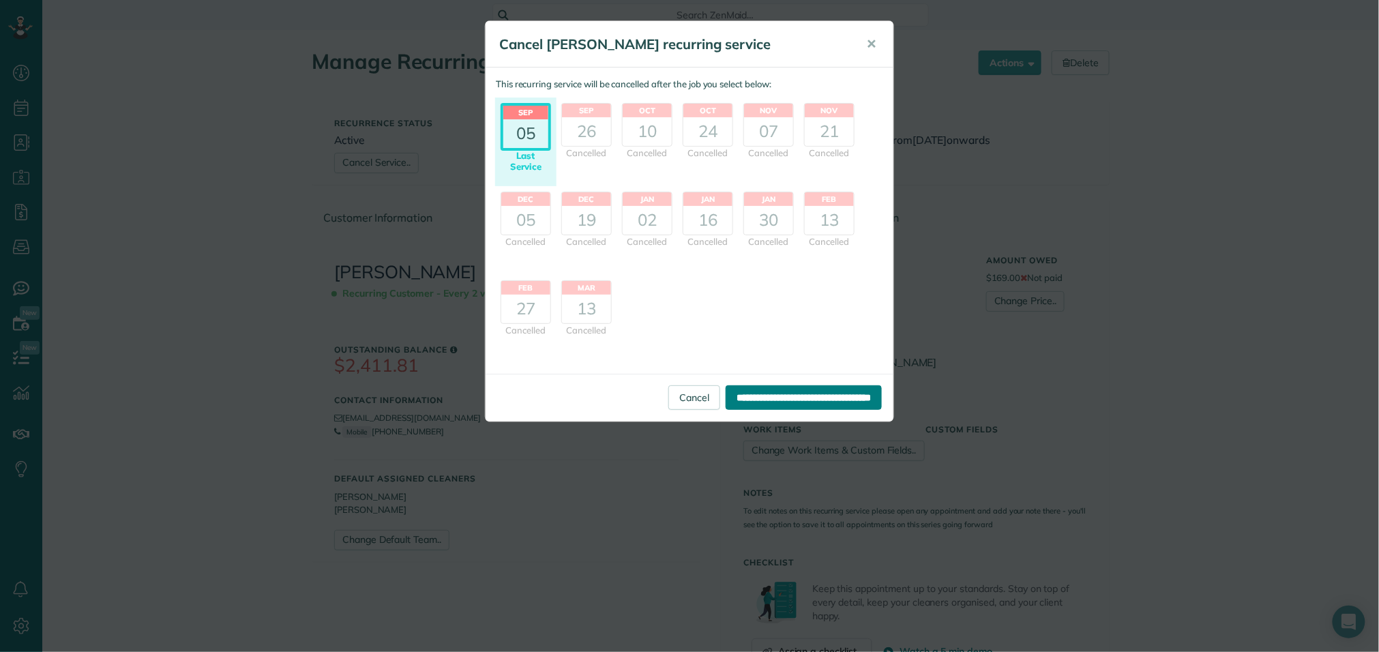
click at [780, 395] on input "**********" at bounding box center [804, 397] width 156 height 25
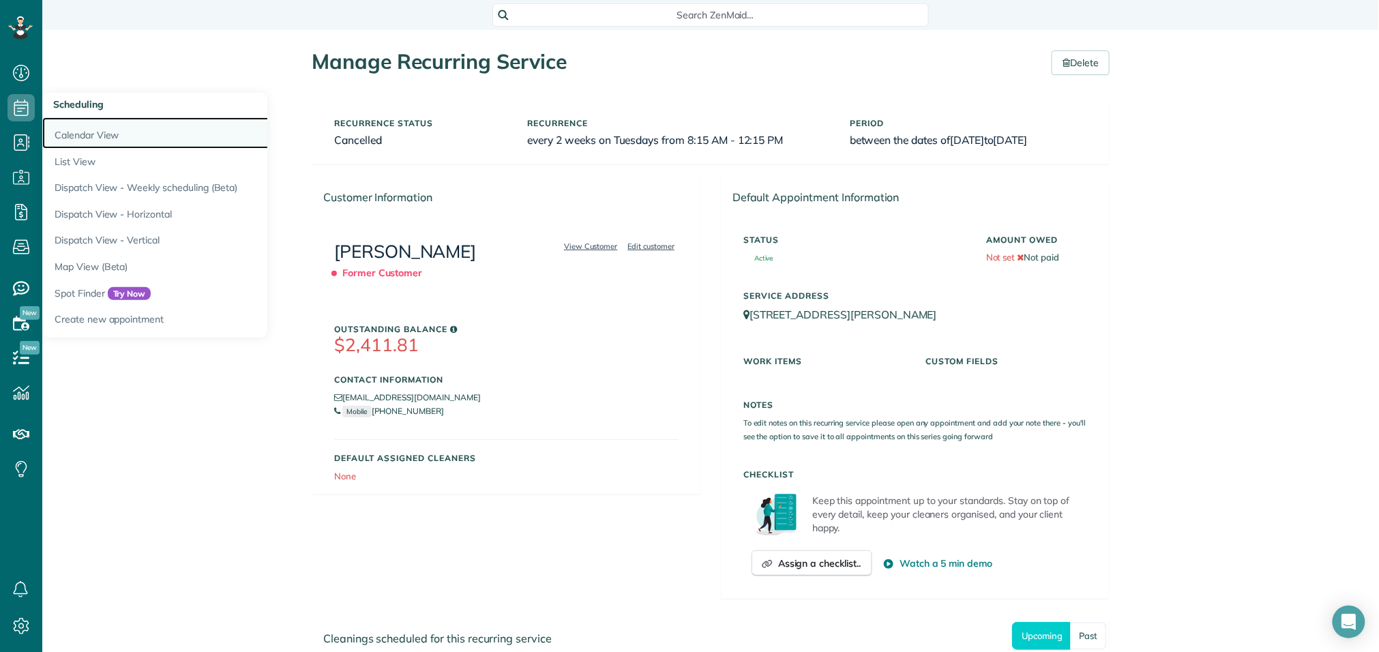
click at [57, 129] on link "Calendar View" at bounding box center [212, 132] width 341 height 31
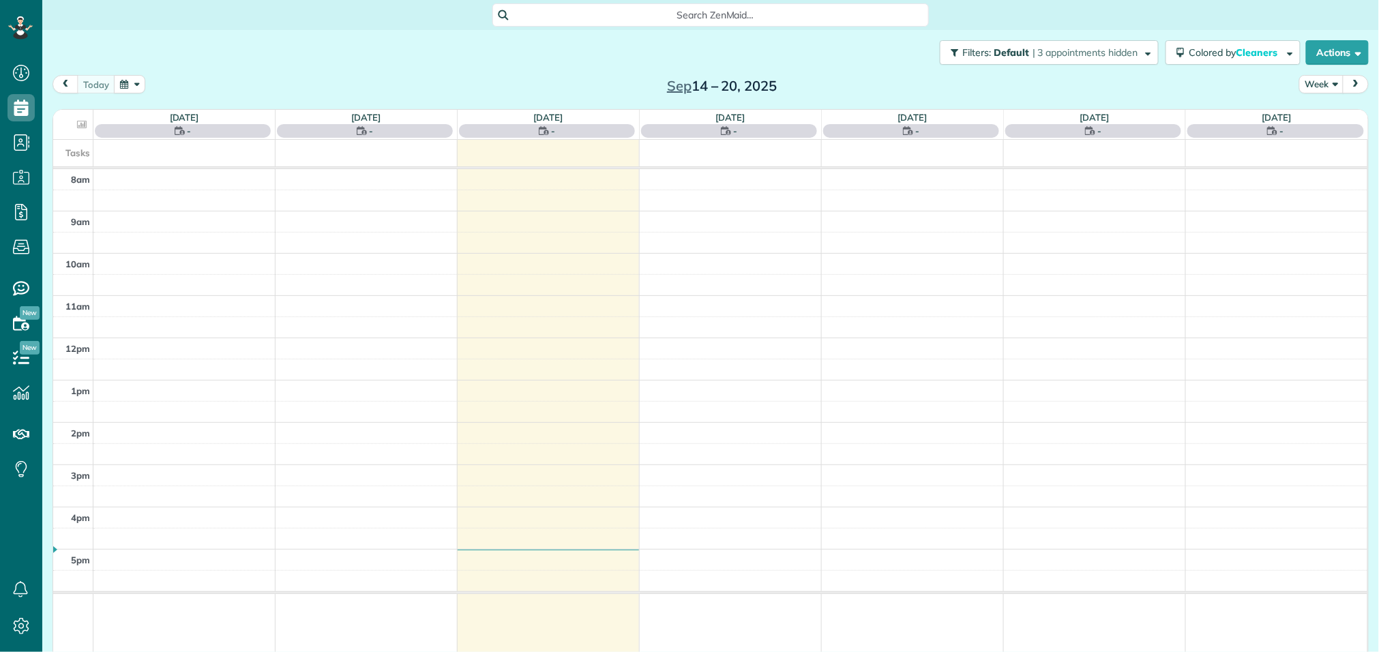
scroll to position [5, 5]
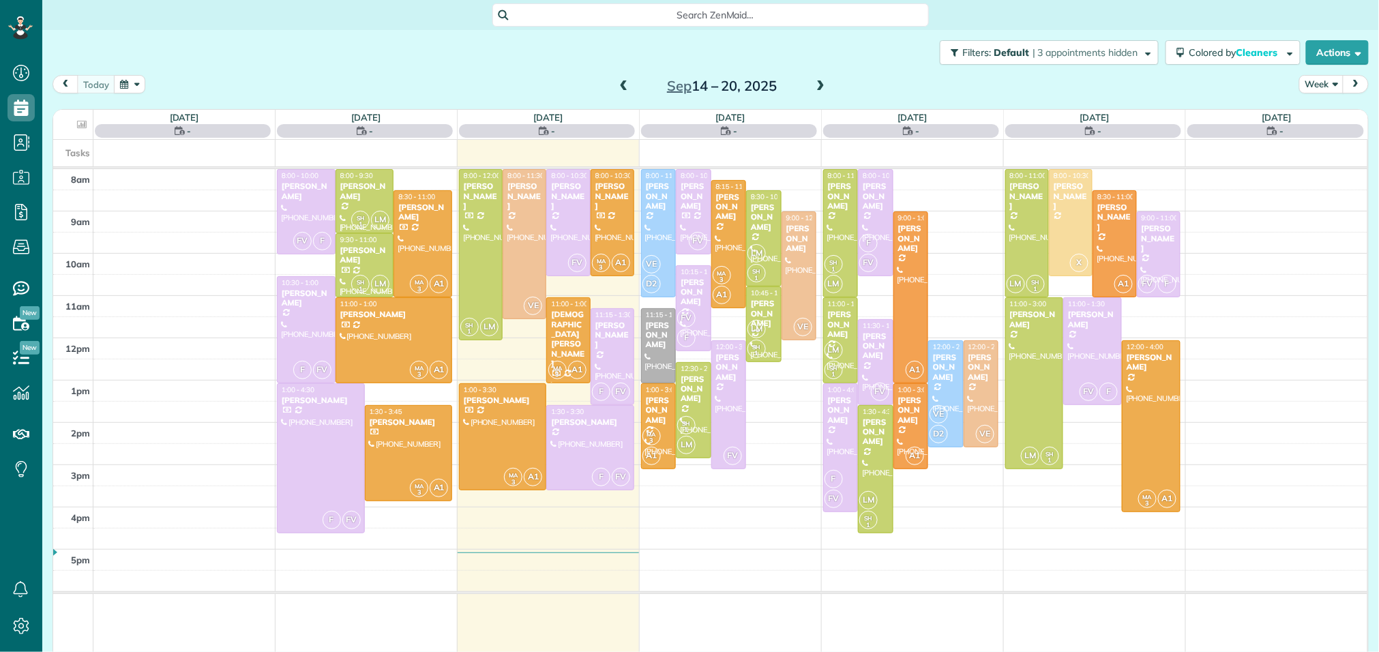
scroll to position [5, 5]
